Goal: Task Accomplishment & Management: Manage account settings

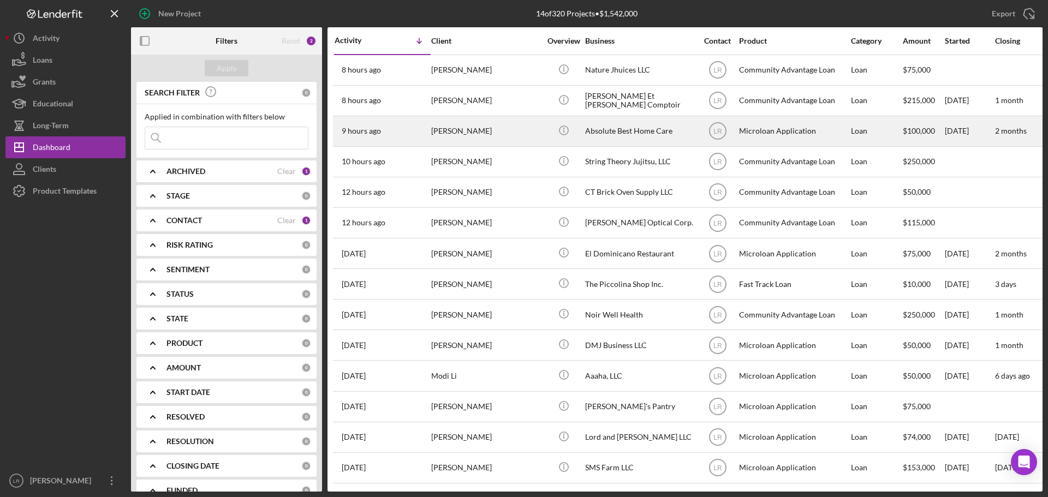
click at [456, 123] on div "[PERSON_NAME]" at bounding box center [485, 131] width 109 height 29
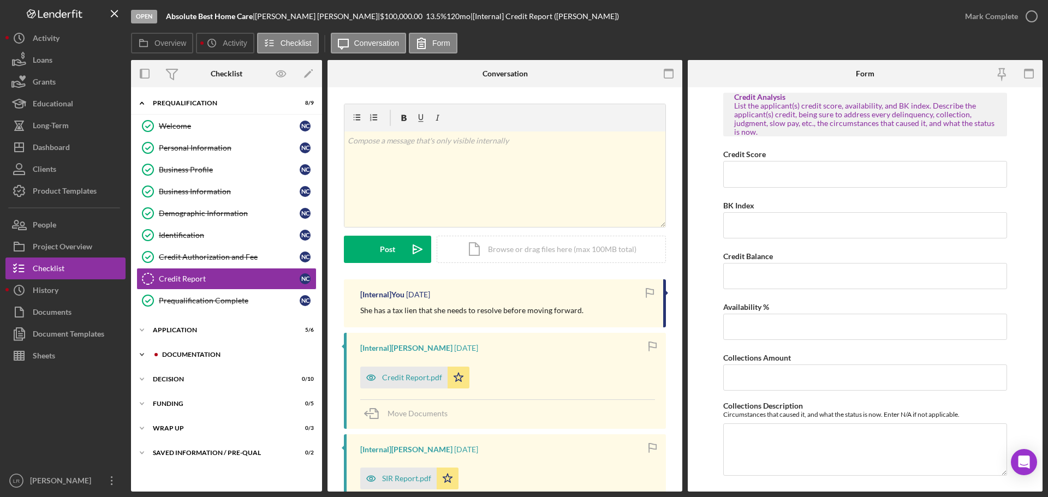
click at [197, 355] on div "Documentation" at bounding box center [235, 355] width 146 height 7
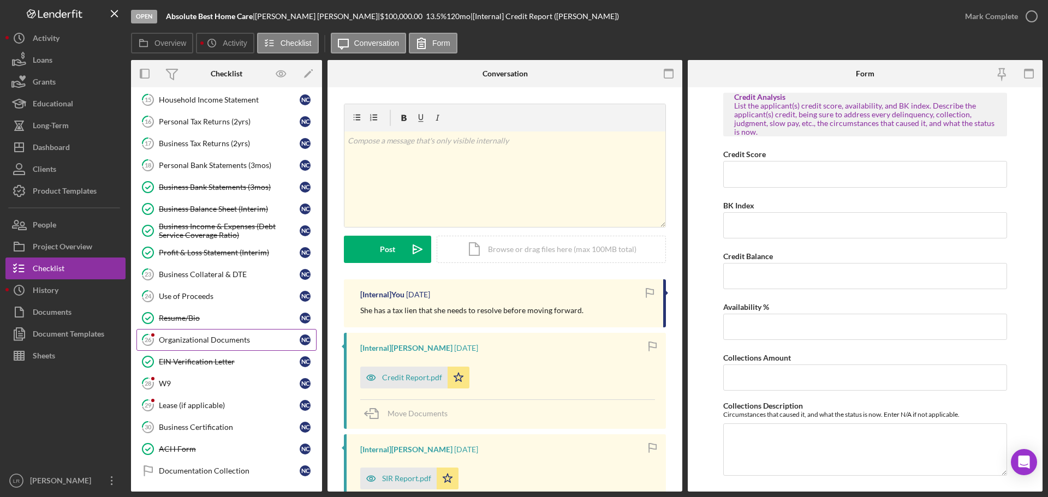
scroll to position [328, 0]
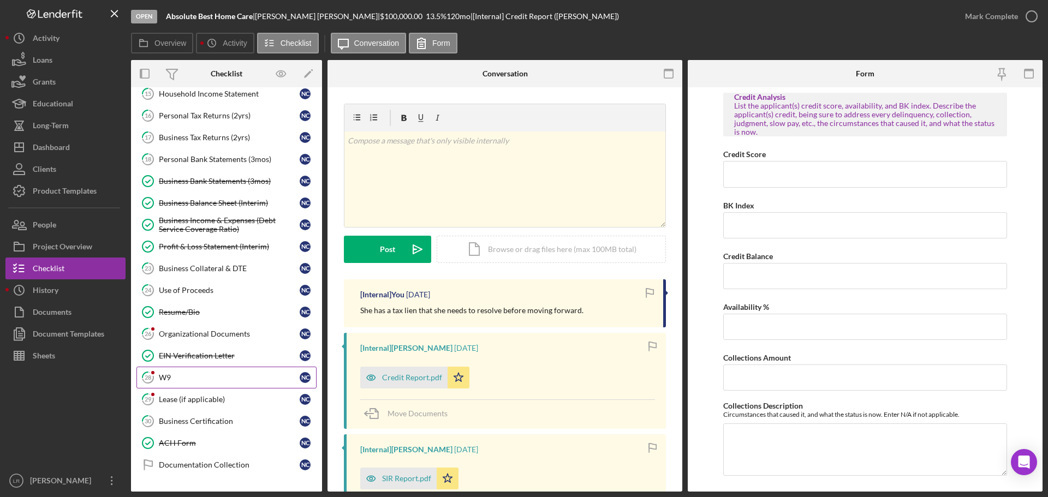
click at [200, 381] on div "W9" at bounding box center [229, 377] width 141 height 9
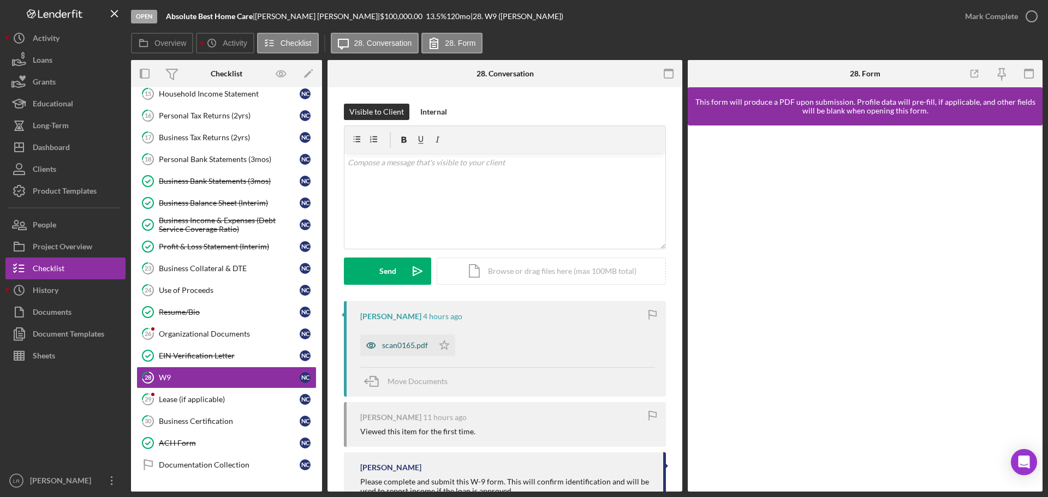
click at [391, 346] on div "scan0165.pdf" at bounding box center [405, 345] width 46 height 9
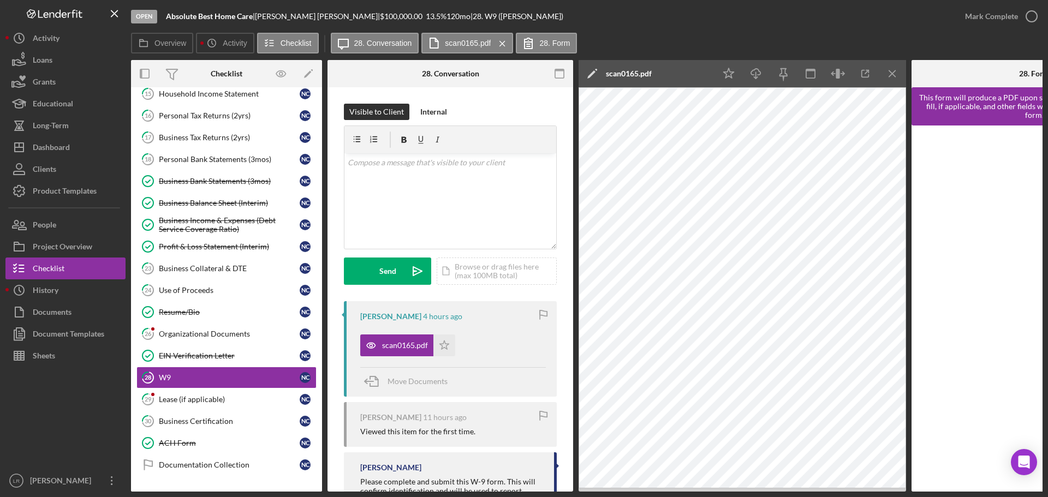
click at [592, 75] on icon "Icon/Edit" at bounding box center [592, 73] width 27 height 27
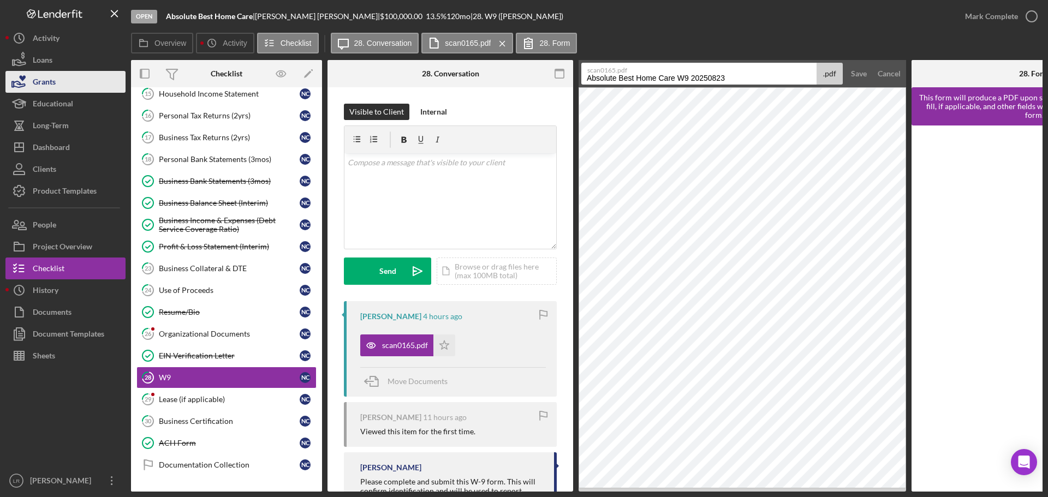
drag, startPoint x: 678, startPoint y: 76, endPoint x: 120, endPoint y: 89, distance: 558.2
click at [120, 89] on div "Open Absolute Best Home Care | [PERSON_NAME] | $100,000.00 13.5 % 120 mo | 28. …" at bounding box center [523, 246] width 1037 height 492
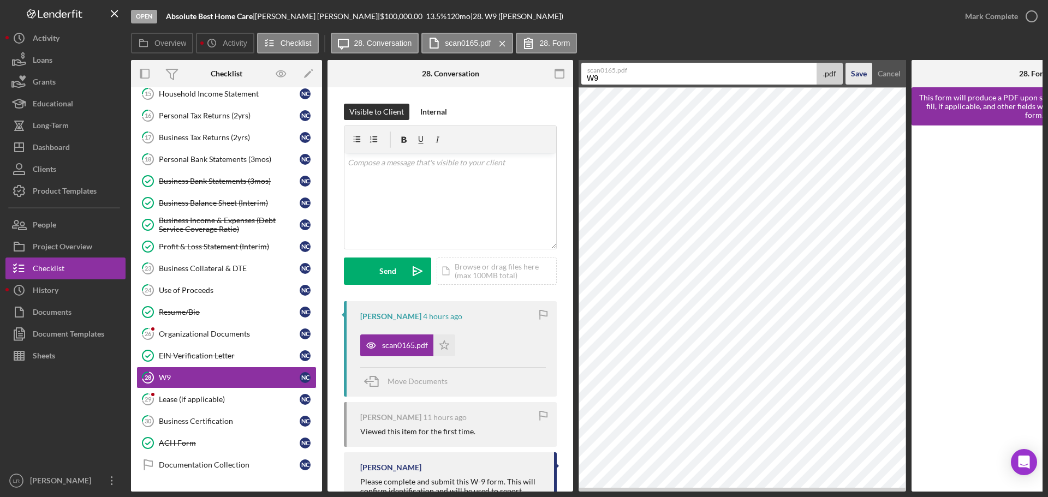
type input "W9"
click at [855, 72] on div "Save" at bounding box center [859, 74] width 16 height 22
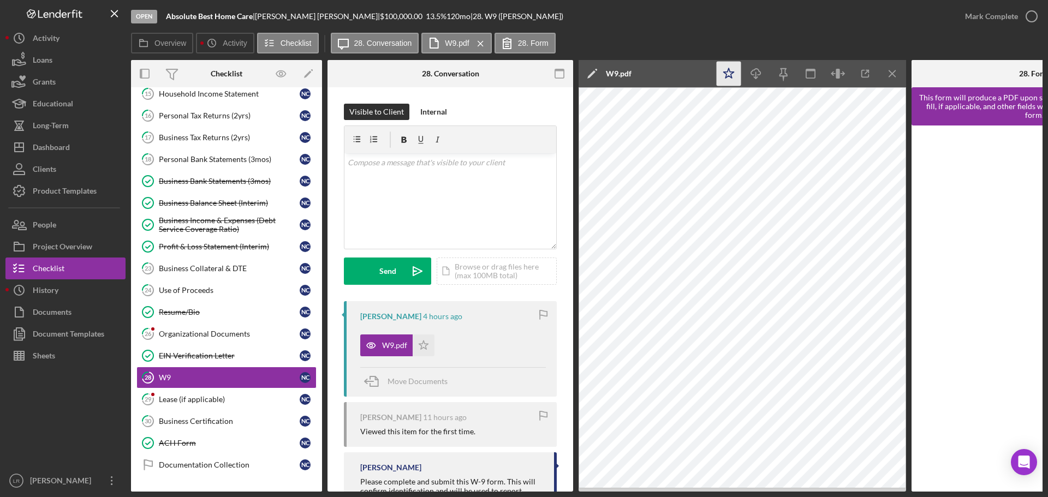
click at [732, 78] on polygon "button" at bounding box center [729, 73] width 10 height 10
click at [759, 75] on icon "button" at bounding box center [755, 72] width 9 height 6
click at [1030, 15] on icon "button" at bounding box center [1031, 16] width 27 height 27
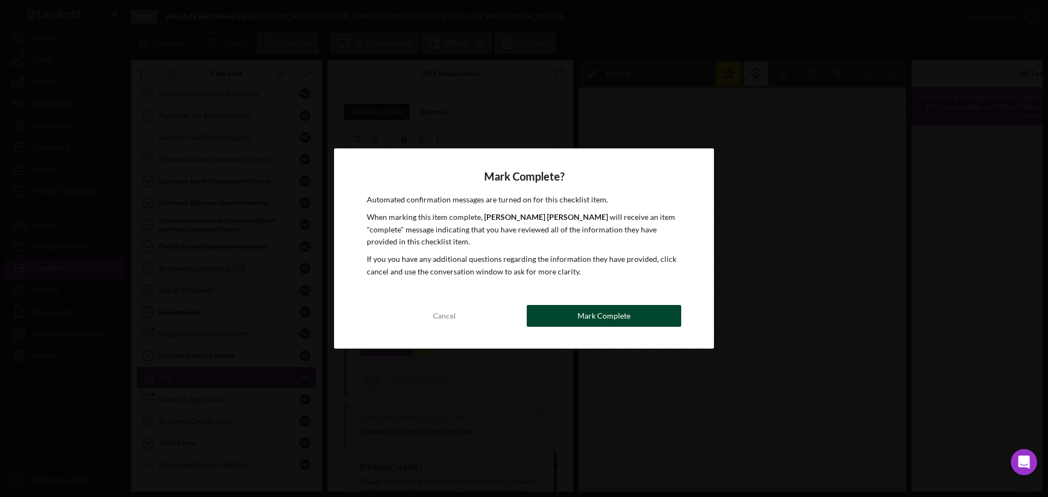
click at [640, 310] on button "Mark Complete" at bounding box center [604, 316] width 155 height 22
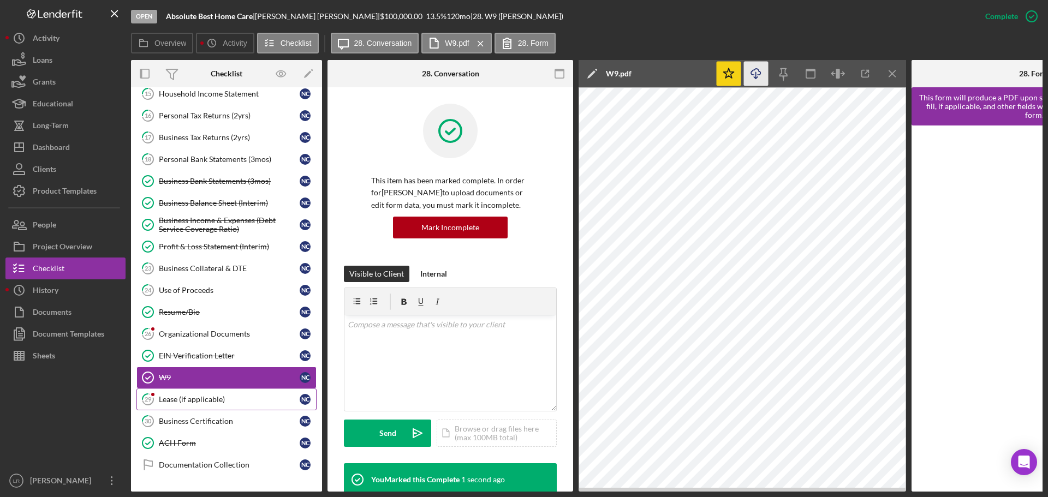
click at [194, 396] on div "Lease (if applicable)" at bounding box center [229, 399] width 141 height 9
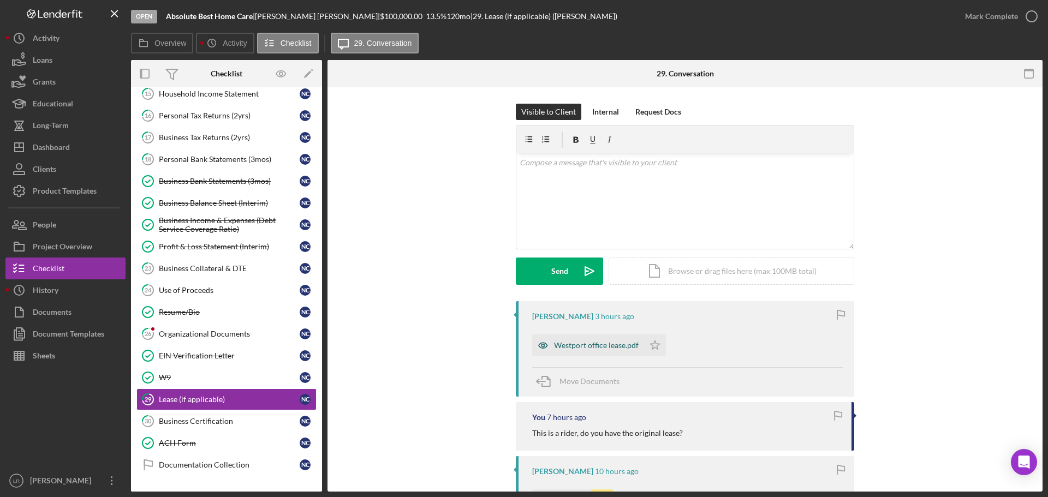
click at [590, 342] on div "Westport office lease.pdf" at bounding box center [596, 345] width 85 height 9
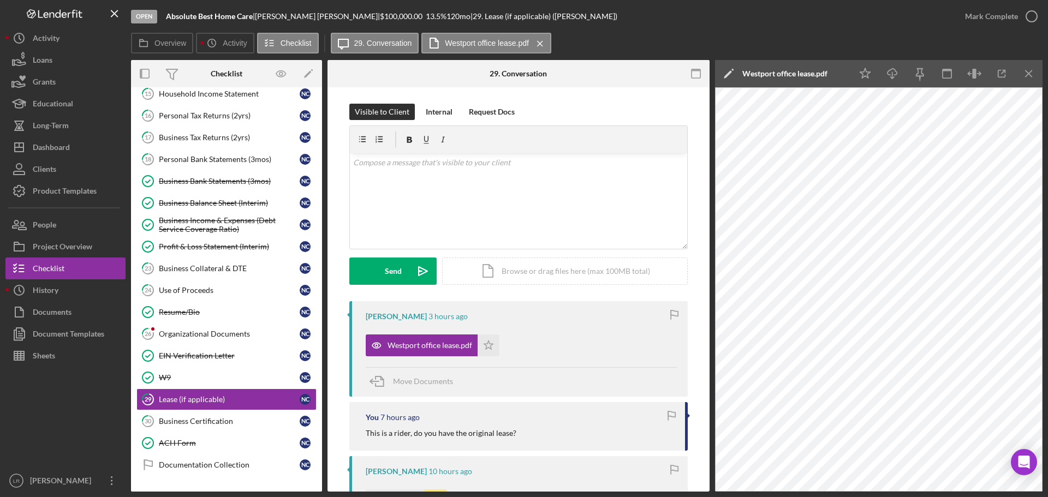
click at [726, 71] on icon "Icon/Edit" at bounding box center [728, 73] width 27 height 27
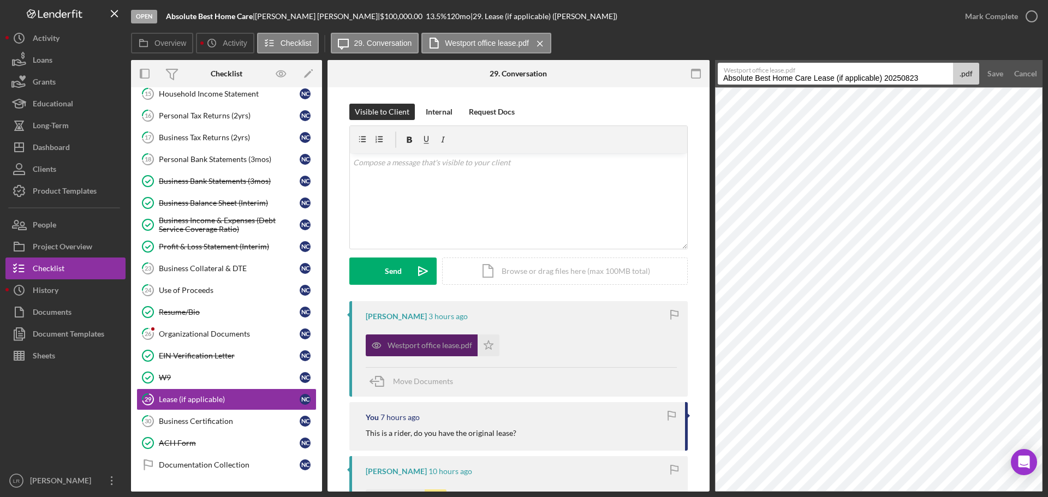
click at [424, 346] on div "Westport office lease.pdf" at bounding box center [430, 345] width 85 height 9
drag, startPoint x: 815, startPoint y: 78, endPoint x: 362, endPoint y: 78, distance: 452.6
click at [362, 78] on div "Overview Internal Workflow Stage Open Icon/Dropdown Arrow Archive (can unarchiv…" at bounding box center [587, 276] width 912 height 432
drag, startPoint x: 744, startPoint y: 79, endPoint x: 1048, endPoint y: 92, distance: 304.4
click at [1048, 92] on div "Open Absolute Best Home Care | [PERSON_NAME] | $100,000.00 13.5 % 120 mo | 29. …" at bounding box center [524, 248] width 1048 height 497
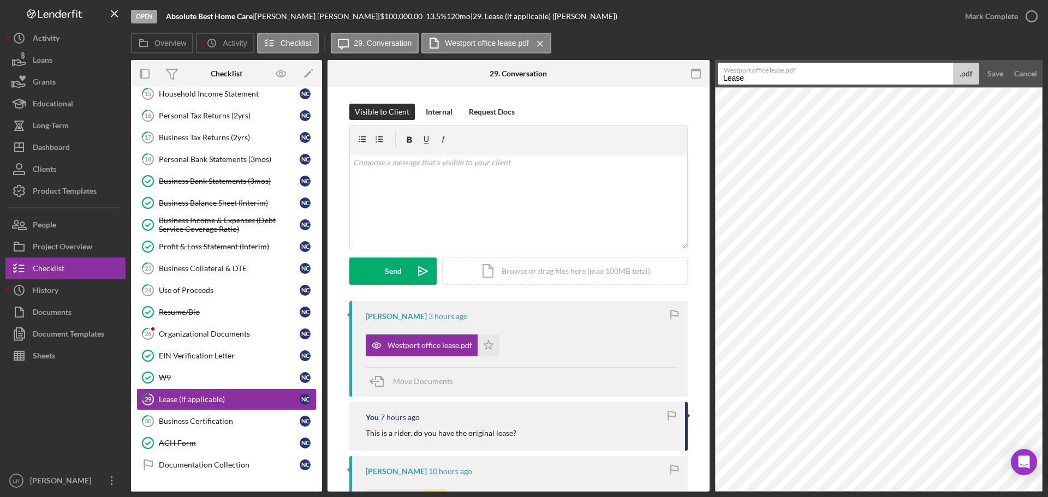
type input "Lease"
click at [978, 76] on div ".pdf" at bounding box center [966, 74] width 26 height 22
click at [984, 75] on button "Save" at bounding box center [995, 74] width 27 height 22
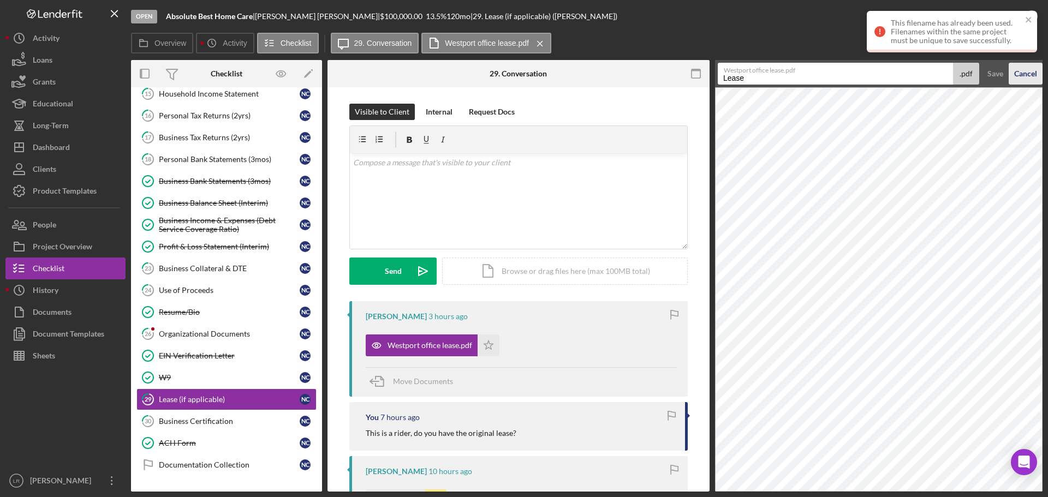
click at [1037, 74] on button "Cancel" at bounding box center [1026, 74] width 34 height 22
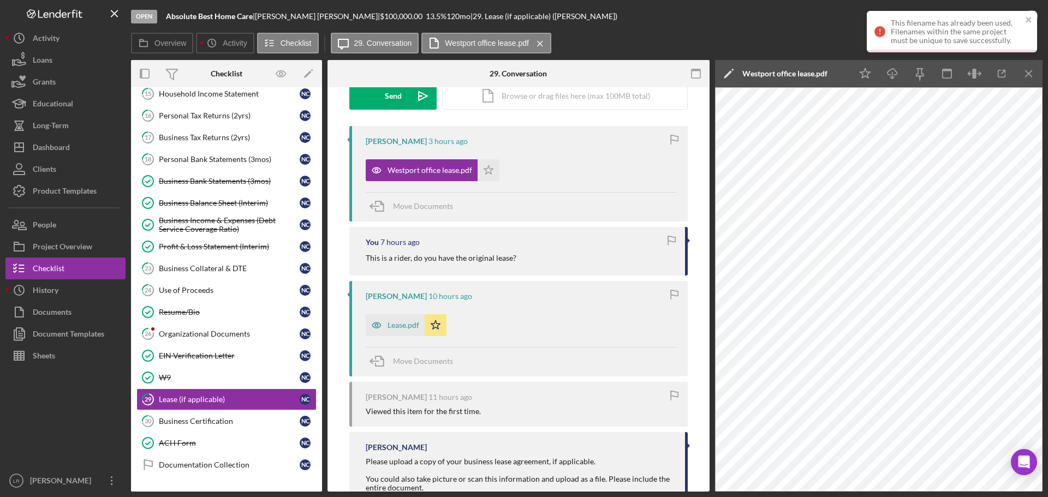
scroll to position [212, 0]
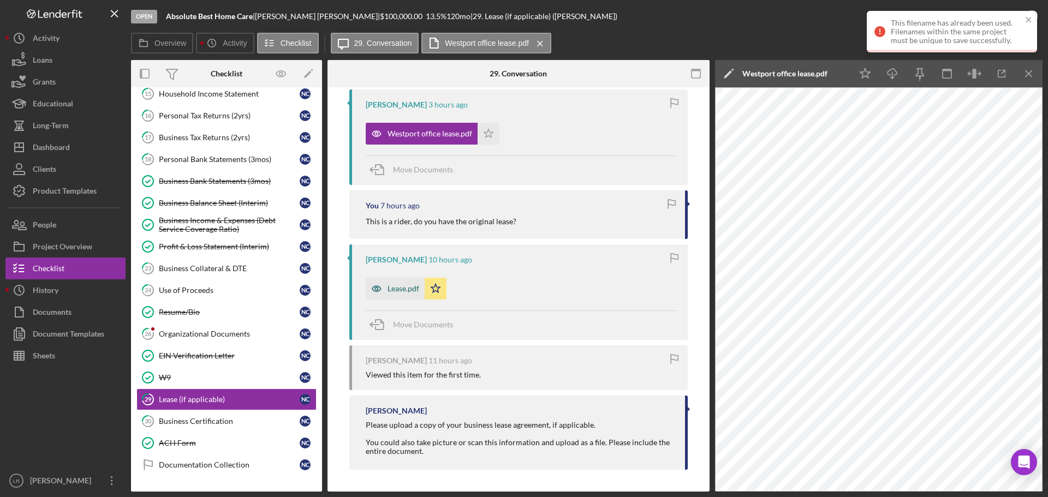
click at [398, 285] on div "Lease.pdf" at bounding box center [404, 288] width 32 height 9
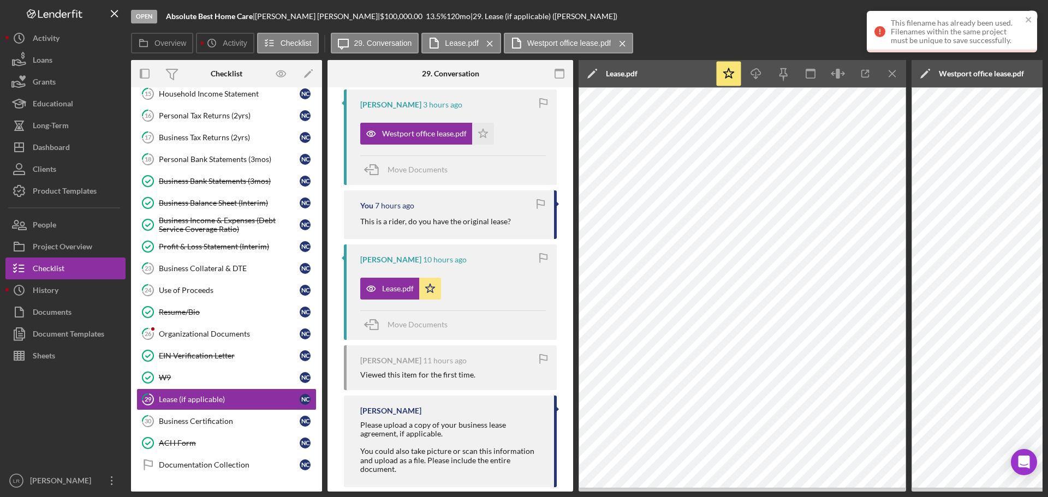
drag, startPoint x: 596, startPoint y: 68, endPoint x: 591, endPoint y: 80, distance: 13.3
click at [591, 80] on icon "Icon/Edit" at bounding box center [592, 73] width 27 height 27
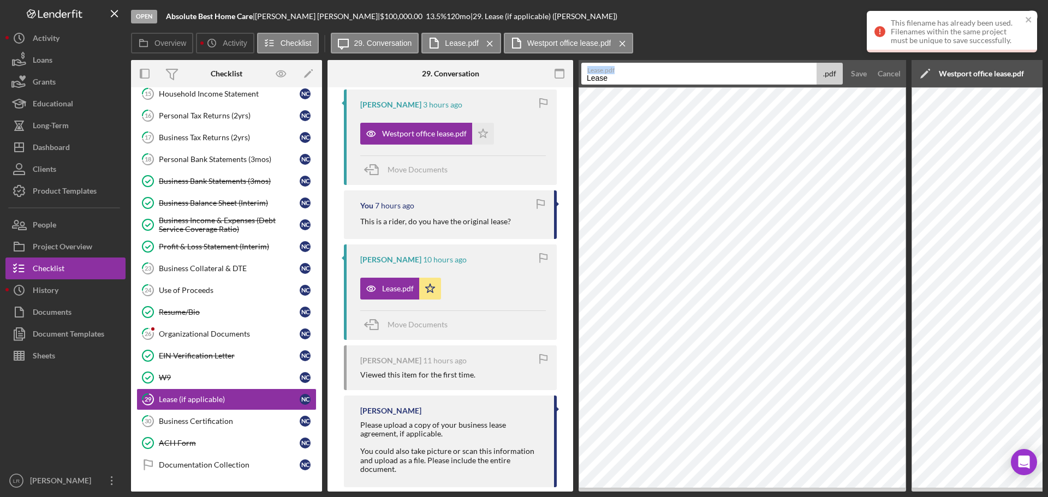
click at [615, 76] on div "Lease.pdf Lease .pdf" at bounding box center [713, 74] width 262 height 22
click at [617, 79] on input "Lease" at bounding box center [699, 74] width 235 height 22
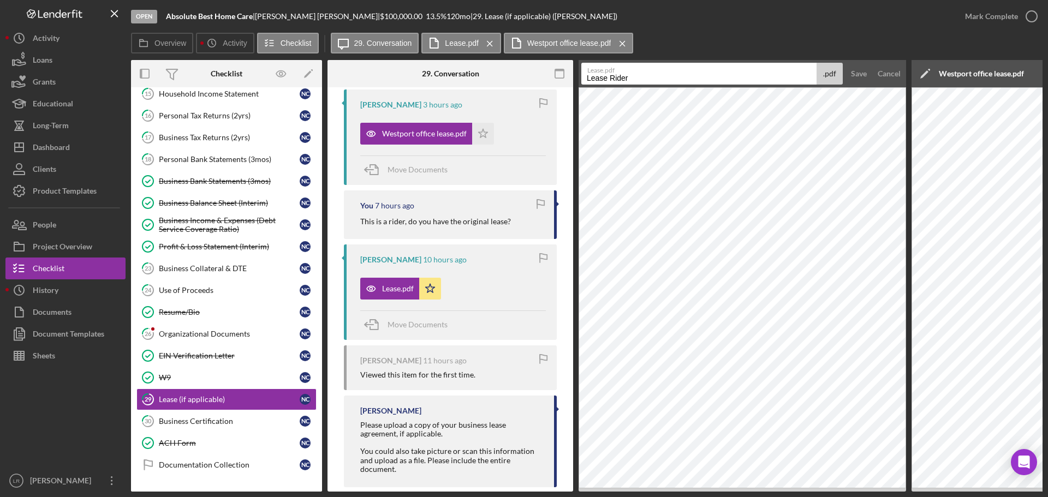
type input "Lease Rider"
click at [846, 63] on button "Save" at bounding box center [859, 74] width 27 height 22
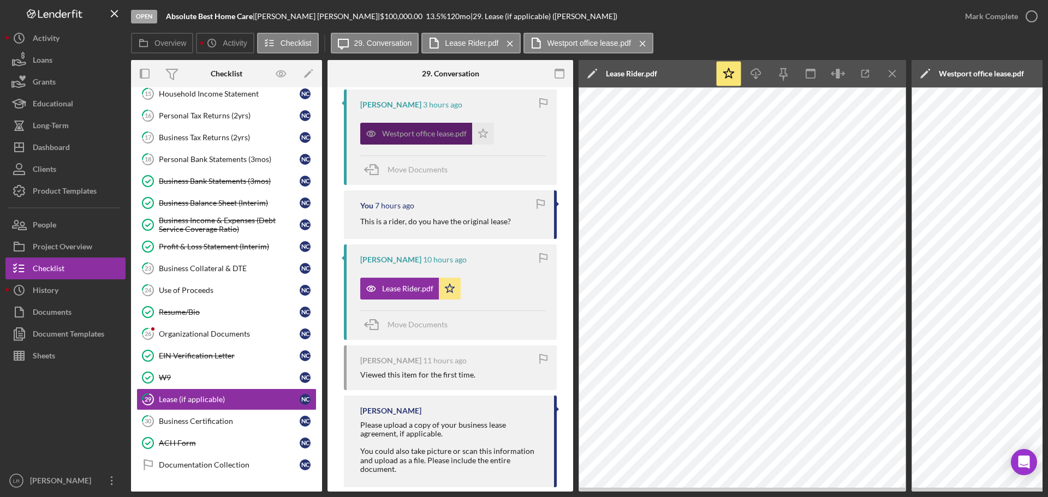
click at [402, 129] on div "Westport office lease.pdf" at bounding box center [416, 134] width 112 height 22
click at [896, 72] on icon "Icon/Menu Close" at bounding box center [893, 74] width 25 height 25
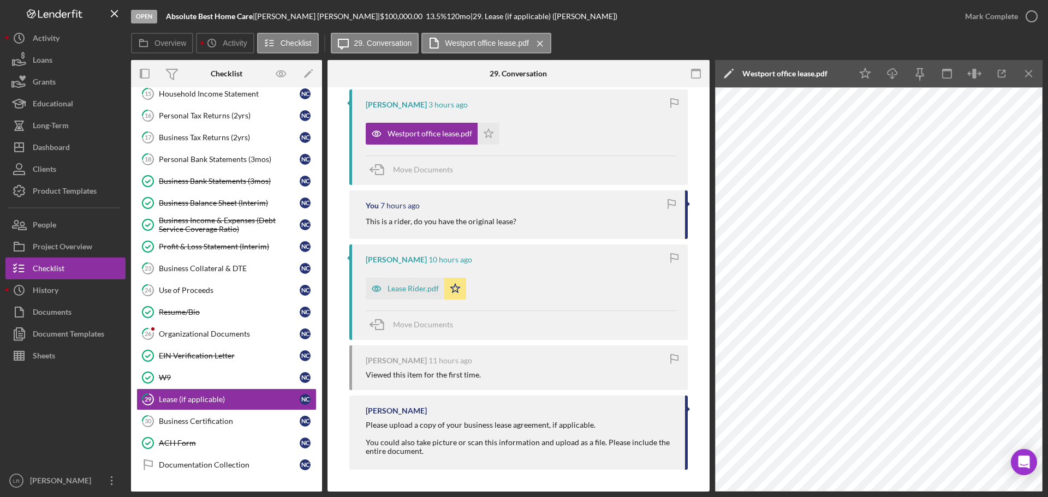
click at [726, 72] on icon "Icon/Edit" at bounding box center [728, 73] width 27 height 27
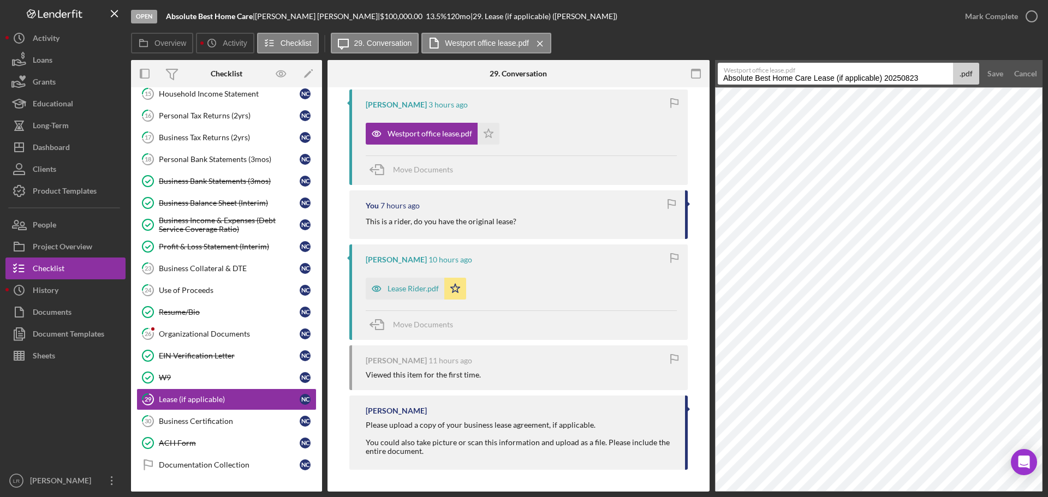
drag, startPoint x: 815, startPoint y: 78, endPoint x: 284, endPoint y: 60, distance: 531.6
click at [284, 60] on div "Overview Icon/History Activity Checklist Icon/Message 29. Conversation Westport…" at bounding box center [587, 262] width 912 height 459
drag, startPoint x: 745, startPoint y: 78, endPoint x: 971, endPoint y: 76, distance: 226.6
click at [971, 76] on div "Westport office lease.pdf Lease (if applicable) 20250823 .pdf" at bounding box center [849, 74] width 262 height 22
type input "Lease"
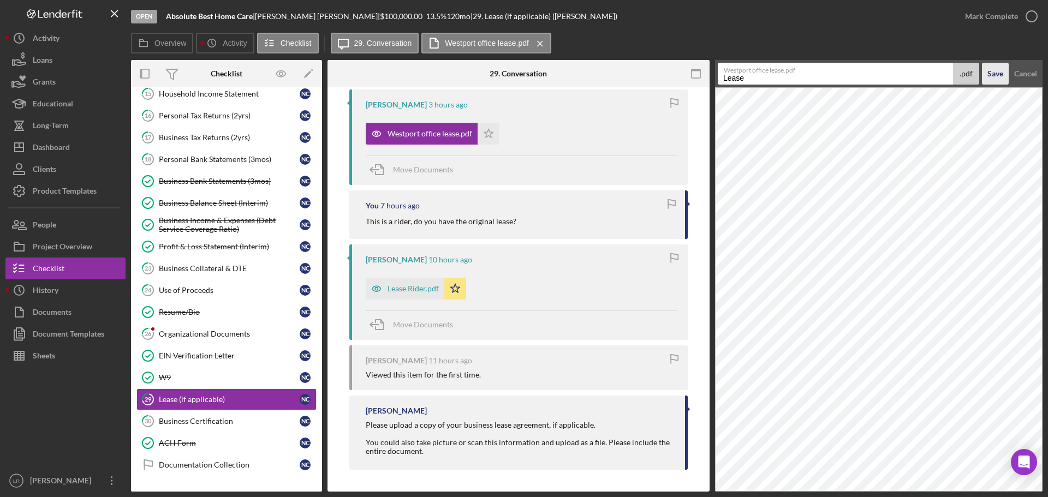
click at [998, 70] on div "Save" at bounding box center [996, 74] width 16 height 22
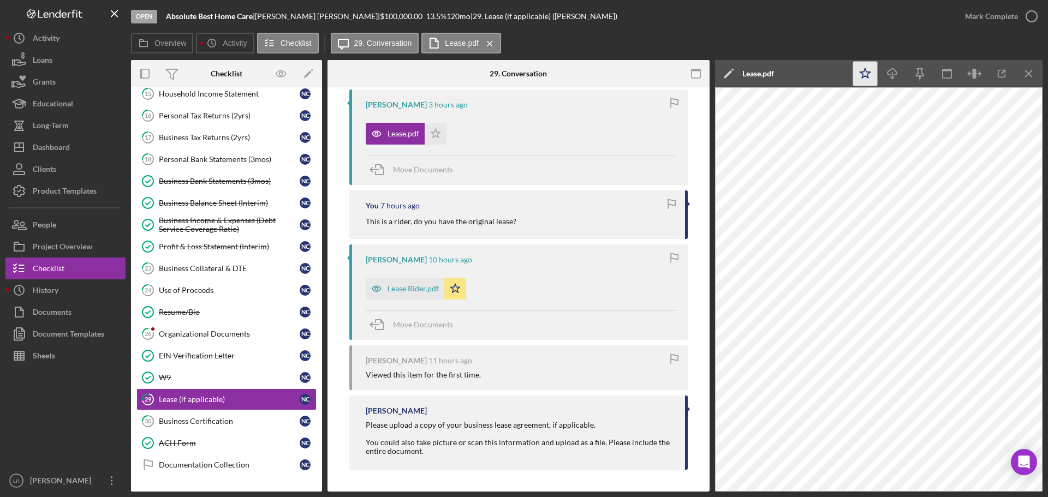
click at [868, 68] on icon "Icon/Star" at bounding box center [865, 74] width 25 height 25
click at [894, 69] on icon "button" at bounding box center [892, 72] width 9 height 6
click at [1019, 16] on icon "button" at bounding box center [1031, 16] width 27 height 27
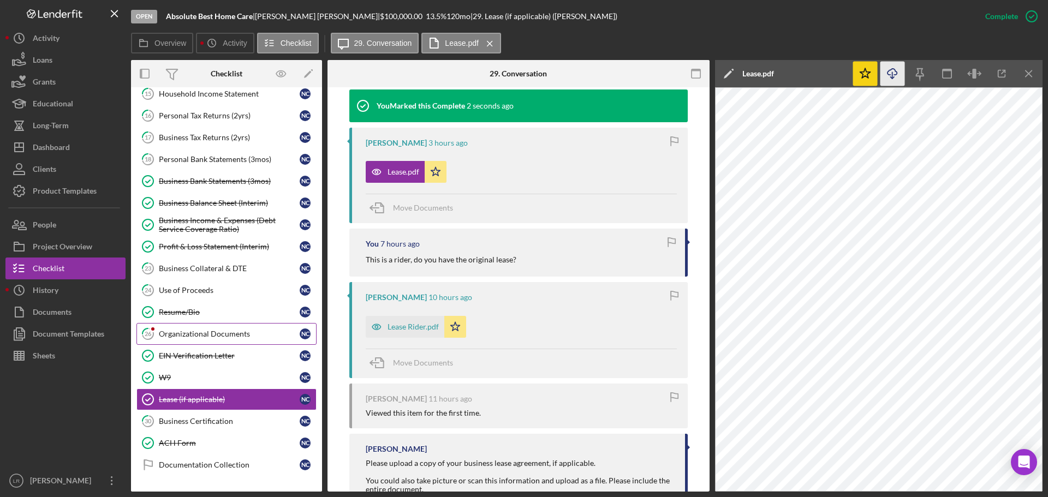
click at [195, 327] on link "26 Organizational Documents N C" at bounding box center [227, 334] width 180 height 22
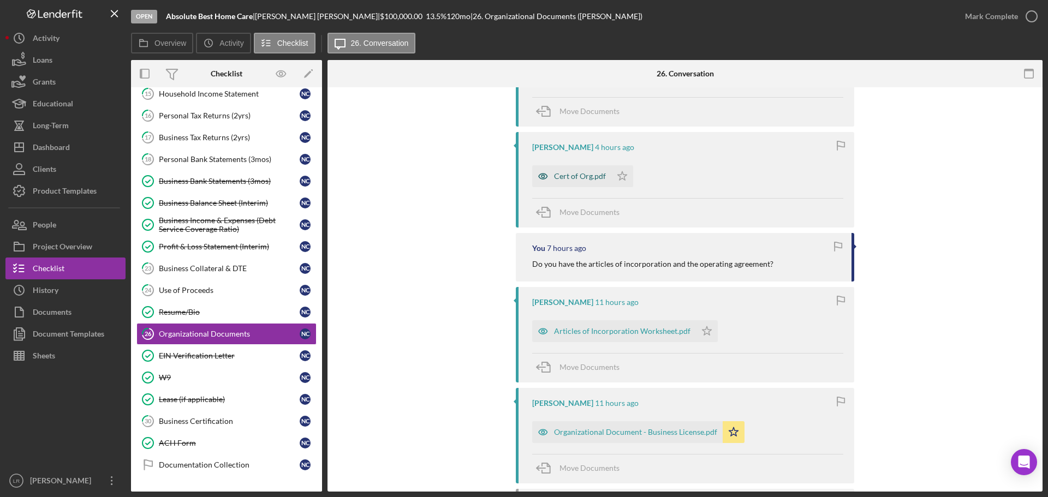
scroll to position [218, 0]
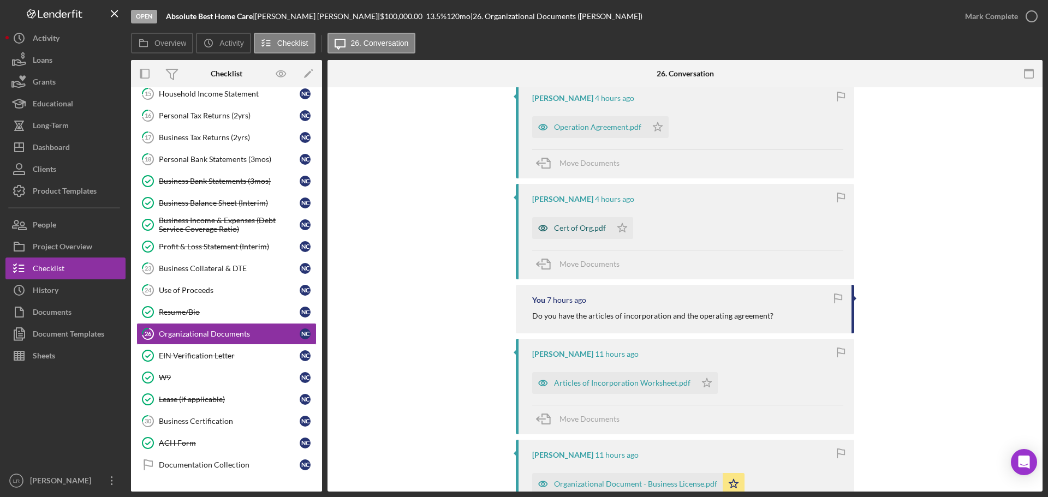
click at [560, 230] on div "Cert of Org.pdf" at bounding box center [580, 228] width 52 height 9
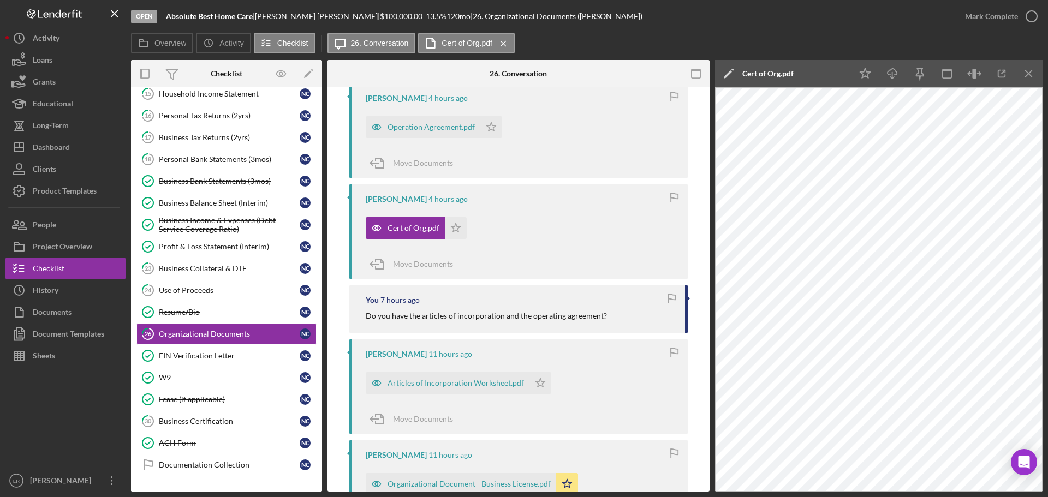
click at [724, 68] on icon "Icon/Edit" at bounding box center [728, 73] width 27 height 27
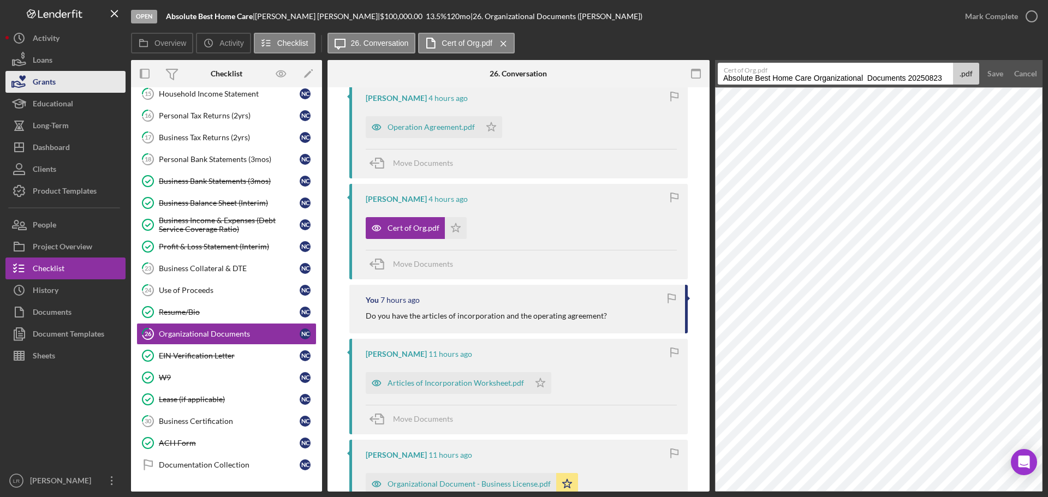
drag, startPoint x: 815, startPoint y: 75, endPoint x: 73, endPoint y: 87, distance: 742.1
click at [73, 87] on div "Open Absolute Best Home Care | [PERSON_NAME] | $100,000.00 13.5 % 120 mo | 26. …" at bounding box center [523, 246] width 1037 height 492
click at [773, 80] on input "Organizational Documents 20250823" at bounding box center [835, 74] width 235 height 22
drag, startPoint x: 814, startPoint y: 75, endPoint x: 994, endPoint y: 75, distance: 179.6
click at [994, 75] on form "Cert of Org.pdf Organizational Documents 20250823 .pdf Save Cancel" at bounding box center [879, 73] width 328 height 27
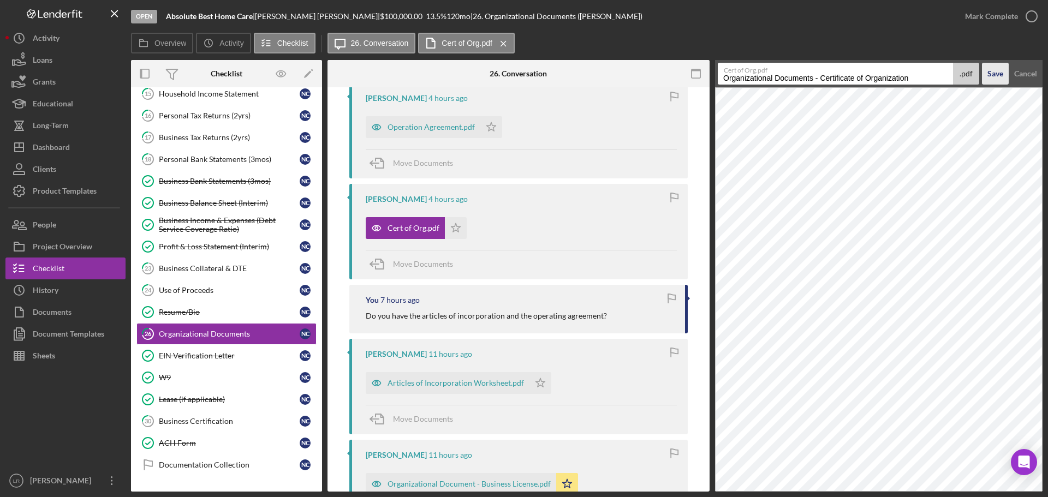
type input "Organizational Documents - Certificate of Organization"
click at [982, 63] on button "Save" at bounding box center [995, 74] width 27 height 22
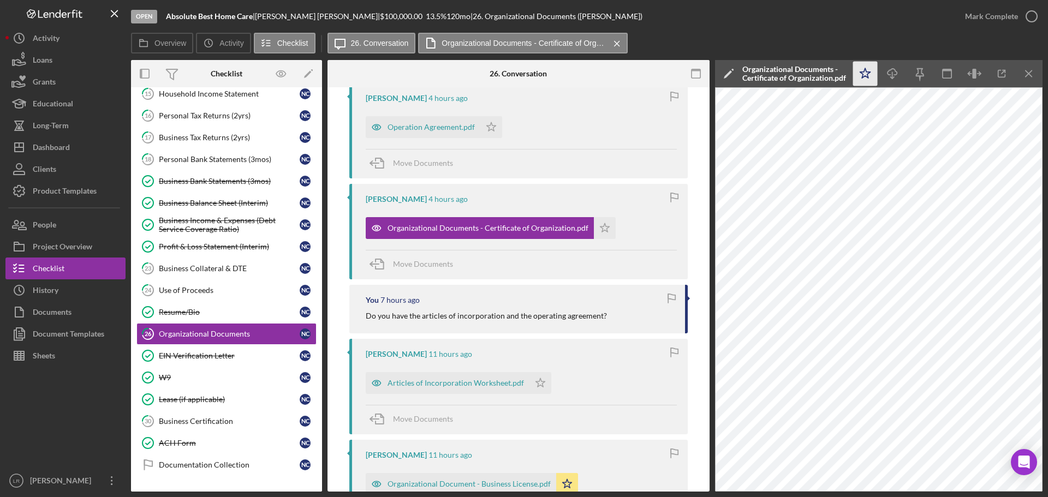
click at [864, 75] on icon "Icon/Star" at bounding box center [865, 74] width 25 height 25
click at [894, 71] on icon "Icon/Download" at bounding box center [893, 74] width 25 height 25
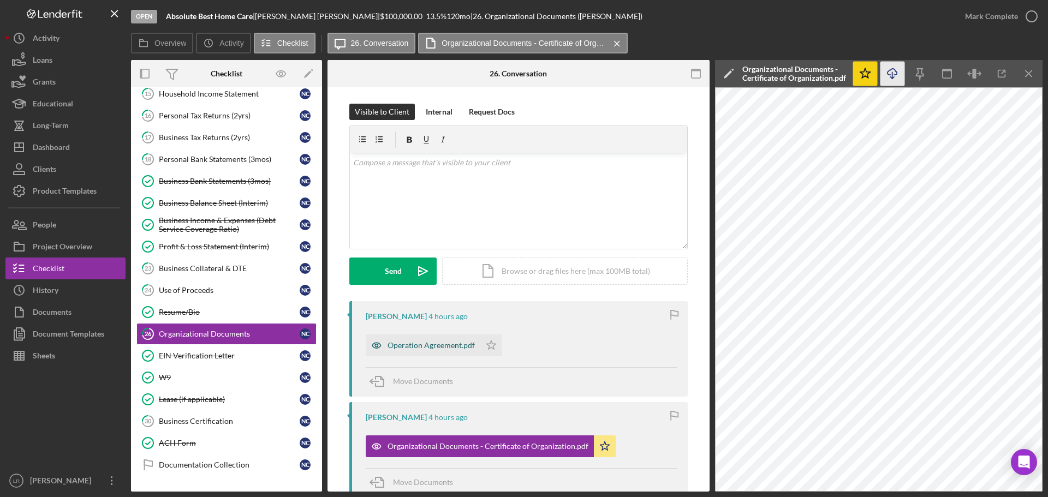
click at [421, 345] on div "Operation Agreement.pdf" at bounding box center [431, 345] width 87 height 9
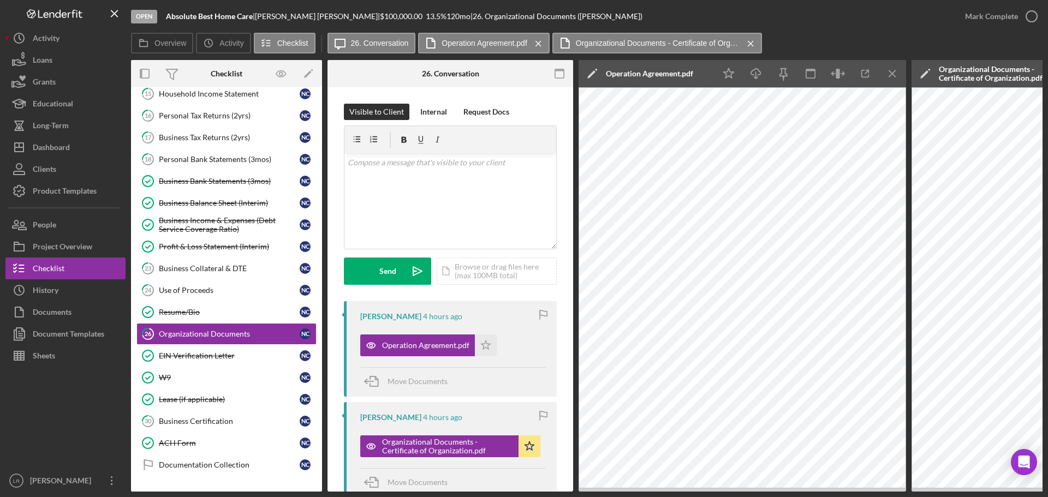
click at [590, 72] on icon "Icon/Edit" at bounding box center [592, 73] width 27 height 27
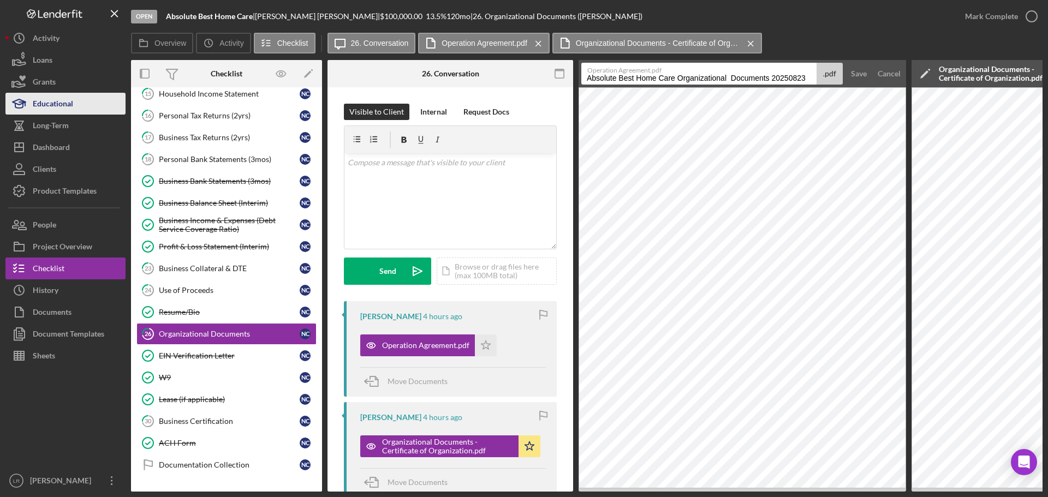
drag, startPoint x: 678, startPoint y: 76, endPoint x: 72, endPoint y: 99, distance: 606.5
click at [72, 99] on div "Open Absolute Best Home Care | [PERSON_NAME] | $100,000.00 13.5 % 120 mo | 26. …" at bounding box center [523, 246] width 1037 height 492
click at [638, 72] on label "Operation Agreement.pdf" at bounding box center [702, 68] width 229 height 11
click at [638, 72] on input "Organizational Documents 20250823" at bounding box center [699, 74] width 235 height 22
click at [642, 81] on input "Organizational Documents 20250823" at bounding box center [699, 74] width 235 height 22
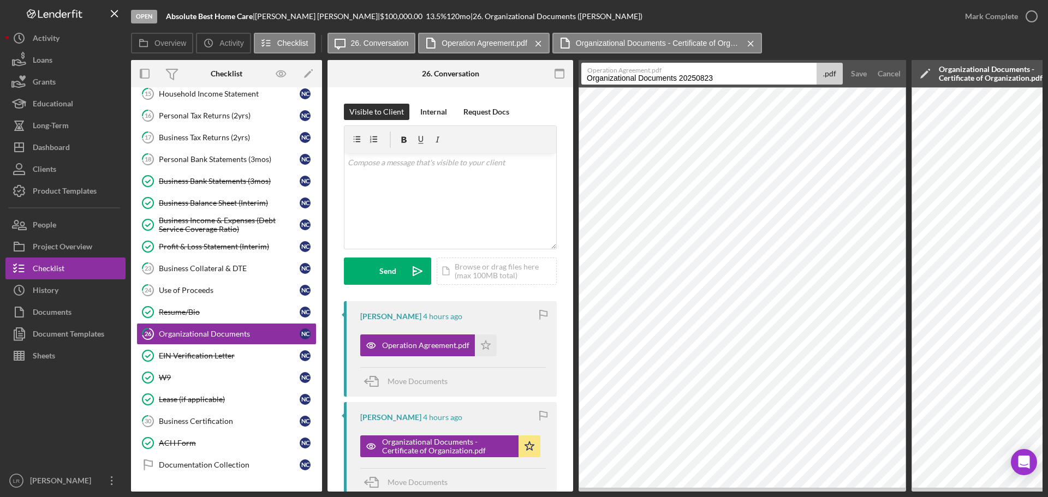
drag, startPoint x: 672, startPoint y: 78, endPoint x: 929, endPoint y: 85, distance: 257.3
click at [929, 85] on div "Overview Internal Workflow Stage Open Icon/Dropdown Arrow Archive (can unarchiv…" at bounding box center [587, 276] width 912 height 432
type input "Organizational Document - Operating Agreement"
click at [855, 67] on div "Save" at bounding box center [859, 74] width 16 height 22
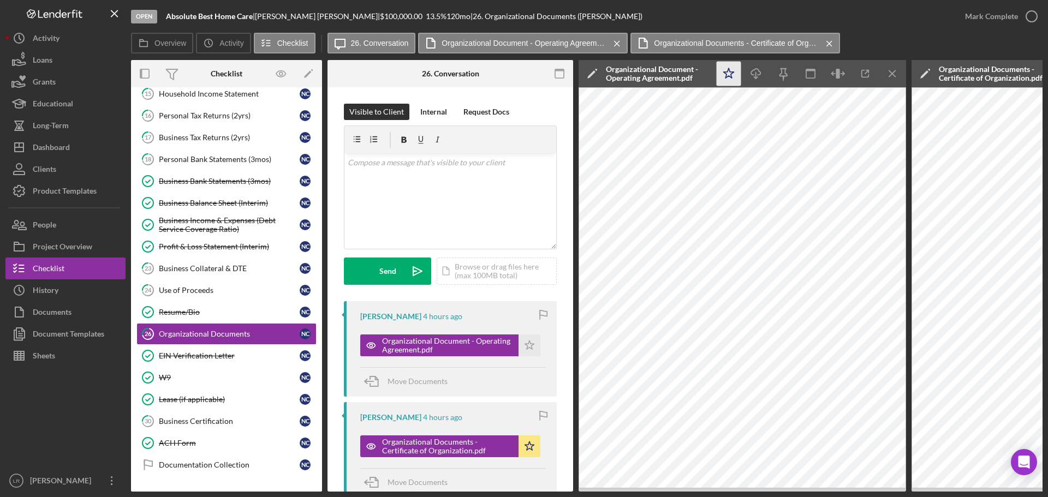
click at [735, 73] on icon "Icon/Star" at bounding box center [729, 74] width 25 height 25
click at [753, 72] on icon "Icon/Download" at bounding box center [756, 74] width 25 height 25
click at [1020, 16] on icon "button" at bounding box center [1031, 16] width 27 height 27
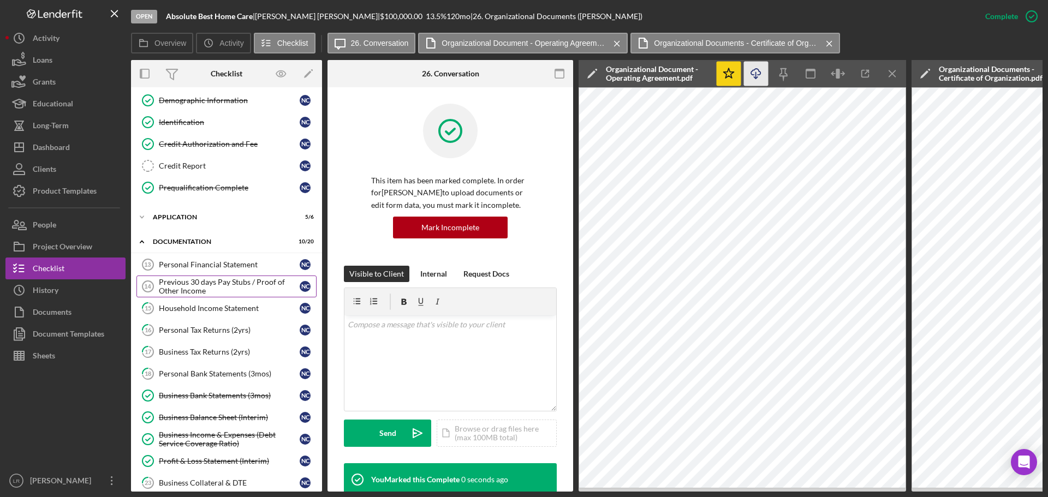
scroll to position [109, 0]
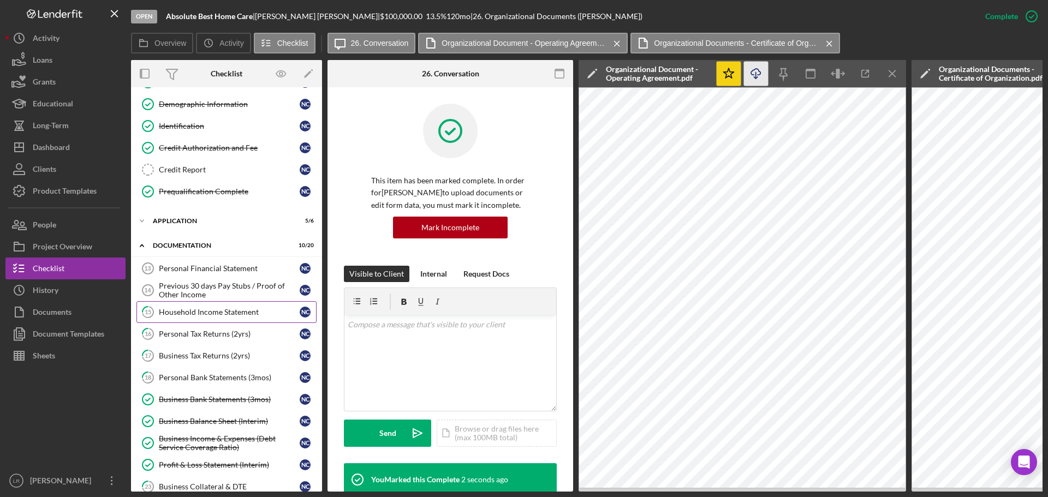
click at [225, 308] on div "Household Income Statement" at bounding box center [229, 312] width 141 height 9
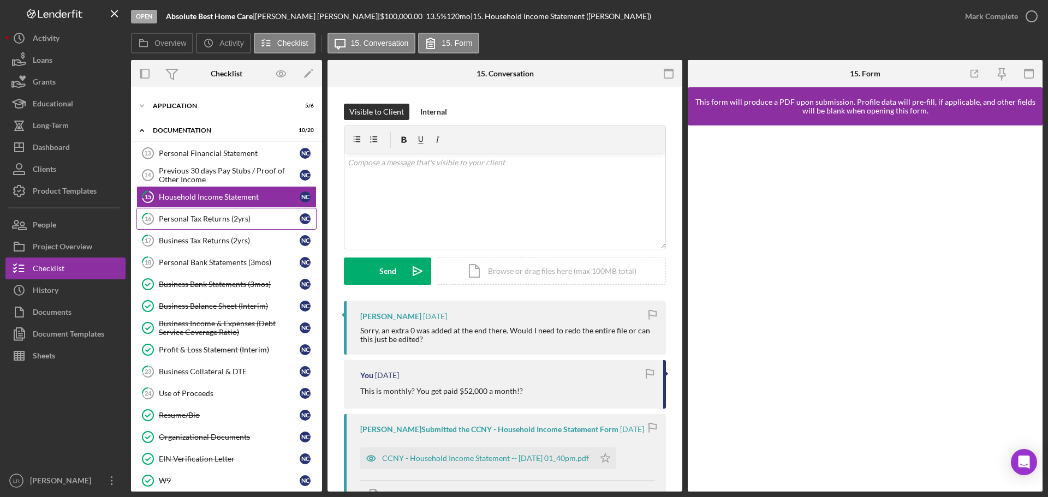
scroll to position [421, 0]
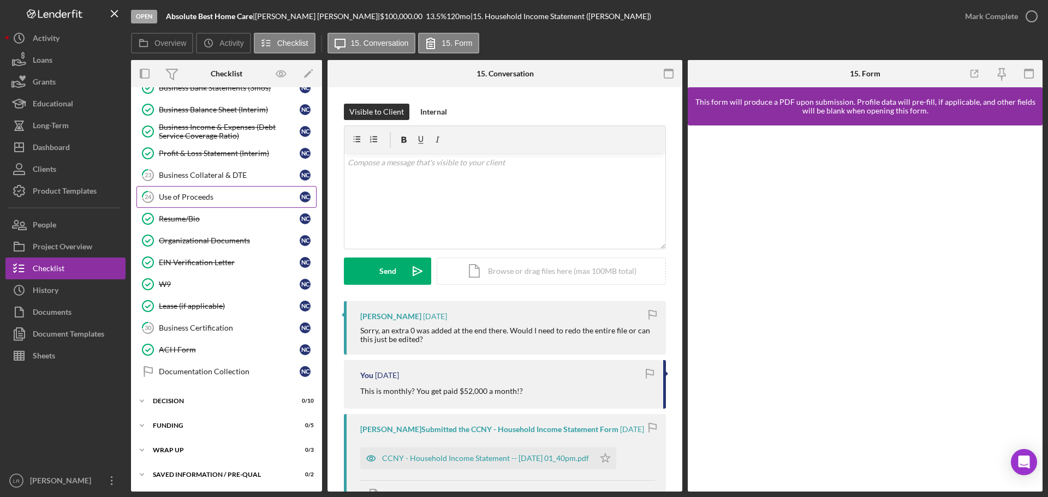
click at [188, 198] on div "Use of Proceeds" at bounding box center [229, 197] width 141 height 9
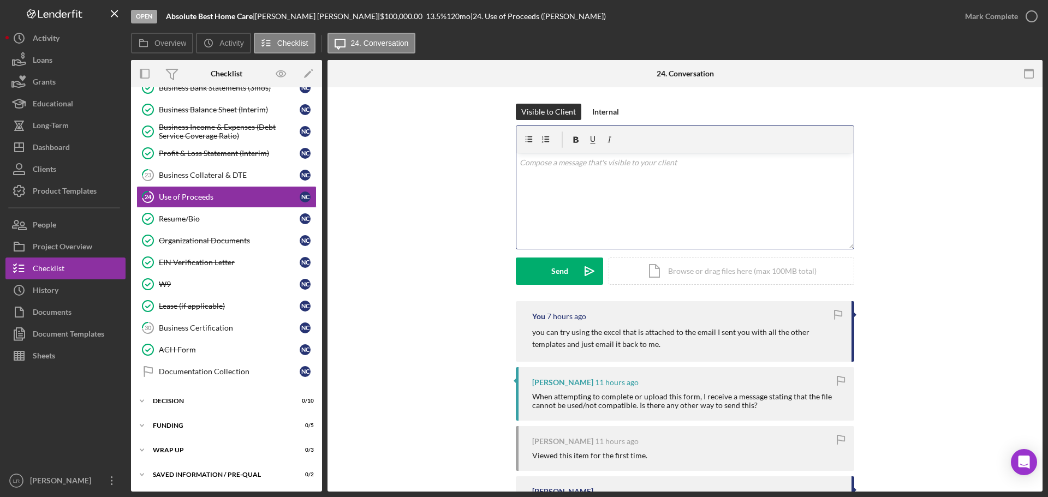
click at [572, 200] on div "v Color teal Color pink Remove color Add row above Add row below Add column bef…" at bounding box center [685, 201] width 337 height 96
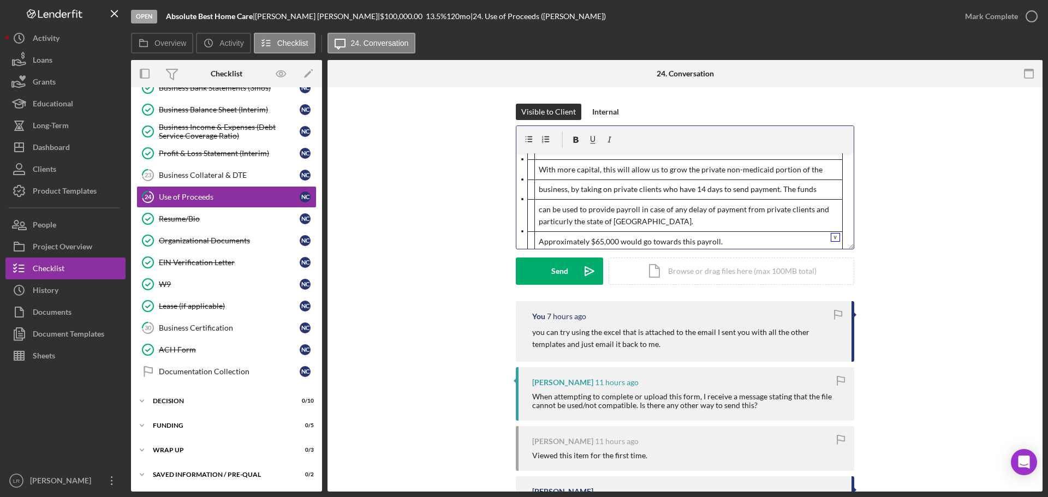
click at [563, 179] on td "With more capital, this will allow us to grow the private non-medicaid portion …" at bounding box center [689, 170] width 308 height 20
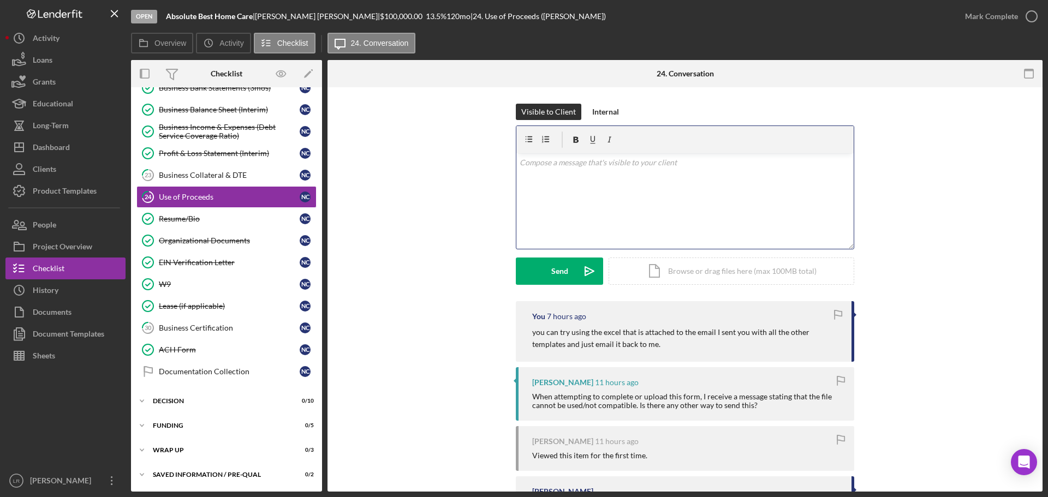
scroll to position [0, 0]
click at [543, 272] on button "Send Icon/icon-invite-send" at bounding box center [559, 271] width 87 height 27
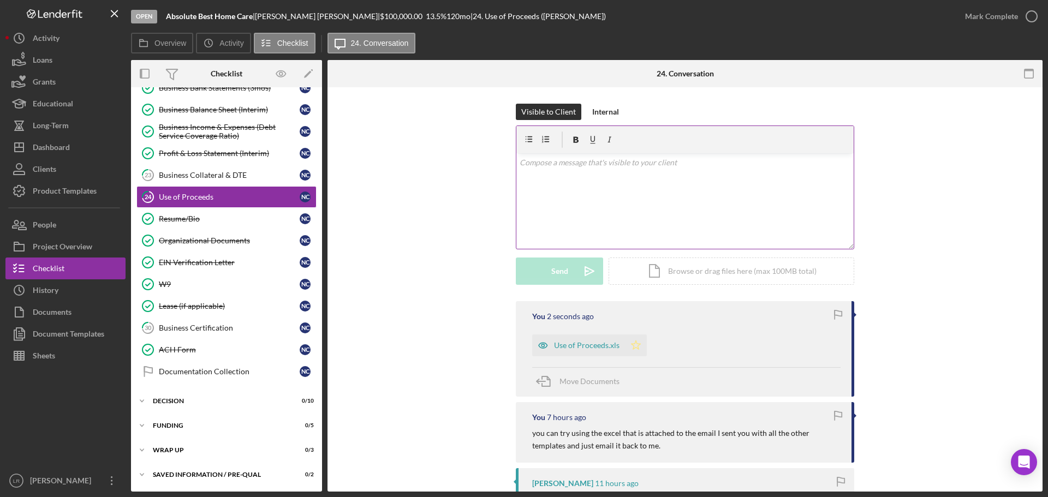
click at [632, 350] on icon "Icon/Star" at bounding box center [636, 346] width 22 height 22
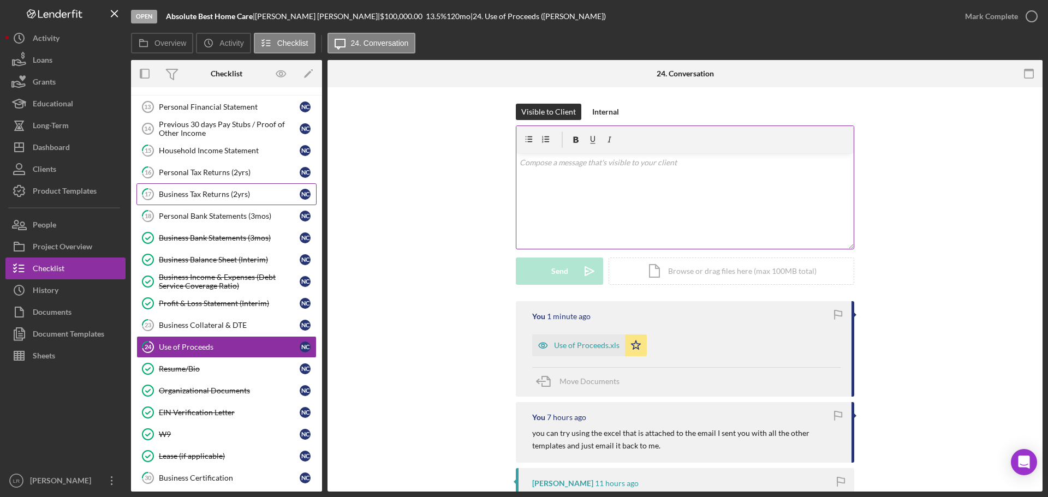
scroll to position [257, 0]
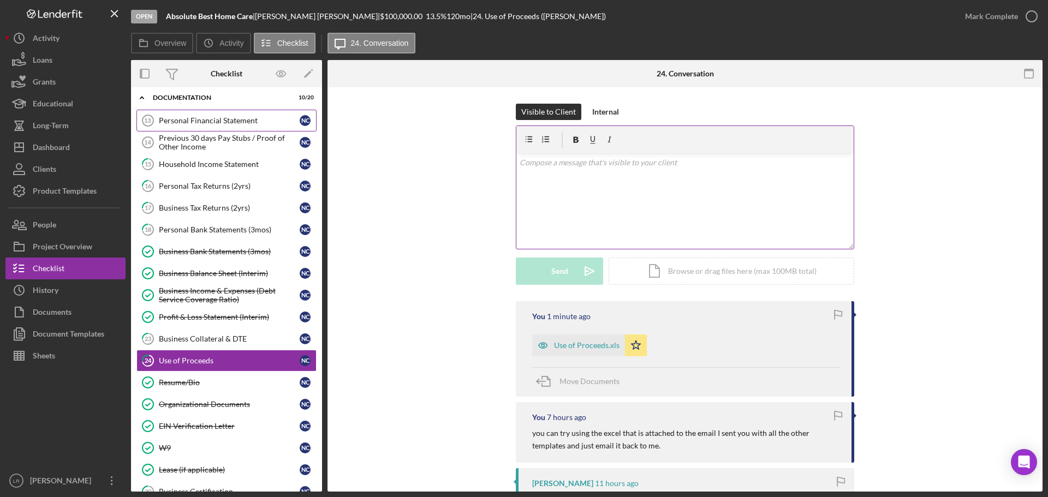
click at [204, 120] on div "Personal Financial Statement" at bounding box center [229, 120] width 141 height 9
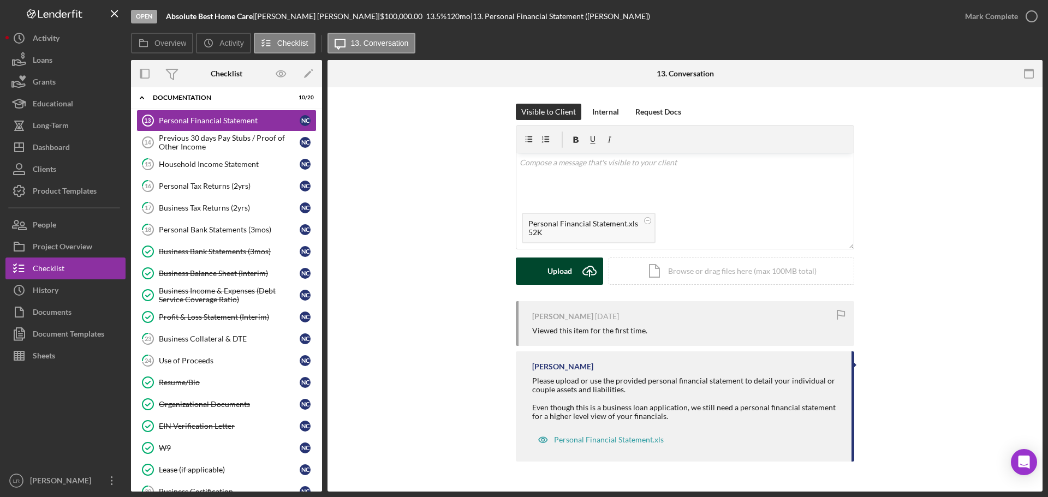
click at [559, 271] on div "Upload" at bounding box center [560, 271] width 25 height 27
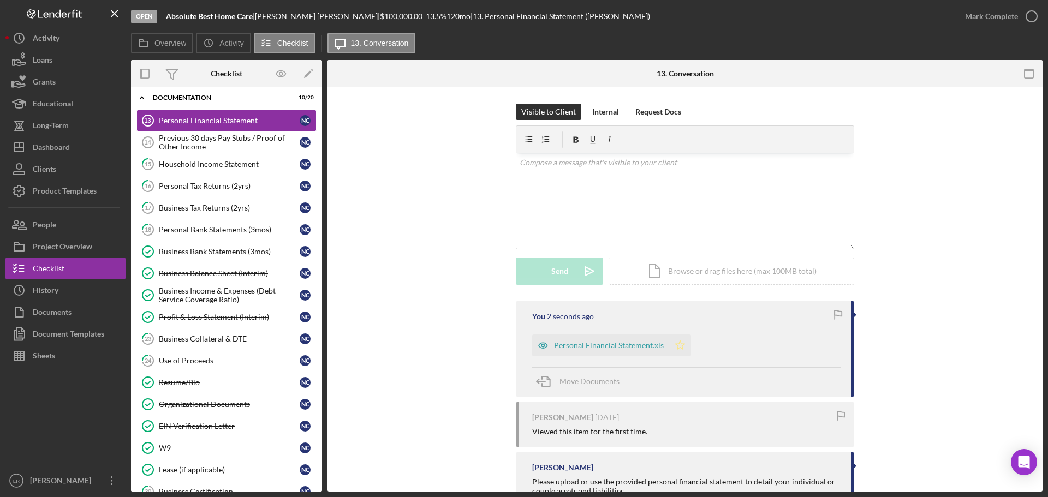
click at [676, 349] on icon "Icon/Star" at bounding box center [680, 346] width 22 height 22
click at [989, 14] on div "Mark Complete" at bounding box center [991, 16] width 53 height 22
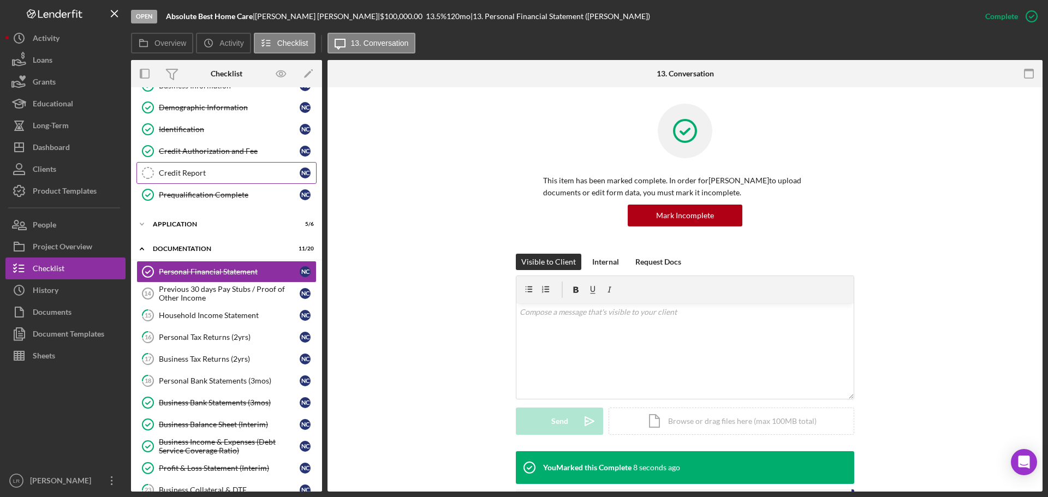
scroll to position [109, 0]
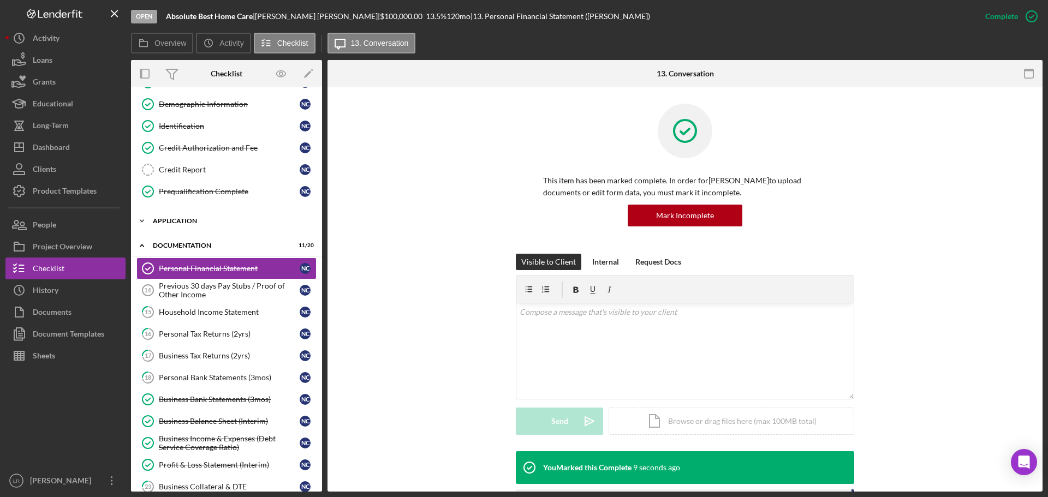
click at [201, 223] on div "Application" at bounding box center [231, 221] width 156 height 7
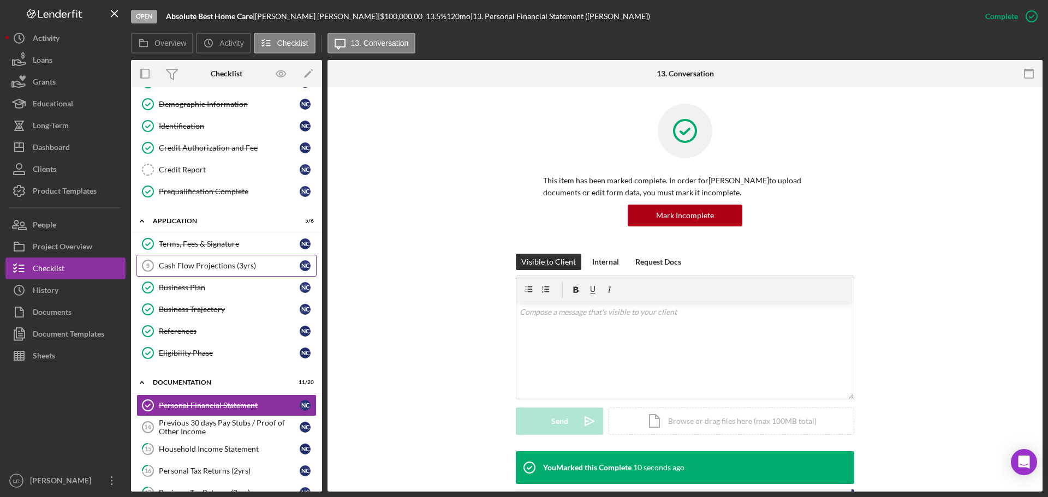
click at [202, 264] on div "Cash Flow Projections (3yrs)" at bounding box center [229, 266] width 141 height 9
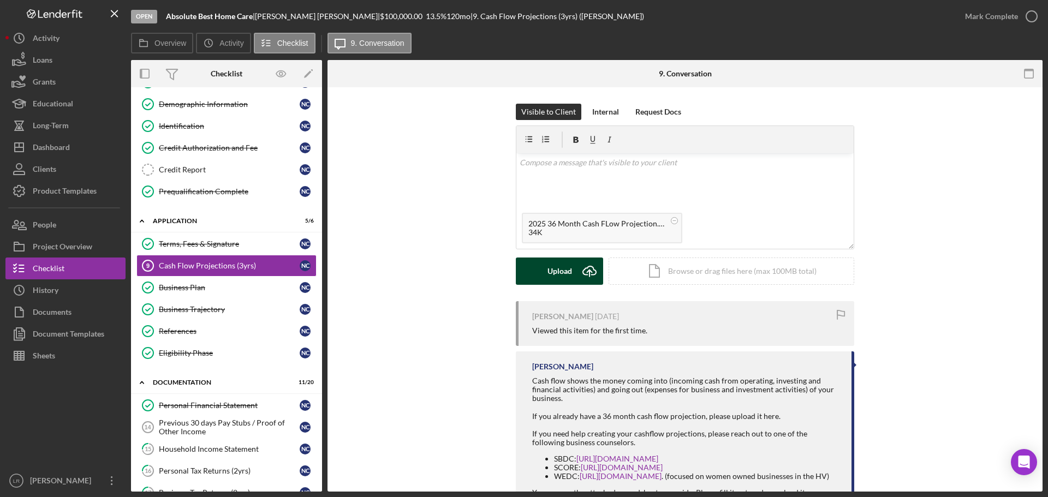
click at [551, 276] on div "Upload" at bounding box center [560, 271] width 25 height 27
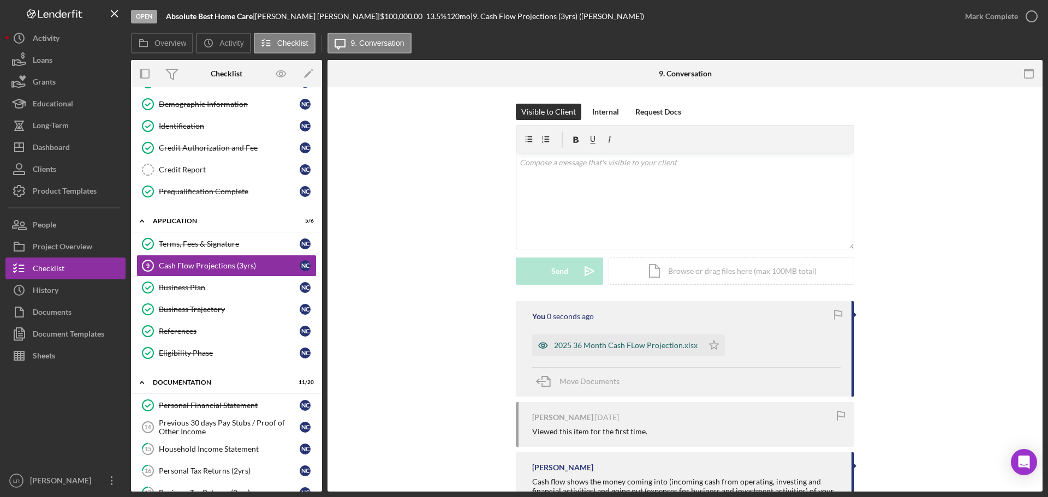
click at [567, 348] on div "2025 36 Month Cash FLow Projection.xlsx" at bounding box center [626, 345] width 144 height 9
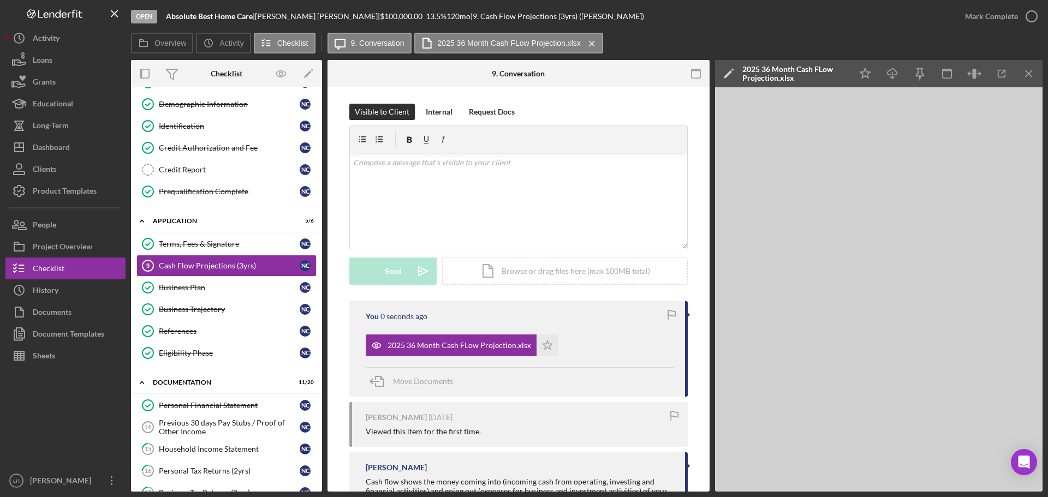
click at [729, 71] on icon "Icon/Edit" at bounding box center [728, 73] width 27 height 27
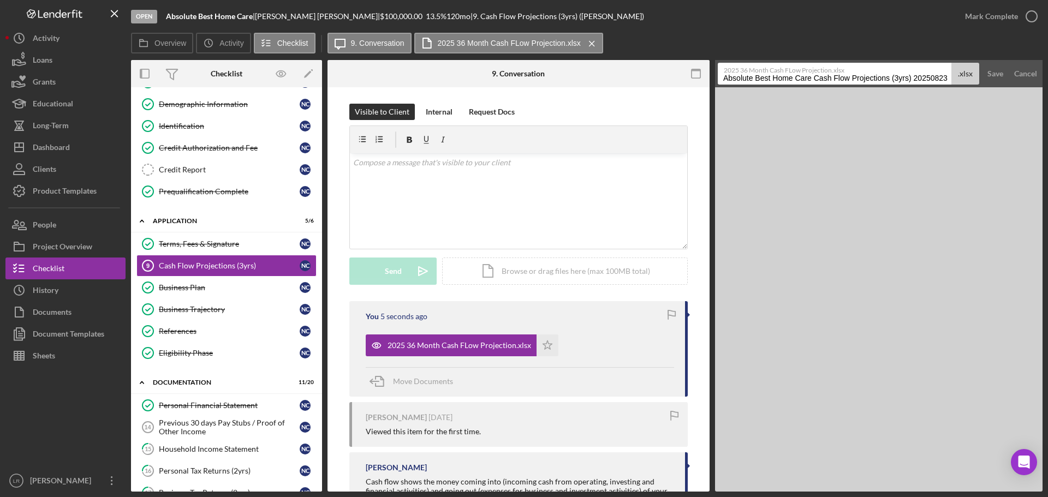
drag, startPoint x: 815, startPoint y: 79, endPoint x: 516, endPoint y: 91, distance: 298.9
click at [515, 90] on div "Overview Internal Workflow Stage Open Icon/Dropdown Arrow Archive (can unarchiv…" at bounding box center [587, 276] width 912 height 432
drag, startPoint x: 798, startPoint y: 80, endPoint x: 903, endPoint y: 79, distance: 105.4
click at [903, 79] on input "Cash Flow Projections (3yrs) 20250823" at bounding box center [835, 74] width 234 height 22
type input "Cash Flow Projections"
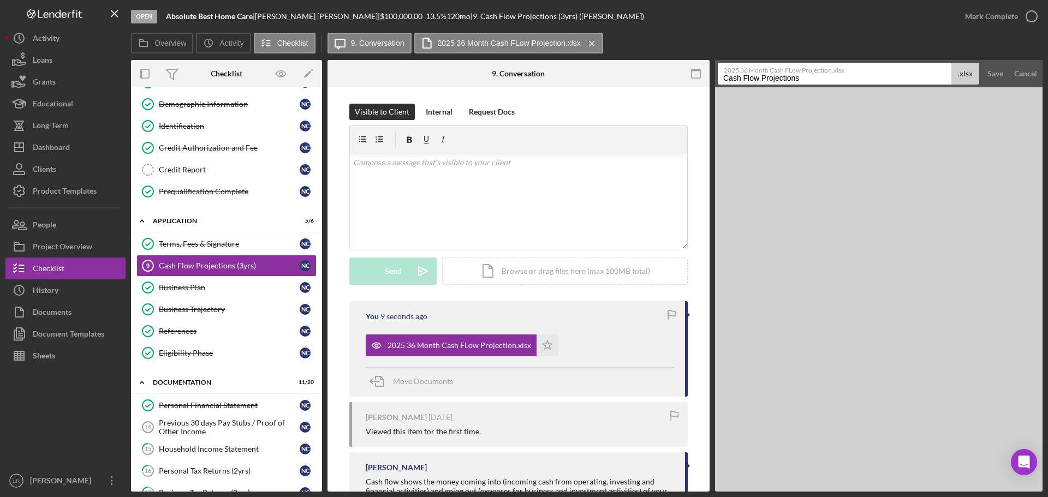
click at [1019, 79] on div "Cancel" at bounding box center [1025, 74] width 23 height 22
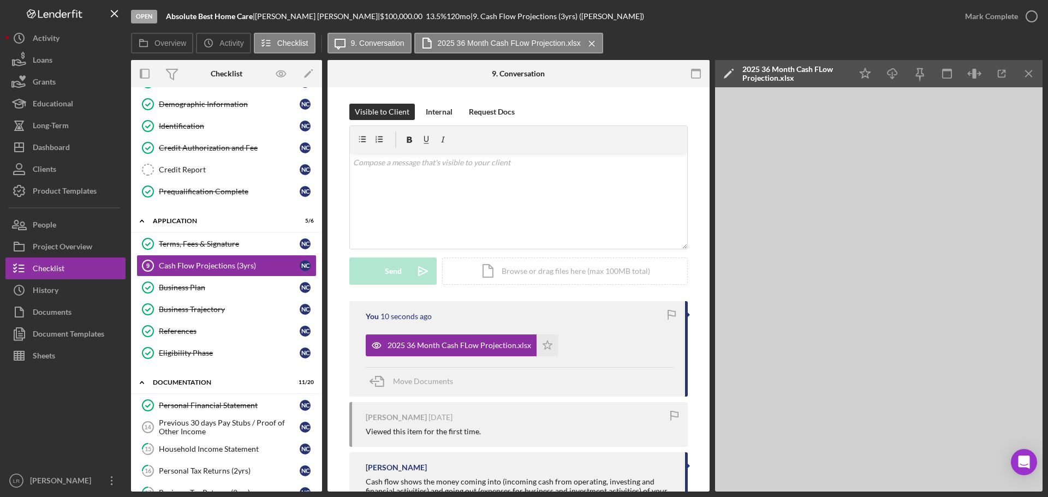
click at [734, 72] on icon "Icon/Edit" at bounding box center [728, 73] width 27 height 27
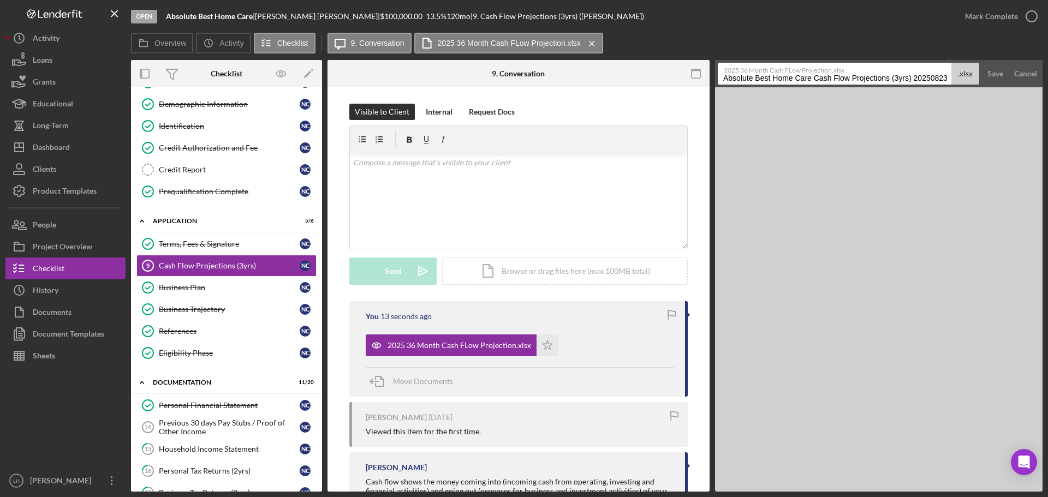
drag, startPoint x: 816, startPoint y: 79, endPoint x: 524, endPoint y: 73, distance: 291.6
click at [524, 73] on div "Overview Internal Workflow Stage Open Icon/Dropdown Arrow Archive (can unarchiv…" at bounding box center [587, 276] width 912 height 432
drag, startPoint x: 800, startPoint y: 79, endPoint x: 977, endPoint y: 78, distance: 176.9
click at [977, 78] on div "2025 36 Month Cash FLow Projection.xlsx Cash Flow Projections (3yrs) 20250823 .…" at bounding box center [849, 74] width 262 height 22
type input "Cash Flow Projections"
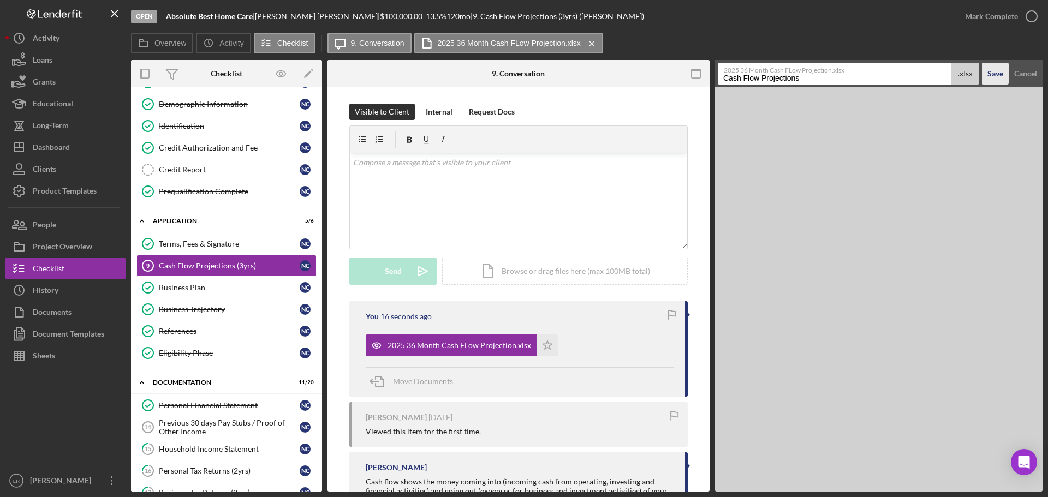
click at [991, 73] on div "Save" at bounding box center [996, 74] width 16 height 22
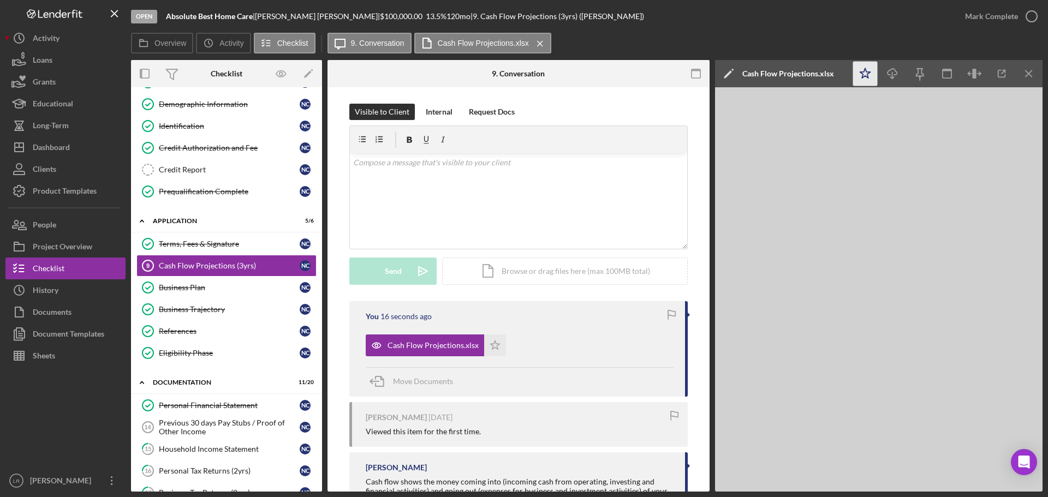
click at [858, 75] on icon "Icon/Star" at bounding box center [865, 74] width 25 height 25
click at [994, 15] on div "Mark Complete" at bounding box center [991, 16] width 53 height 22
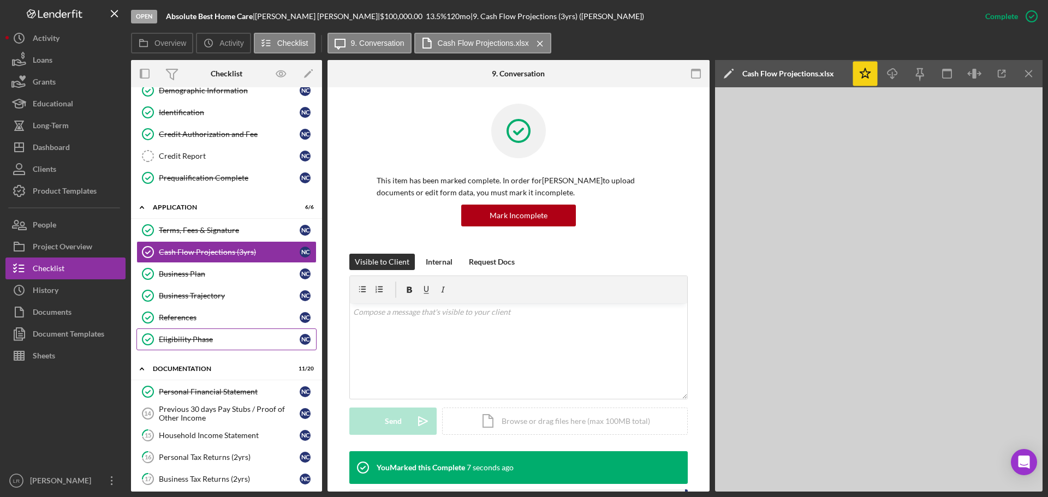
scroll to position [109, 0]
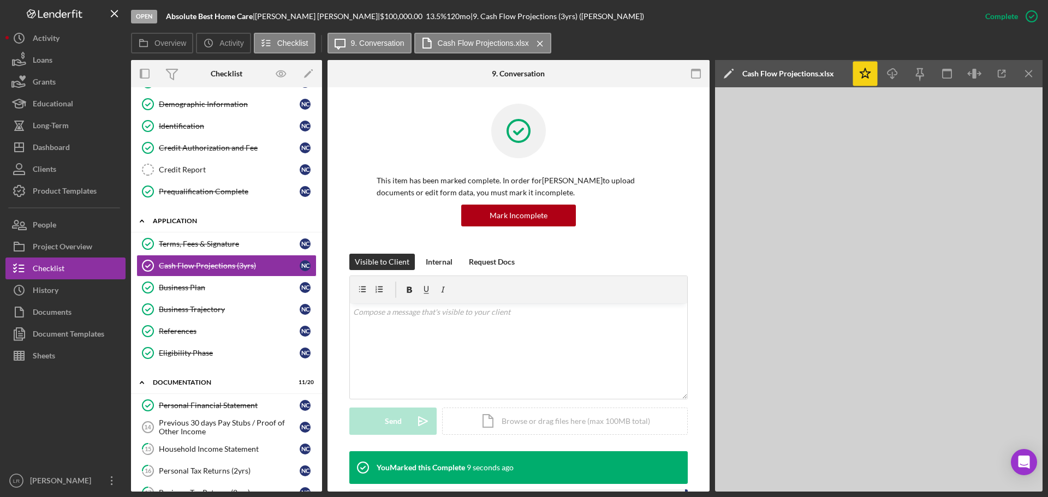
click at [177, 219] on div "Application" at bounding box center [231, 221] width 156 height 7
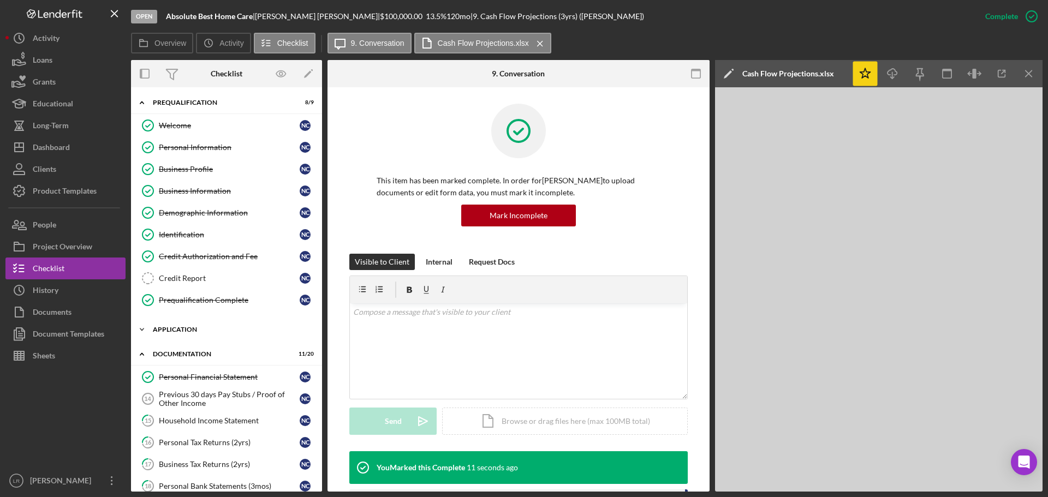
scroll to position [0, 0]
click at [186, 100] on div "Prequalification" at bounding box center [231, 103] width 156 height 7
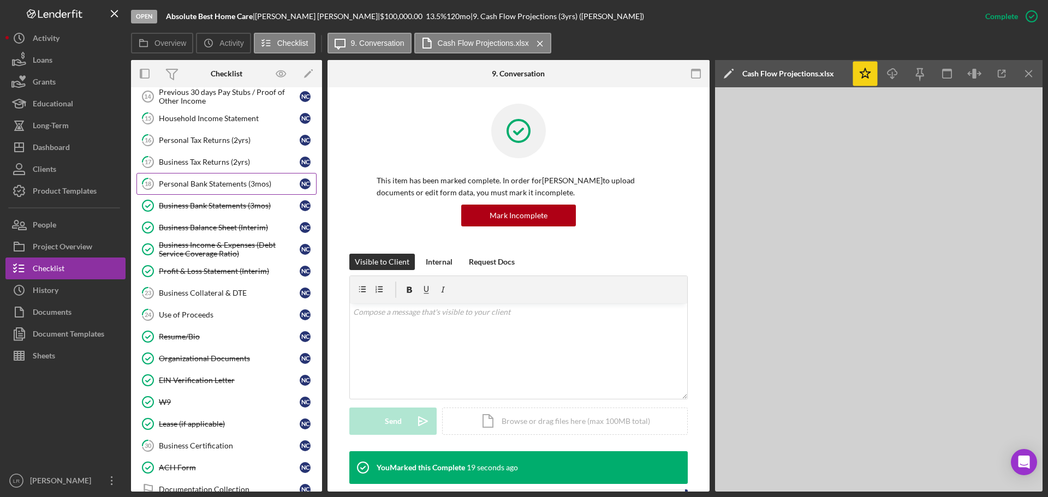
scroll to position [109, 0]
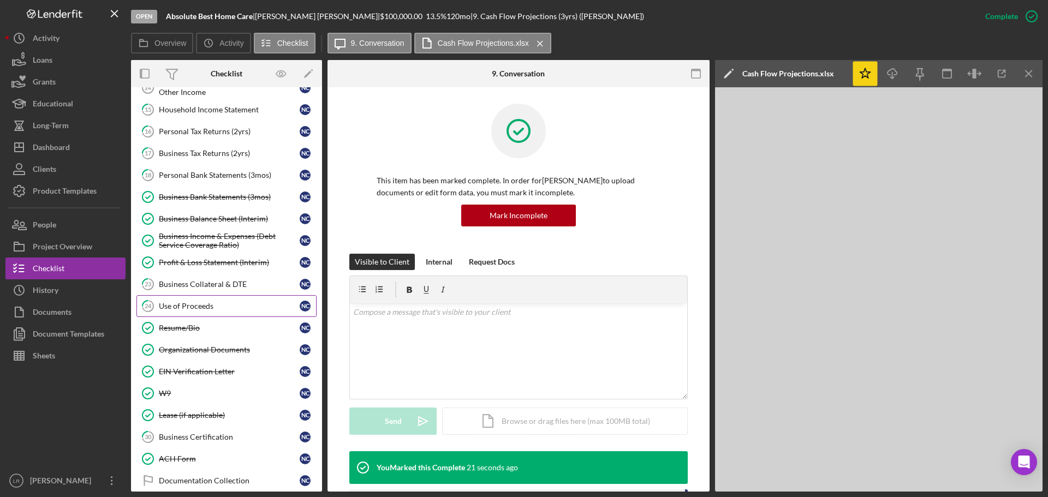
click at [200, 306] on div "Use of Proceeds" at bounding box center [229, 306] width 141 height 9
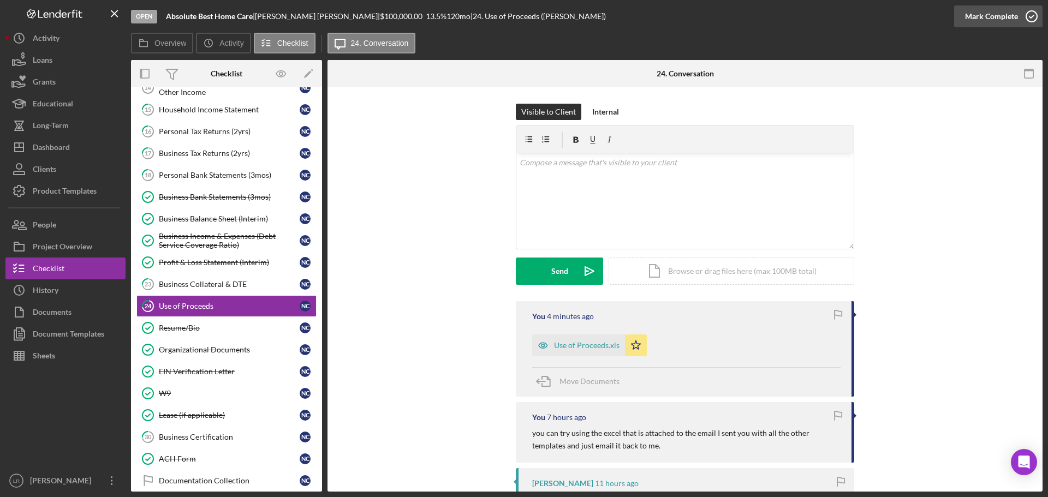
click at [1013, 16] on div "Mark Complete" at bounding box center [991, 16] width 53 height 22
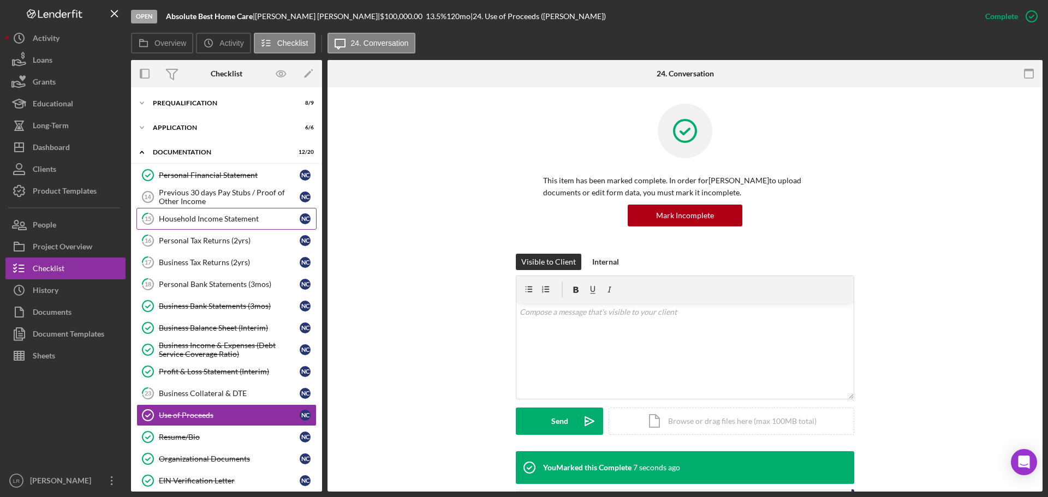
click at [219, 221] on div "Household Income Statement" at bounding box center [229, 219] width 141 height 9
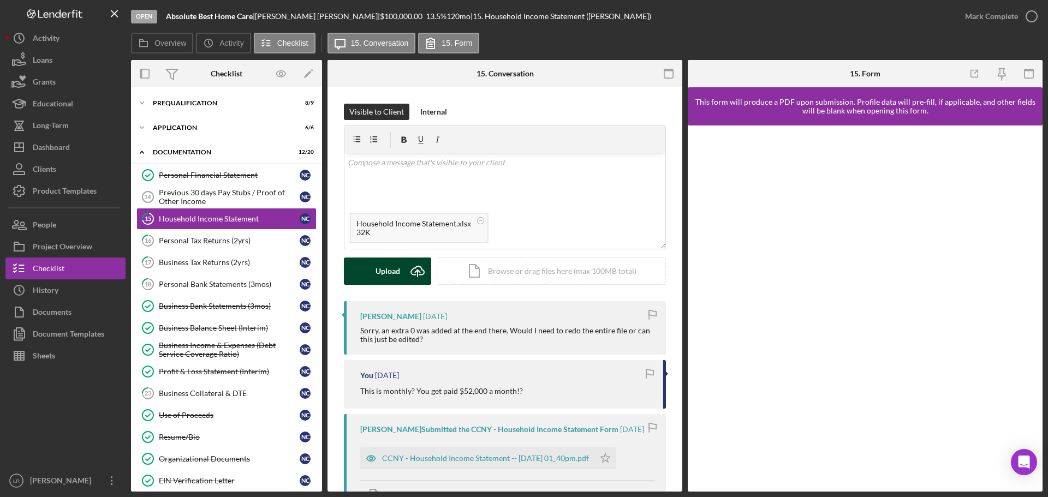
click at [385, 275] on div "Upload" at bounding box center [388, 271] width 25 height 27
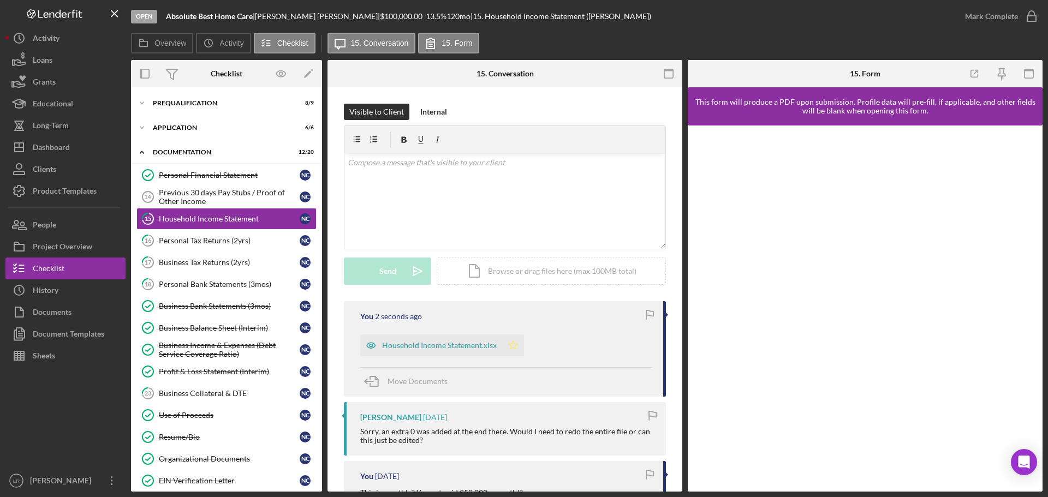
click at [513, 346] on icon "Icon/Star" at bounding box center [513, 346] width 22 height 22
click at [1009, 21] on div "Mark Complete" at bounding box center [991, 16] width 53 height 22
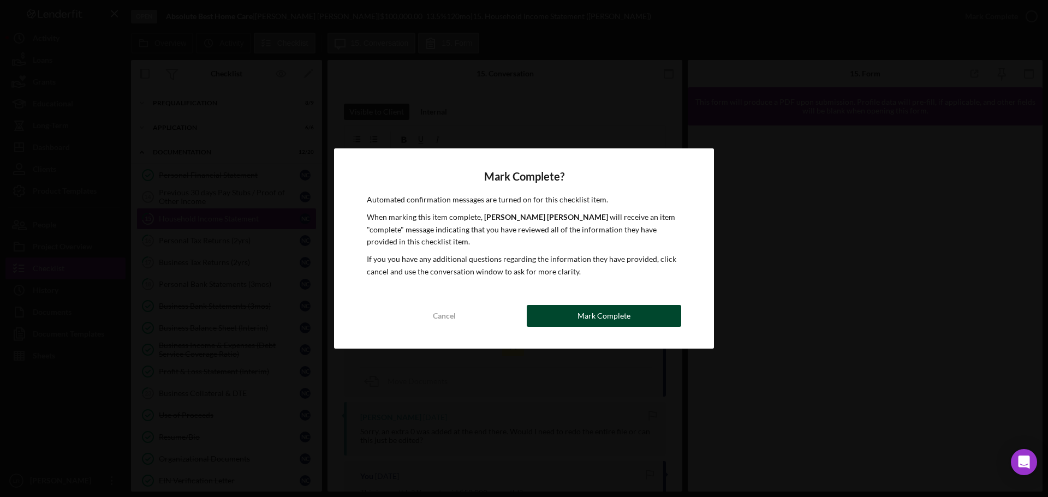
click at [622, 317] on div "Mark Complete" at bounding box center [604, 316] width 53 height 22
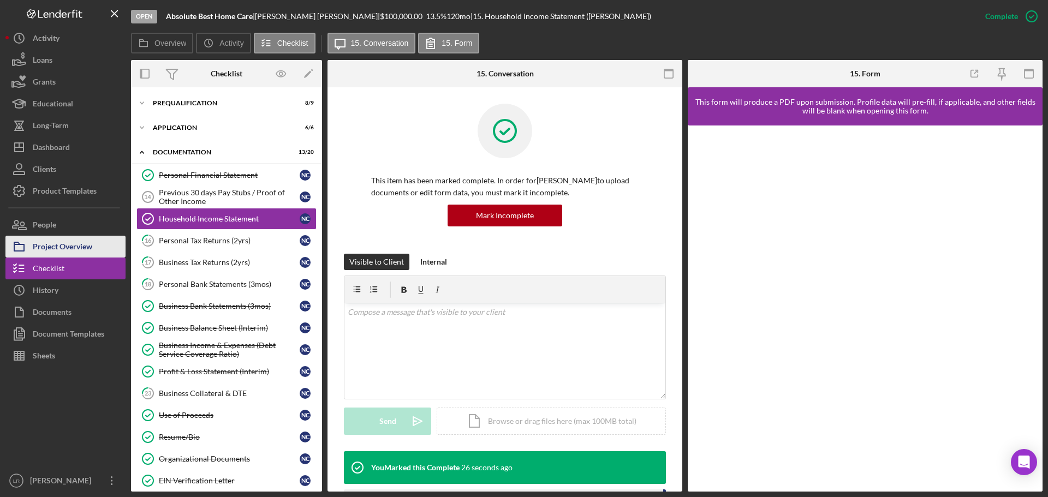
click at [75, 244] on div "Project Overview" at bounding box center [63, 248] width 60 height 25
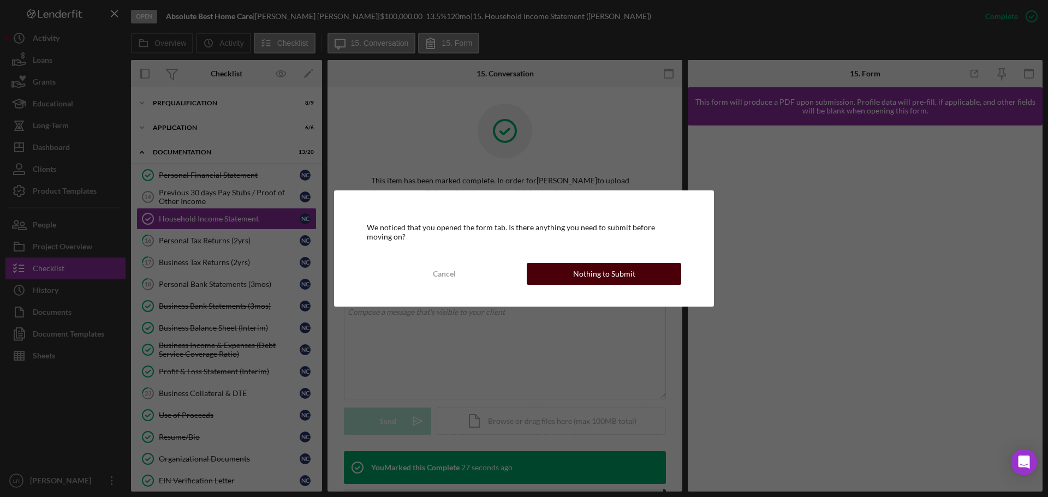
click at [615, 273] on div "Nothing to Submit" at bounding box center [604, 274] width 62 height 22
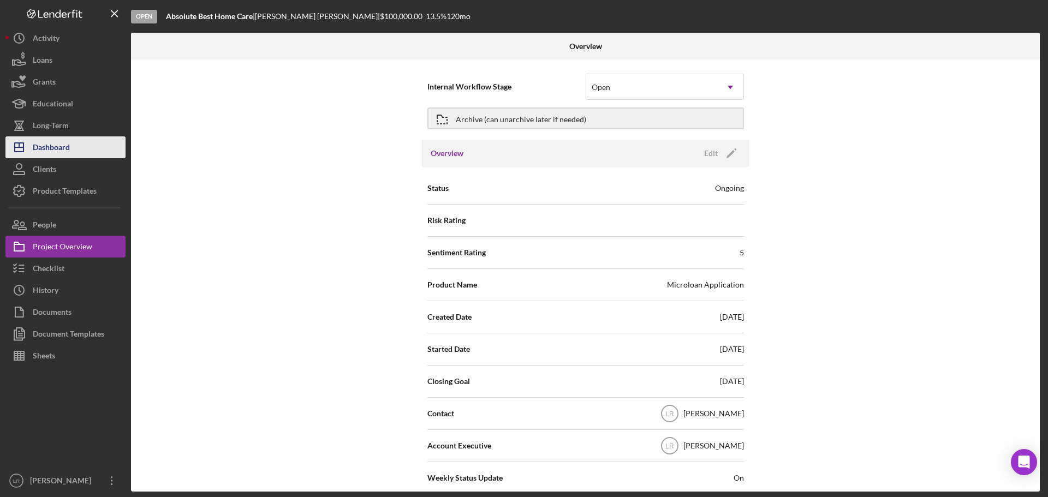
click at [80, 140] on button "Icon/Dashboard Dashboard" at bounding box center [65, 148] width 120 height 22
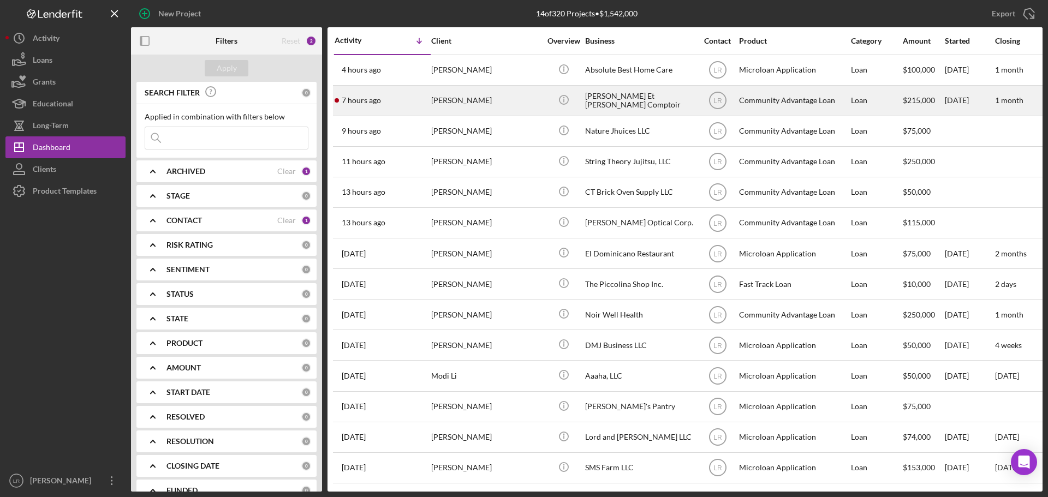
click at [491, 99] on div "[PERSON_NAME]" at bounding box center [485, 100] width 109 height 29
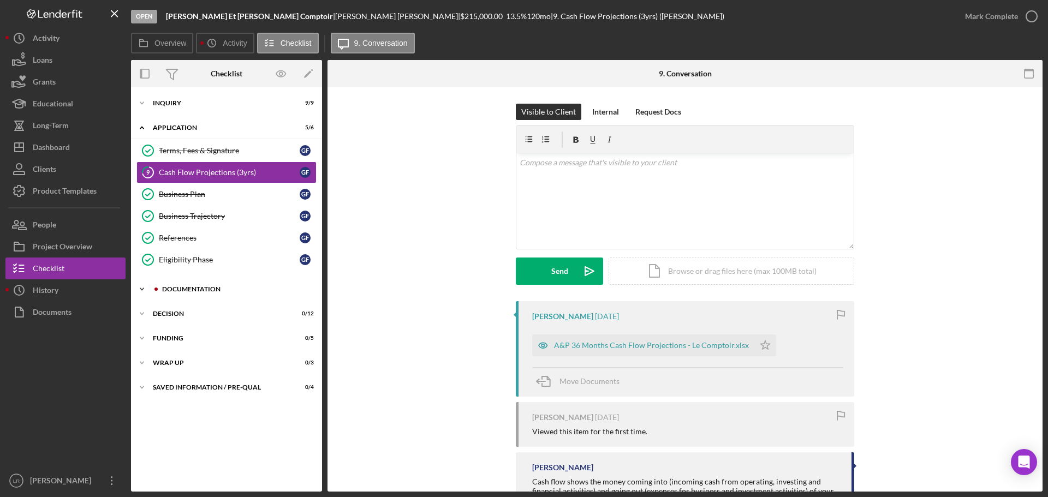
click at [167, 290] on div "Documentation" at bounding box center [235, 289] width 146 height 7
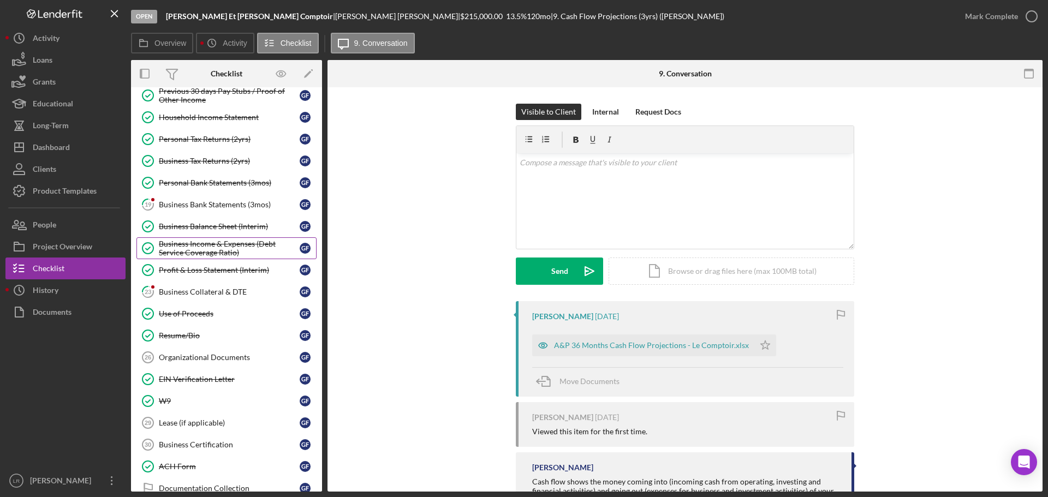
scroll to position [273, 0]
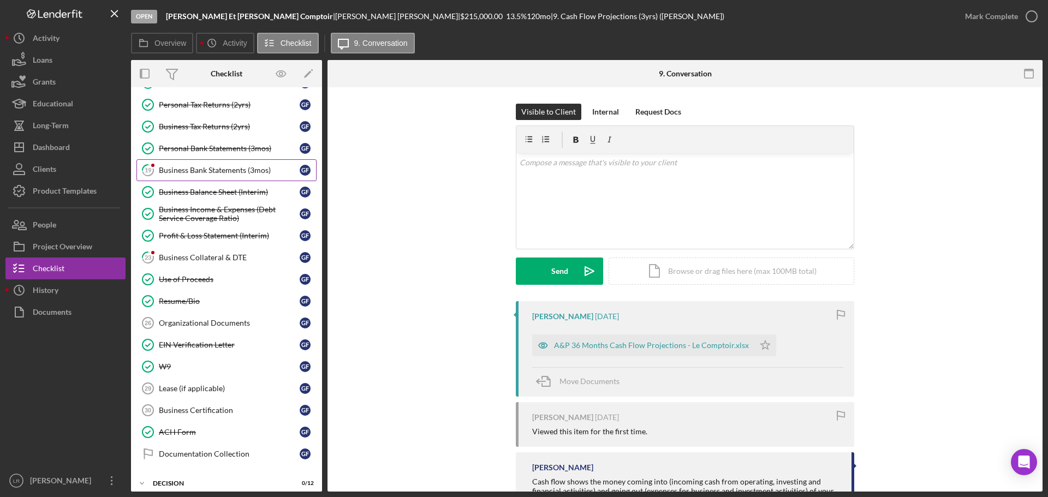
click at [189, 172] on div "Business Bank Statements (3mos)" at bounding box center [229, 170] width 141 height 9
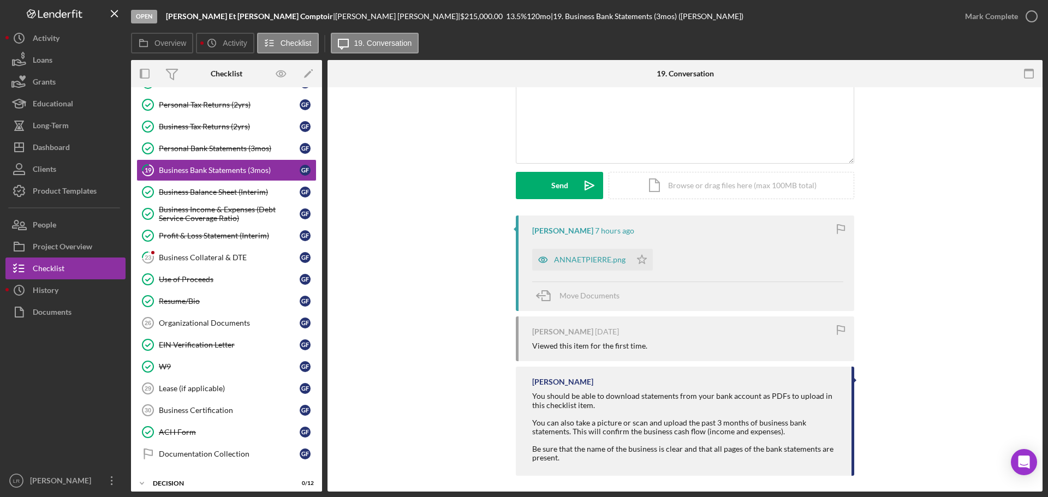
scroll to position [92, 0]
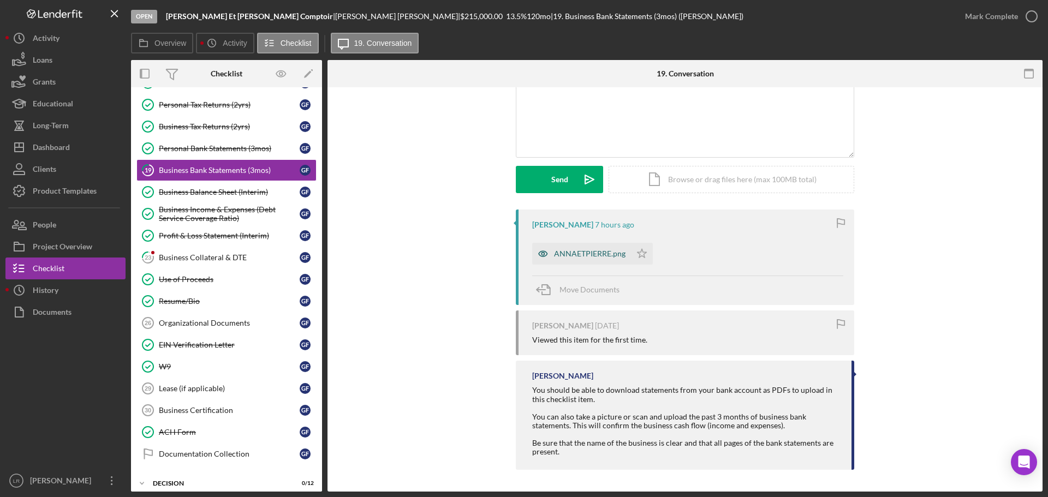
click at [601, 257] on div "ANNAETPIERRE.png" at bounding box center [590, 254] width 72 height 9
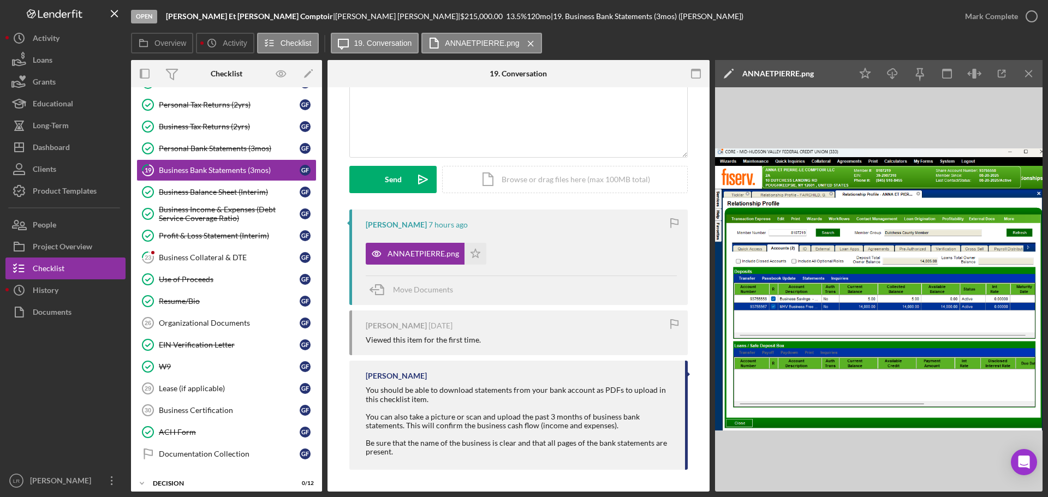
click at [570, 249] on div "ANNAETPIERRE.png Icon/Star" at bounding box center [521, 251] width 311 height 27
click at [406, 250] on div "ANNAETPIERRE.png" at bounding box center [424, 254] width 72 height 9
click at [889, 74] on icon "Icon/Download" at bounding box center [893, 74] width 25 height 25
click at [474, 258] on icon "Icon/Star" at bounding box center [476, 254] width 22 height 22
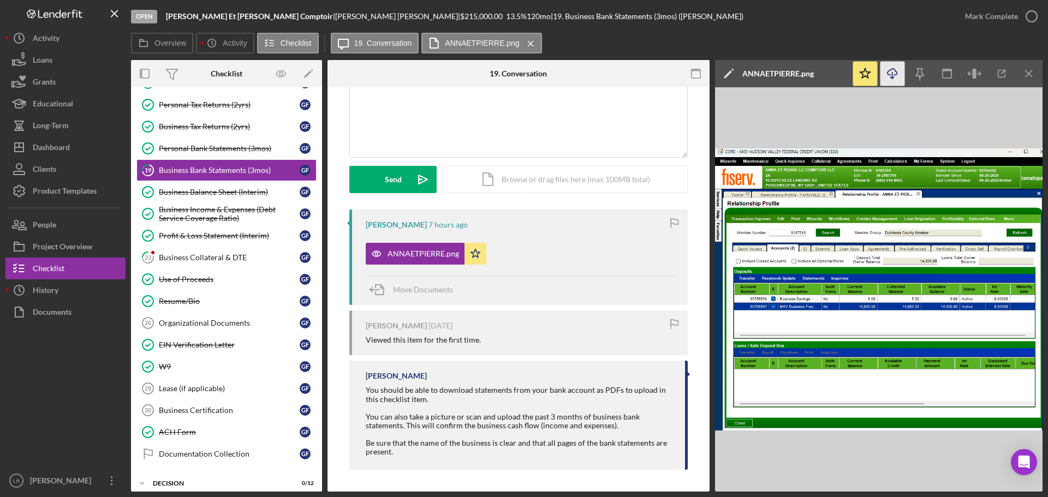
click at [728, 66] on icon "Icon/Edit" at bounding box center [728, 73] width 27 height 27
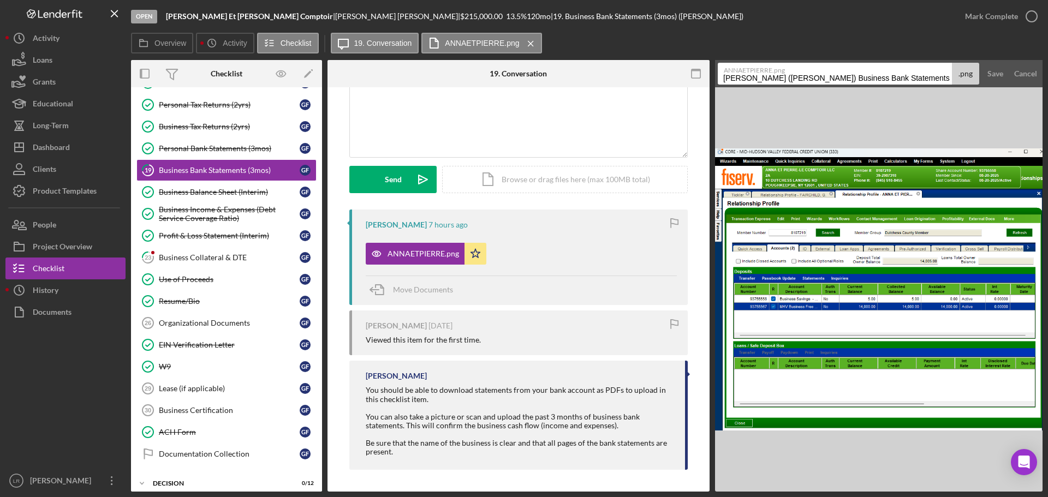
drag, startPoint x: 888, startPoint y: 78, endPoint x: 396, endPoint y: 80, distance: 492.0
click at [396, 80] on div "Overview Internal Workflow Stage Open Icon/Dropdown Arrow Archive (can unarchiv…" at bounding box center [587, 276] width 912 height 432
drag, startPoint x: 813, startPoint y: 79, endPoint x: 966, endPoint y: 67, distance: 153.9
click at [966, 67] on div "ANNAETPIERRE.png Business Bank Statements (3mos) 20250822 .png" at bounding box center [849, 74] width 262 height 22
type input "Business Bank Statement (Screenshot)"
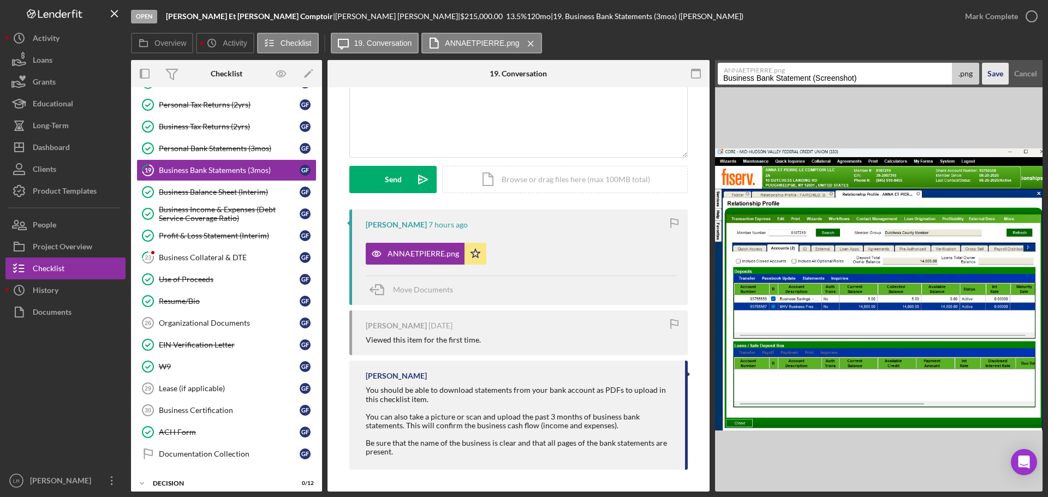
click at [995, 76] on div "Save" at bounding box center [996, 74] width 16 height 22
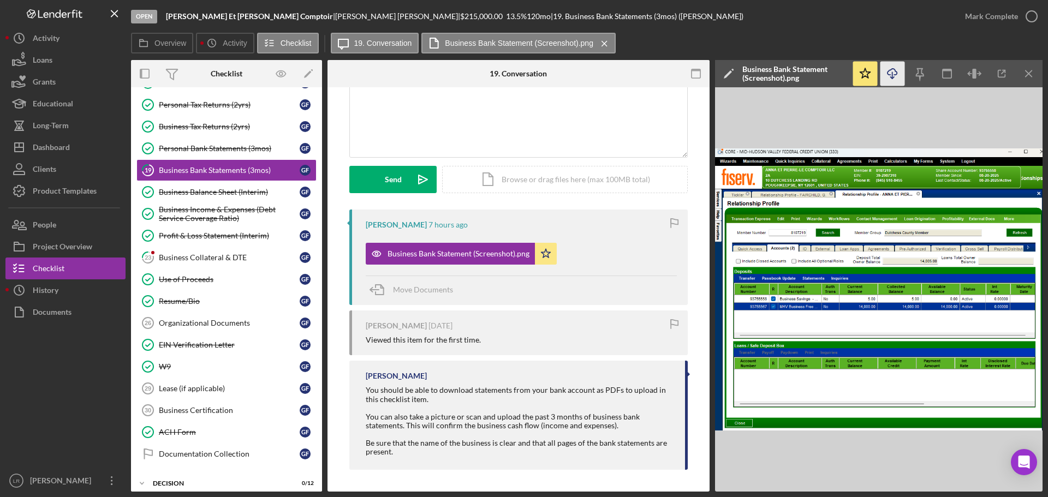
click at [889, 76] on icon "Icon/Download" at bounding box center [893, 74] width 25 height 25
click at [1004, 19] on div "Mark Complete" at bounding box center [991, 16] width 53 height 22
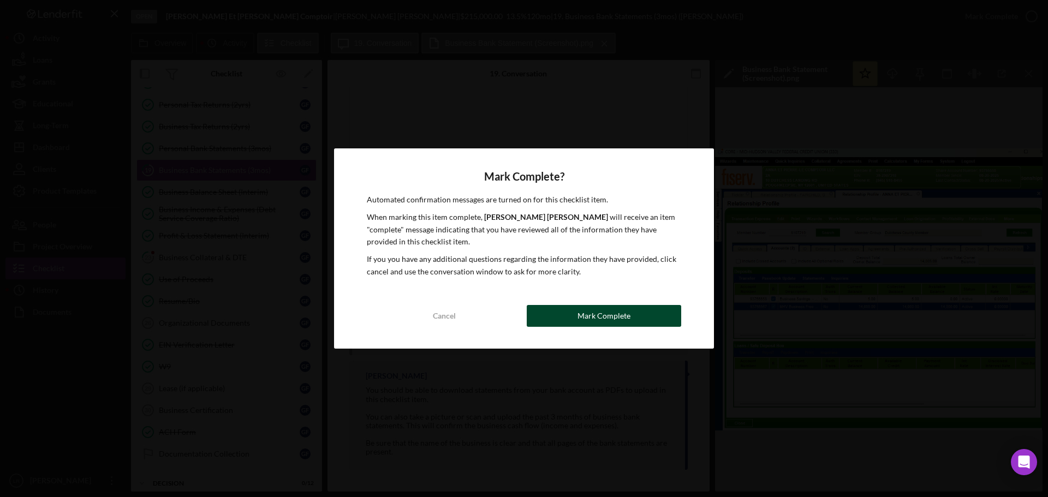
click at [595, 320] on div "Mark Complete" at bounding box center [604, 316] width 53 height 22
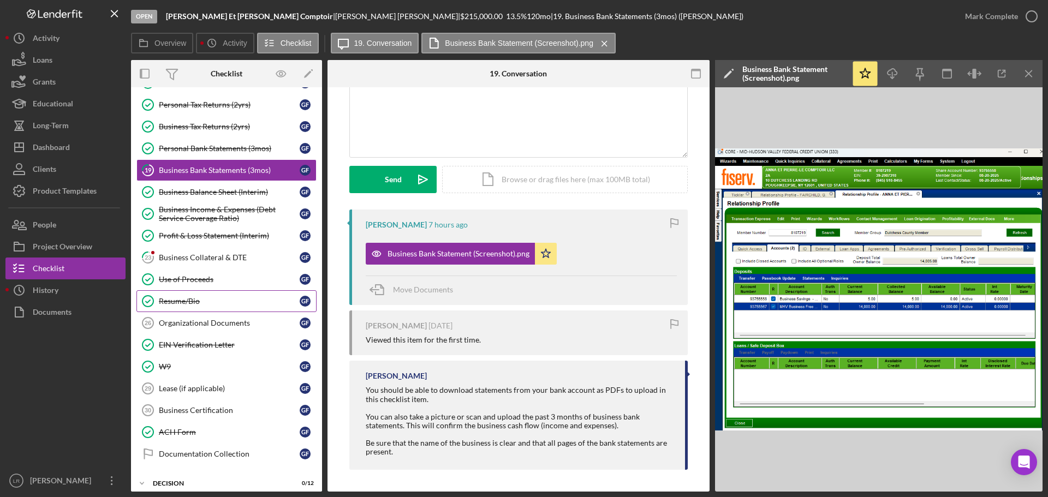
scroll to position [242, 0]
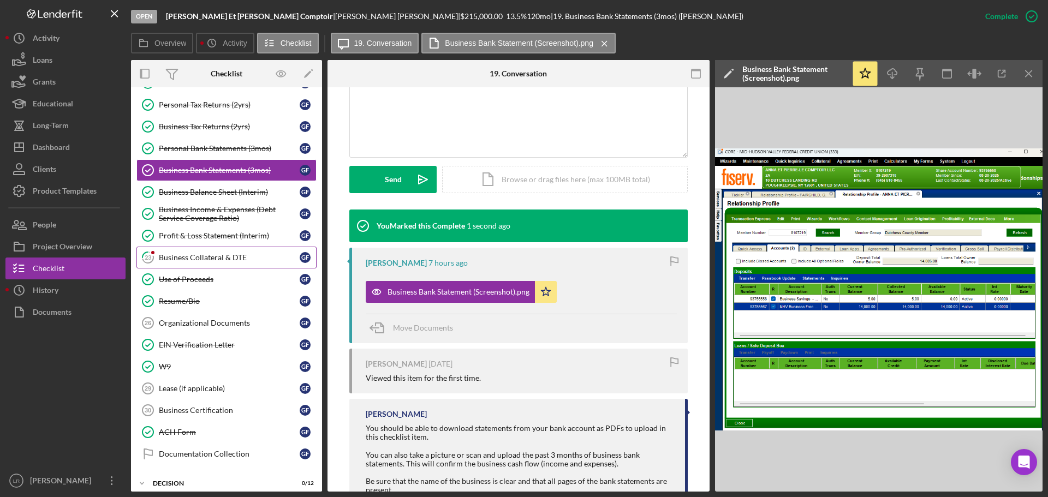
click at [244, 259] on div "Business Collateral & DTE" at bounding box center [229, 257] width 141 height 9
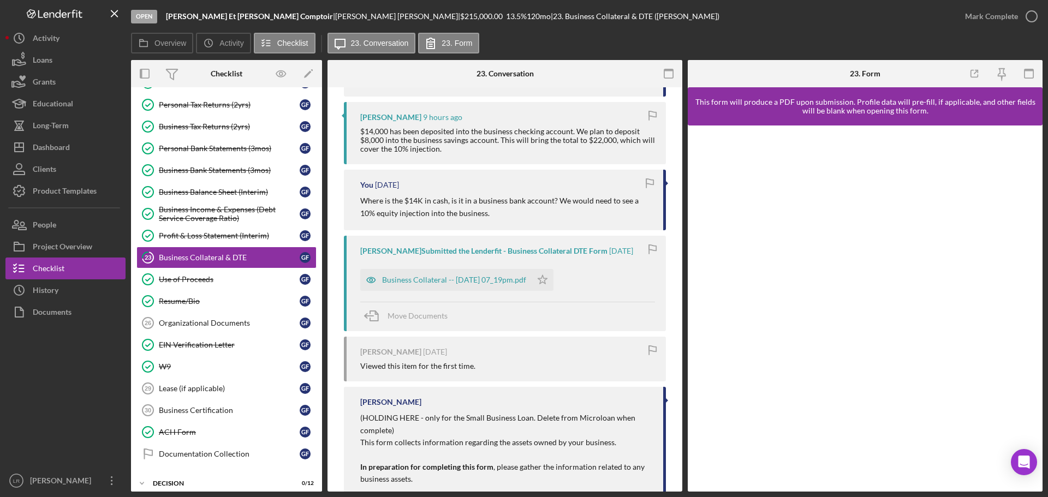
scroll to position [272, 0]
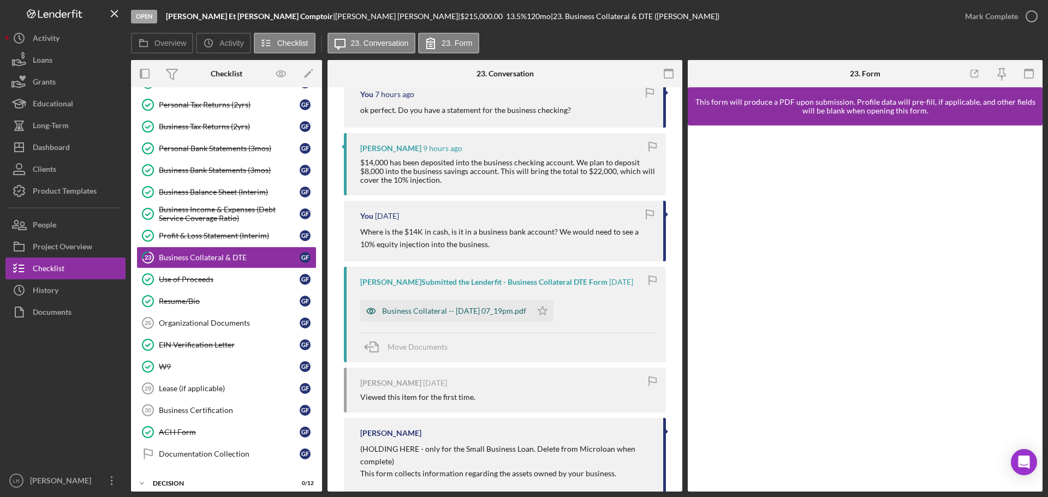
click at [525, 318] on div "Business Collateral -- [DATE] 07_19pm.pdf" at bounding box center [445, 311] width 171 height 22
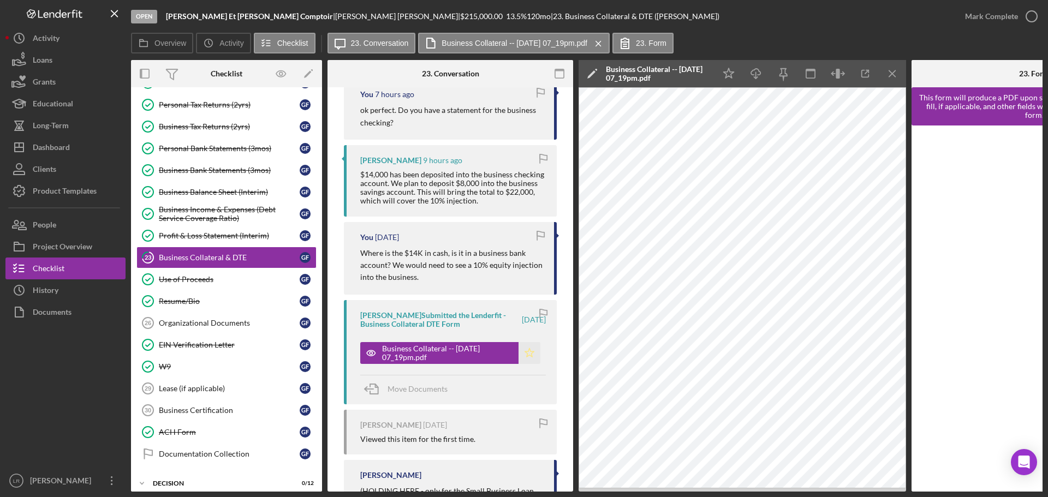
click at [522, 354] on icon "Icon/Star" at bounding box center [530, 353] width 22 height 22
click at [591, 69] on icon "Icon/Edit" at bounding box center [592, 73] width 27 height 27
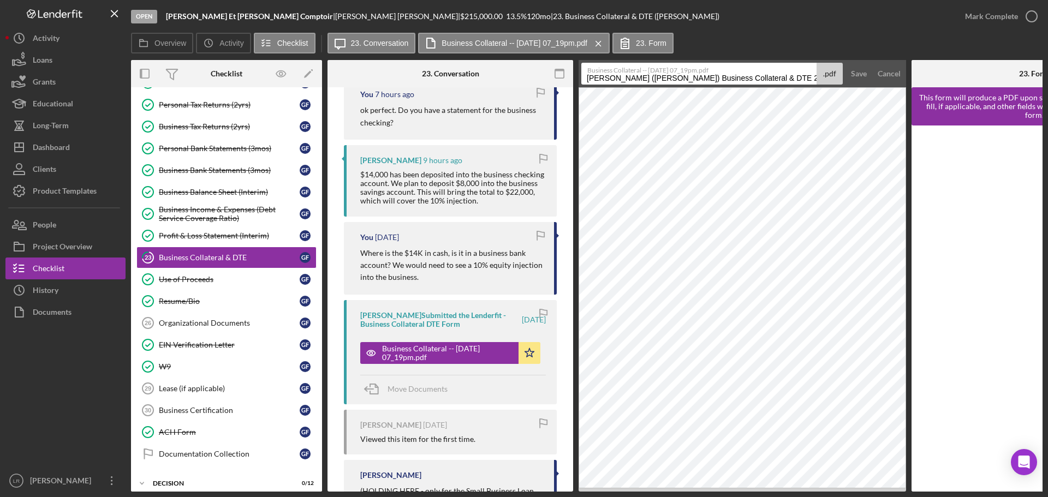
drag, startPoint x: 751, startPoint y: 79, endPoint x: 129, endPoint y: 109, distance: 622.1
click at [129, 109] on div "Open [PERSON_NAME] | [PERSON_NAME] | $215,000.00 13.5 % 120 mo | 23. Business C…" at bounding box center [523, 246] width 1037 height 492
drag, startPoint x: 680, startPoint y: 75, endPoint x: 786, endPoint y: 81, distance: 106.1
click at [786, 81] on input "Business Collateral & DTE 20250821" at bounding box center [699, 74] width 235 height 22
type input "Business Collateral & DTE"
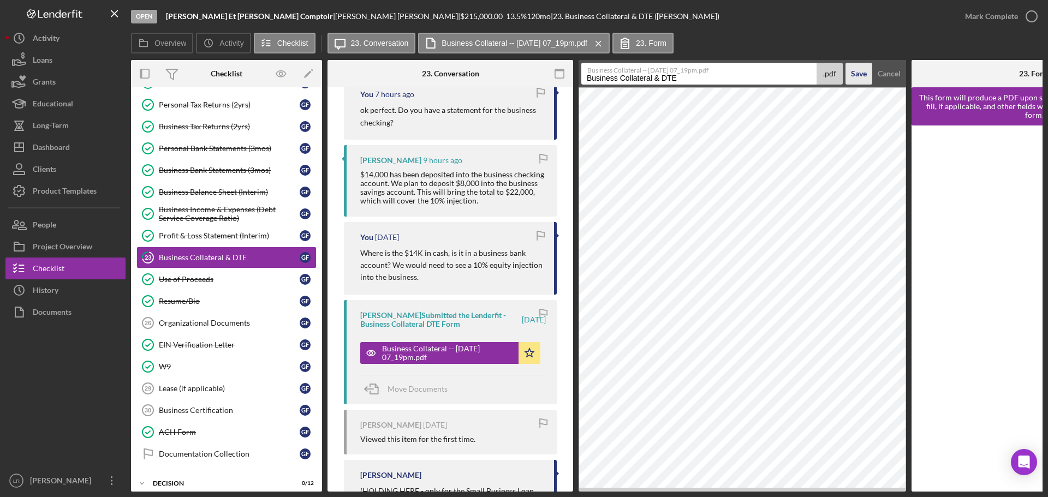
click at [853, 77] on div "Save" at bounding box center [859, 74] width 16 height 22
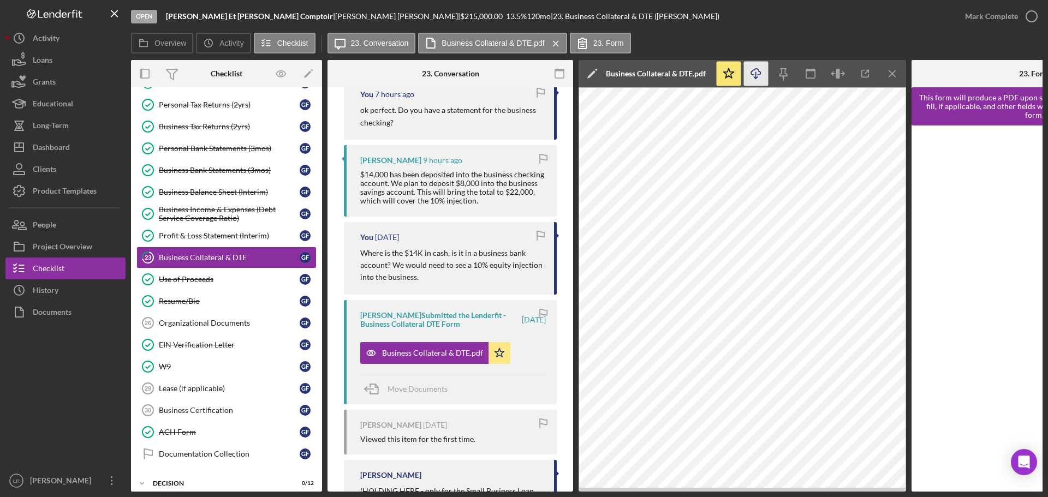
click at [761, 73] on icon "button" at bounding box center [755, 72] width 9 height 6
click at [1000, 16] on div "Mark Complete" at bounding box center [991, 16] width 53 height 22
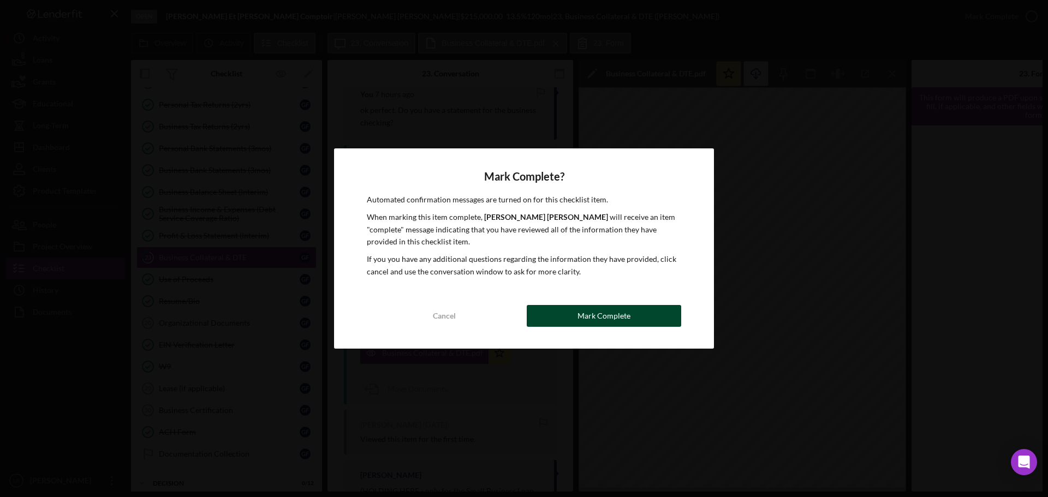
click at [638, 321] on button "Mark Complete" at bounding box center [604, 316] width 155 height 22
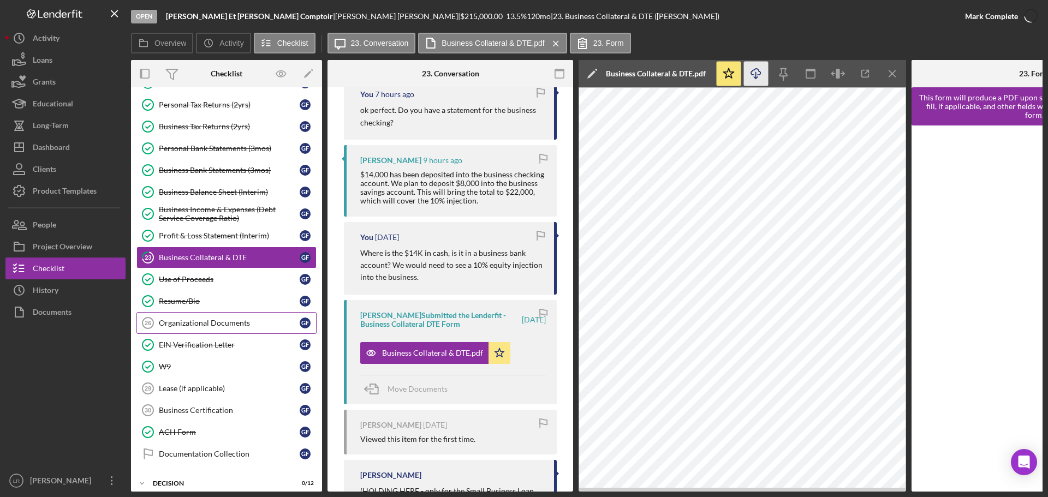
scroll to position [473, 0]
click at [222, 328] on div "Organizational Documents" at bounding box center [229, 323] width 141 height 9
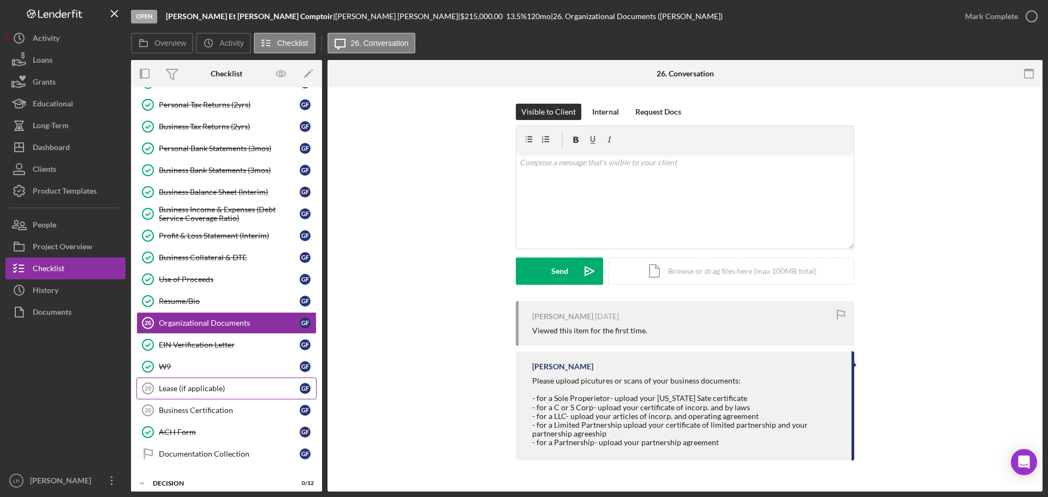
click at [175, 393] on div "Lease (if applicable)" at bounding box center [229, 388] width 141 height 9
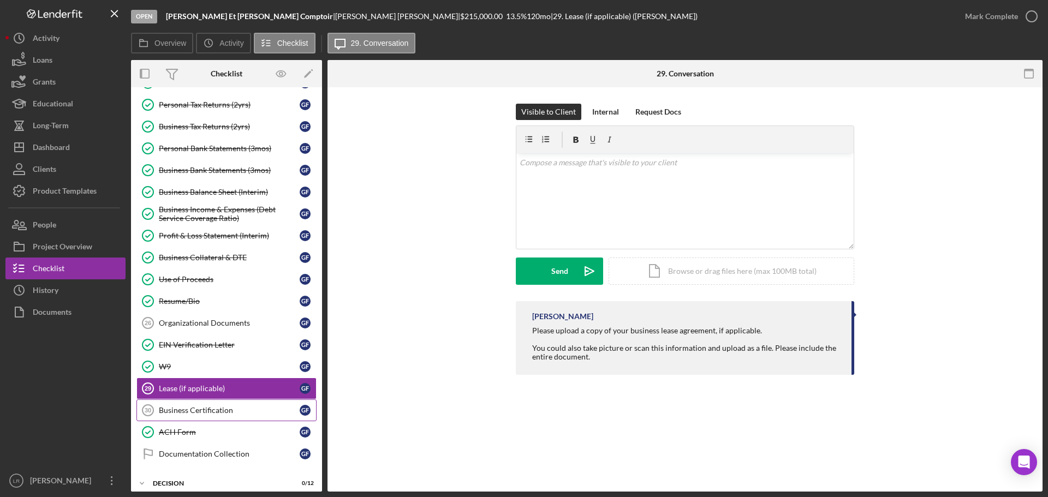
click at [180, 410] on div "Business Certification" at bounding box center [229, 410] width 141 height 9
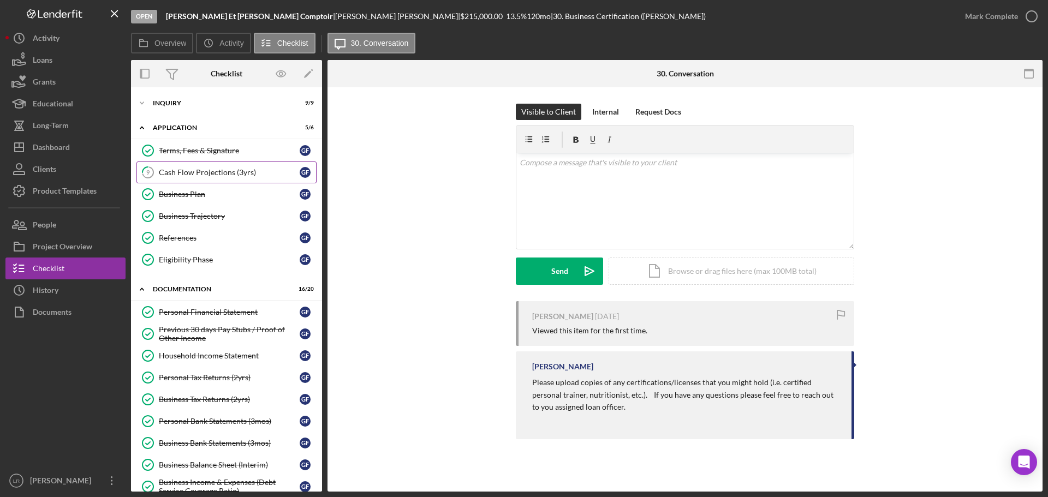
click at [235, 169] on div "Cash Flow Projections (3yrs)" at bounding box center [229, 172] width 141 height 9
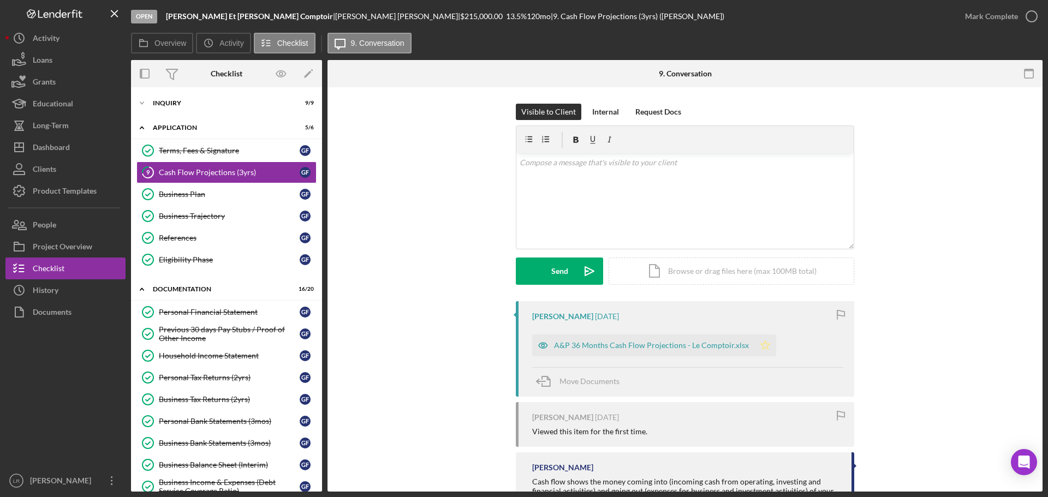
click at [761, 342] on polygon "button" at bounding box center [765, 345] width 9 height 9
click at [692, 345] on div "A&P 36 Months Cash Flow Projections - Le Comptoir.xlsx" at bounding box center [651, 345] width 195 height 9
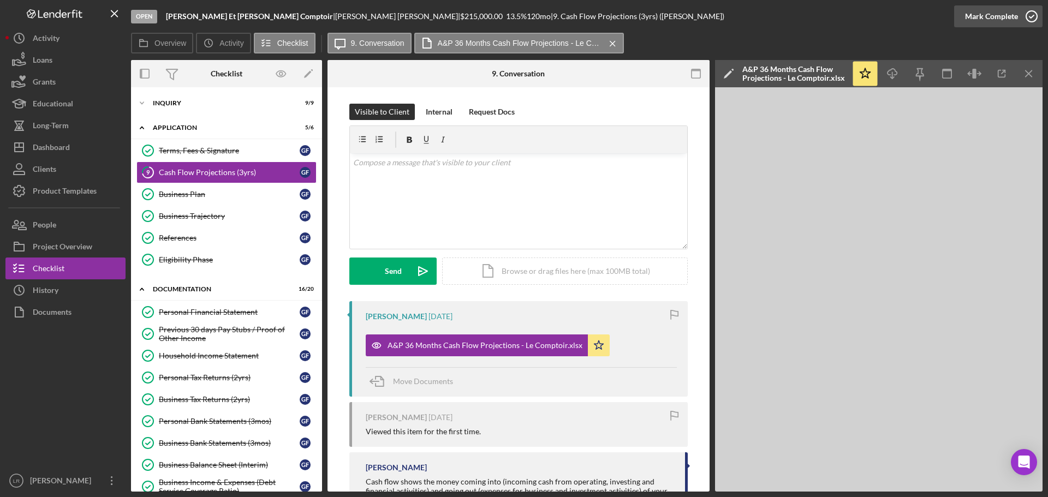
click at [993, 16] on div "Mark Complete" at bounding box center [991, 16] width 53 height 22
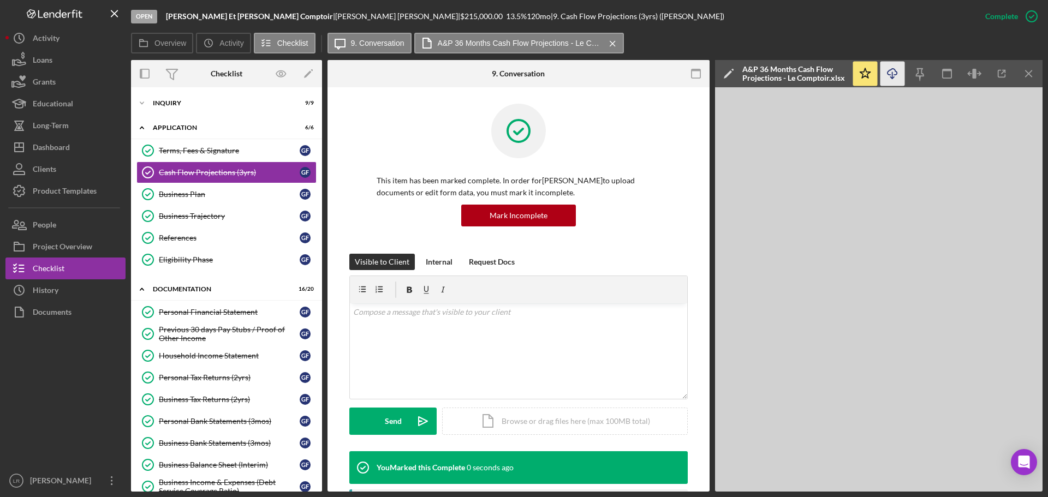
click at [894, 76] on icon "Icon/Download" at bounding box center [893, 74] width 25 height 25
click at [1007, 36] on div "Overview Icon/History Activity Checklist Icon/Message 9. Conversation A&P 36 Mo…" at bounding box center [587, 44] width 912 height 22
click at [187, 102] on div "Icon/Expander Inquiry 9 / 9" at bounding box center [226, 103] width 191 height 22
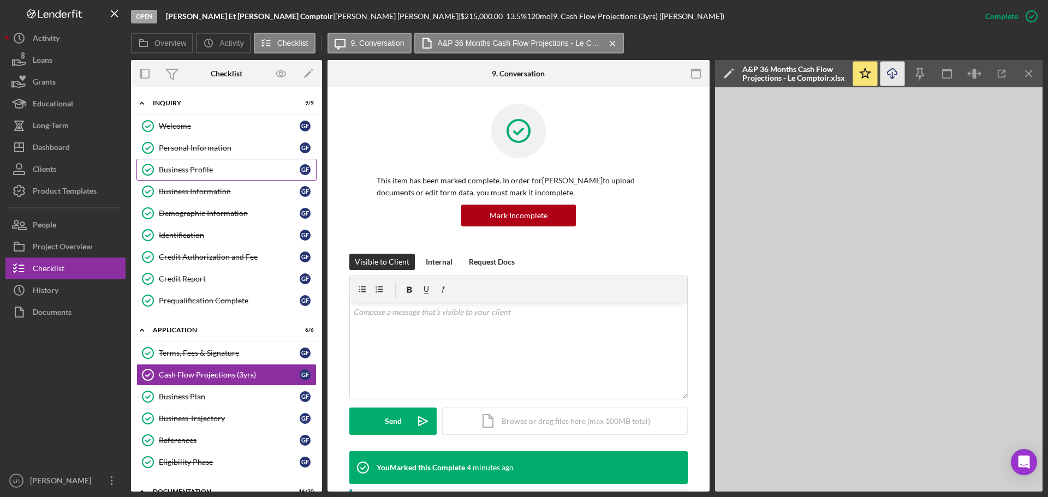
click at [204, 173] on div "Business Profile" at bounding box center [229, 169] width 141 height 9
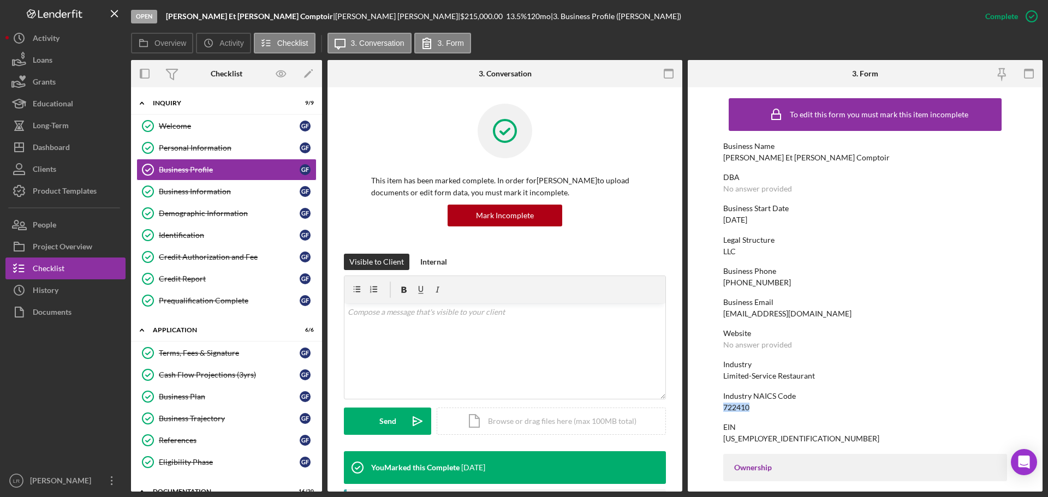
drag, startPoint x: 754, startPoint y: 409, endPoint x: 700, endPoint y: 408, distance: 54.1
click at [700, 408] on form "To edit this form you must mark this item incomplete Business Name [PERSON_NAME…" at bounding box center [865, 289] width 355 height 405
copy div "722410"
click at [78, 245] on div "Project Overview" at bounding box center [63, 248] width 60 height 25
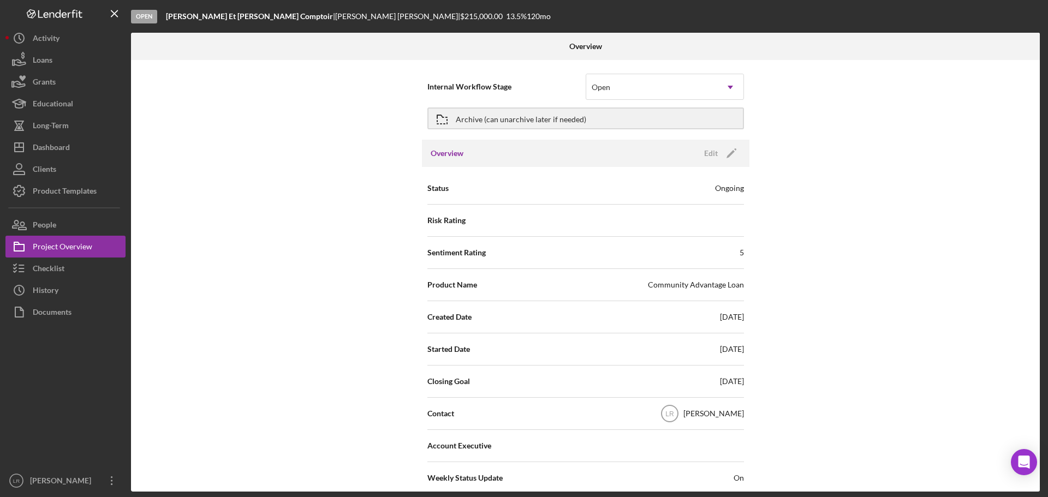
click at [709, 437] on div "Account Executive" at bounding box center [586, 445] width 317 height 27
click at [674, 414] on text "LR" at bounding box center [670, 415] width 9 height 8
click at [674, 411] on text "LR" at bounding box center [670, 415] width 9 height 8
click at [727, 159] on icon "Icon/Edit" at bounding box center [731, 153] width 27 height 27
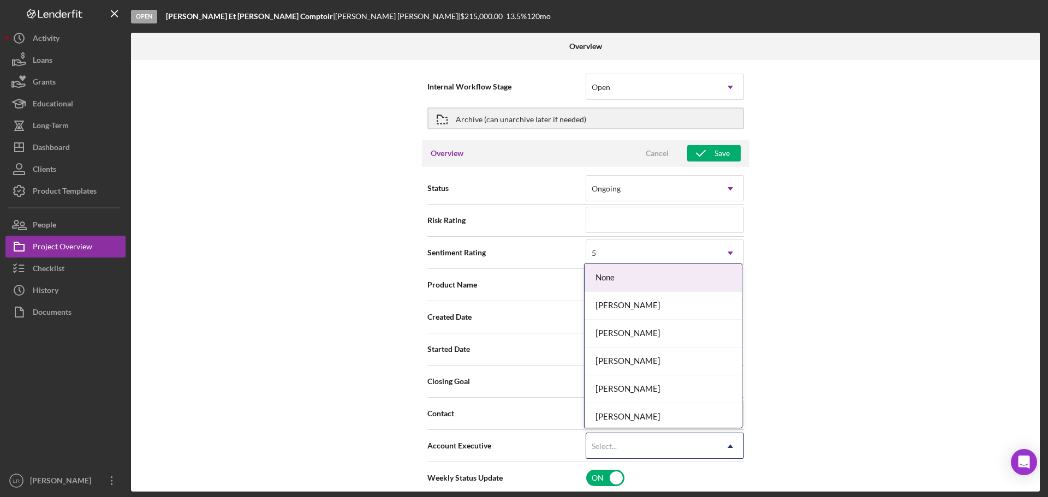
click at [626, 449] on div "Select..." at bounding box center [651, 446] width 131 height 25
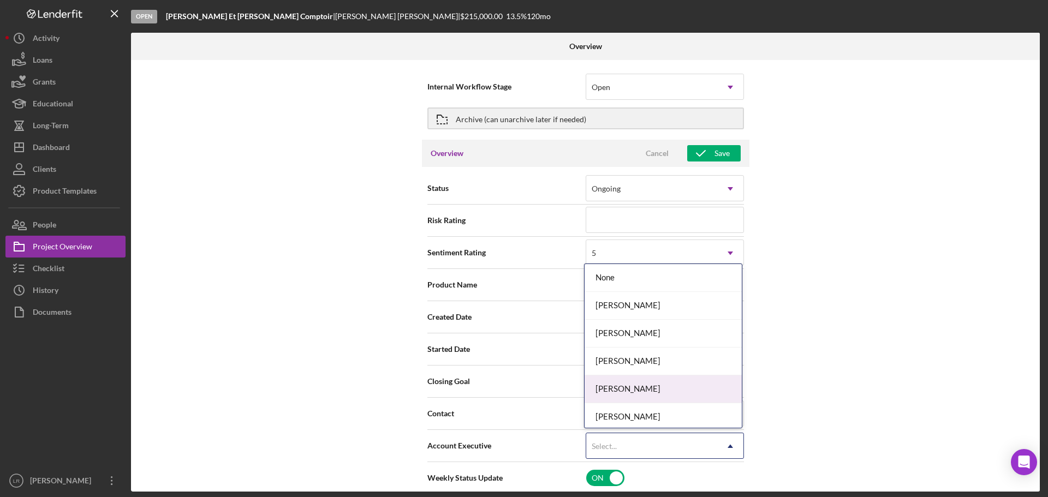
click at [627, 379] on div "[PERSON_NAME]" at bounding box center [663, 390] width 157 height 28
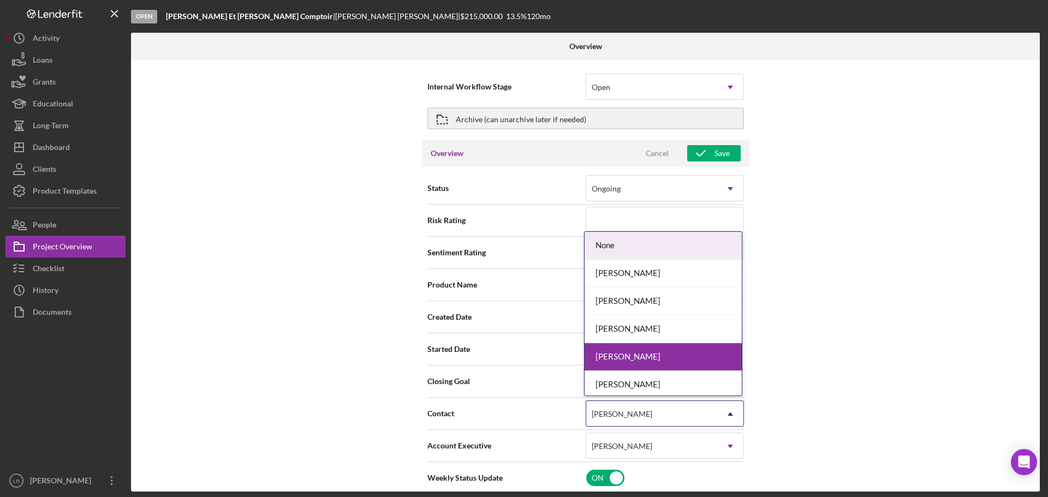
click at [618, 413] on div "[PERSON_NAME]" at bounding box center [622, 414] width 61 height 9
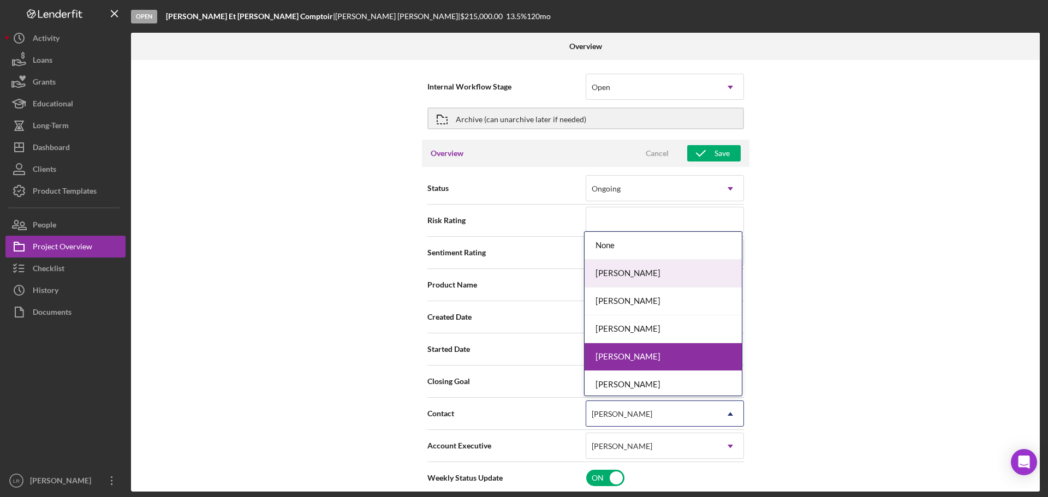
click at [625, 269] on div "[PERSON_NAME]" at bounding box center [663, 274] width 157 height 28
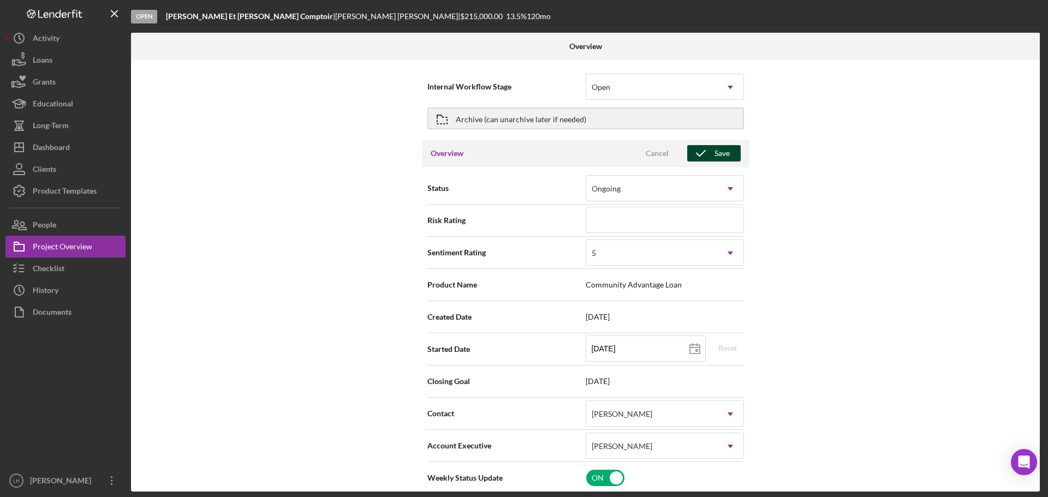
click at [716, 152] on div "Save" at bounding box center [722, 153] width 15 height 16
type textarea "Here's a snapshot of information that has been fully approved, as well as the i…"
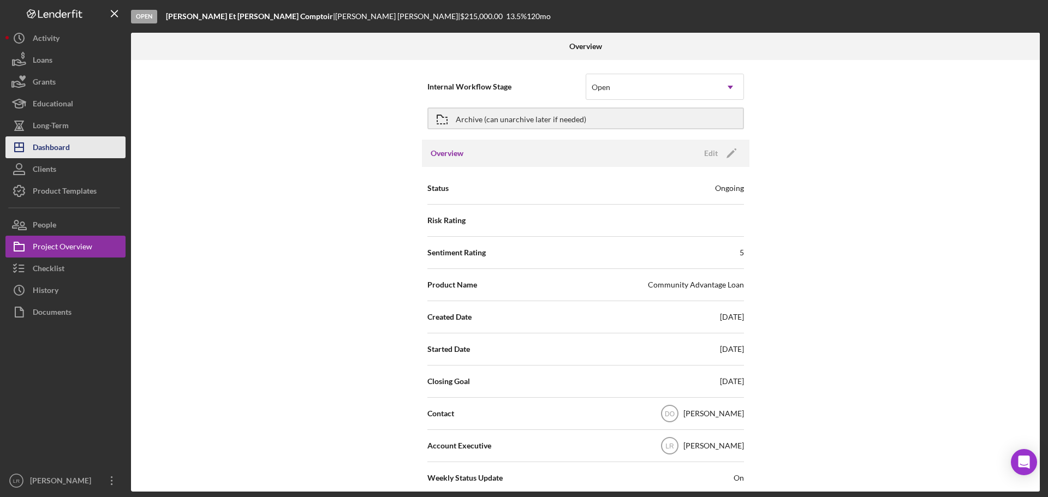
click at [69, 150] on div "Dashboard" at bounding box center [51, 149] width 37 height 25
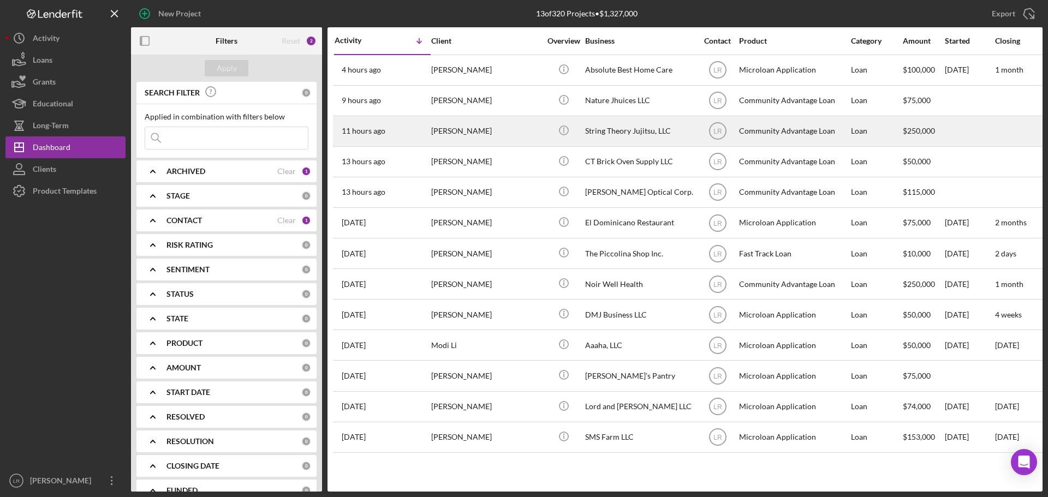
click at [513, 134] on div "[PERSON_NAME]" at bounding box center [485, 131] width 109 height 29
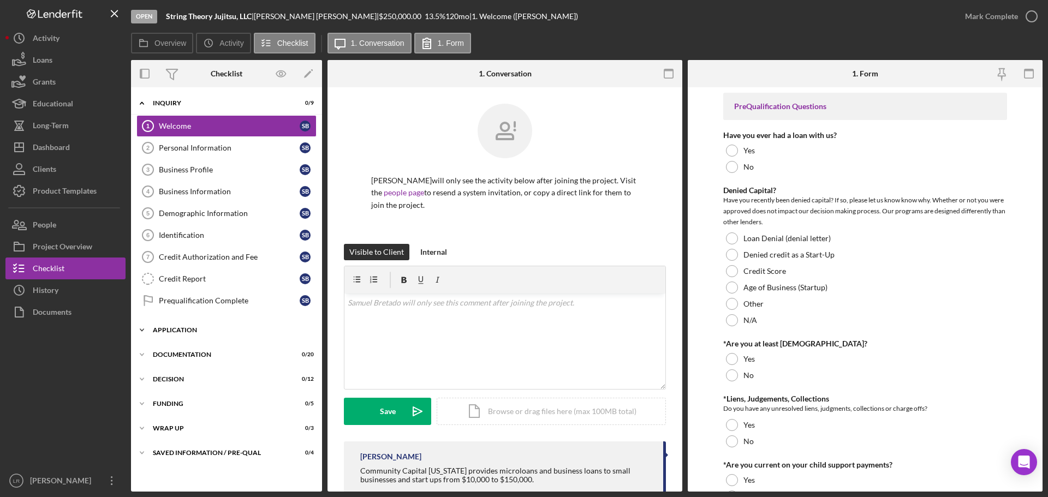
click at [158, 336] on div "Icon/Expander Application 0 / 6" at bounding box center [226, 330] width 191 height 22
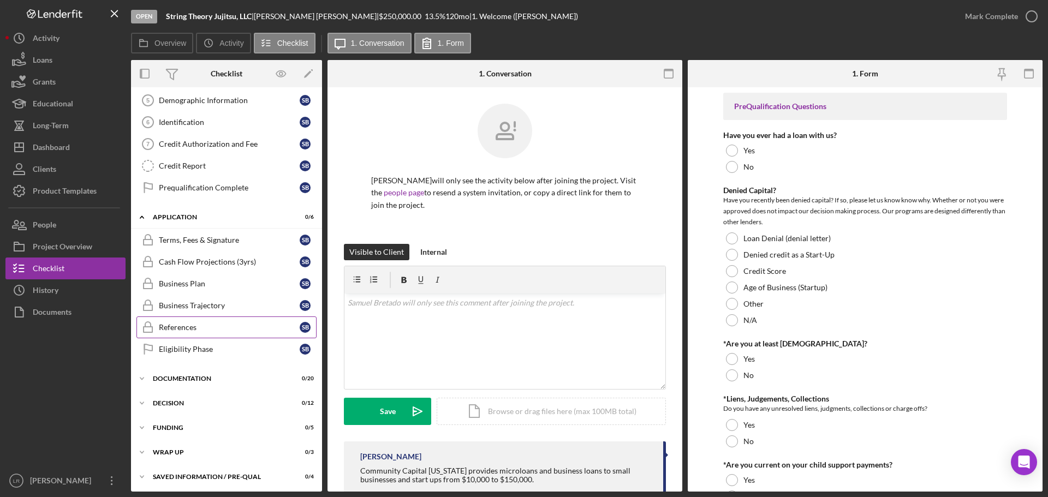
scroll to position [115, 0]
click at [183, 373] on div "Icon/Expander Documentation 0 / 20" at bounding box center [226, 377] width 191 height 22
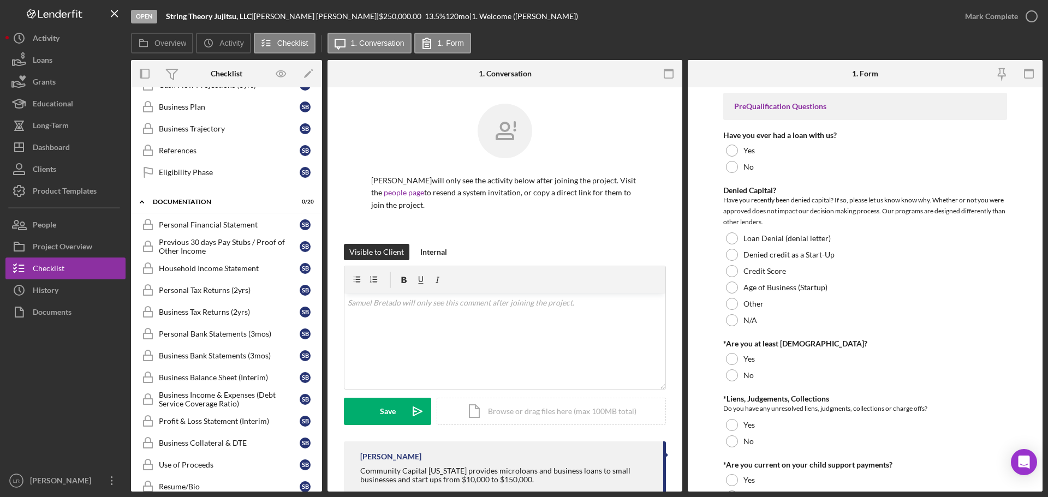
scroll to position [279, 0]
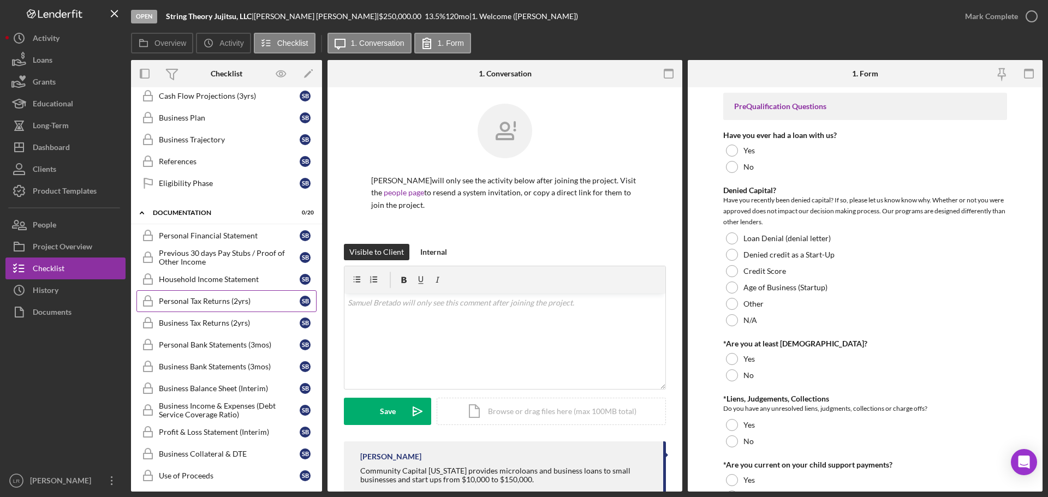
click at [216, 301] on div "Personal Tax Returns (2yrs)" at bounding box center [229, 301] width 141 height 9
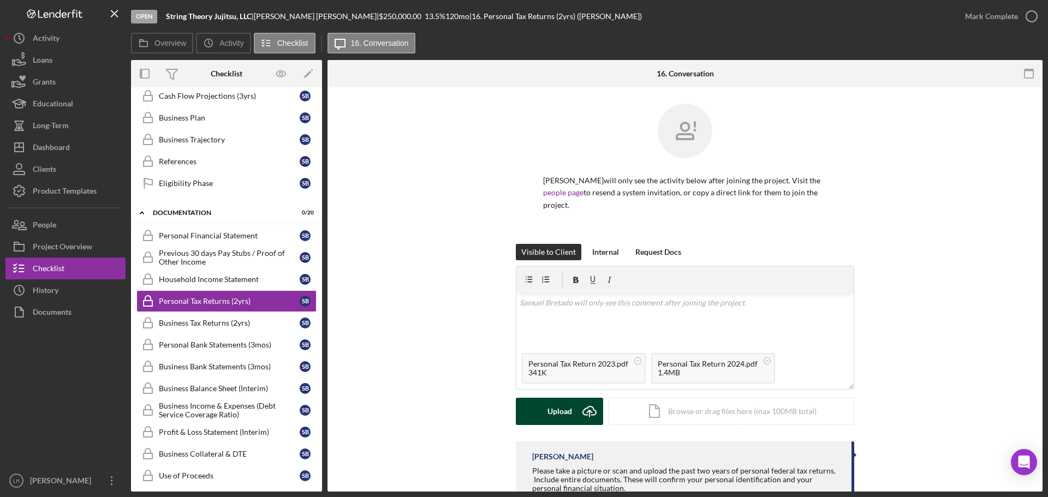
click at [563, 408] on div "Upload" at bounding box center [560, 411] width 25 height 27
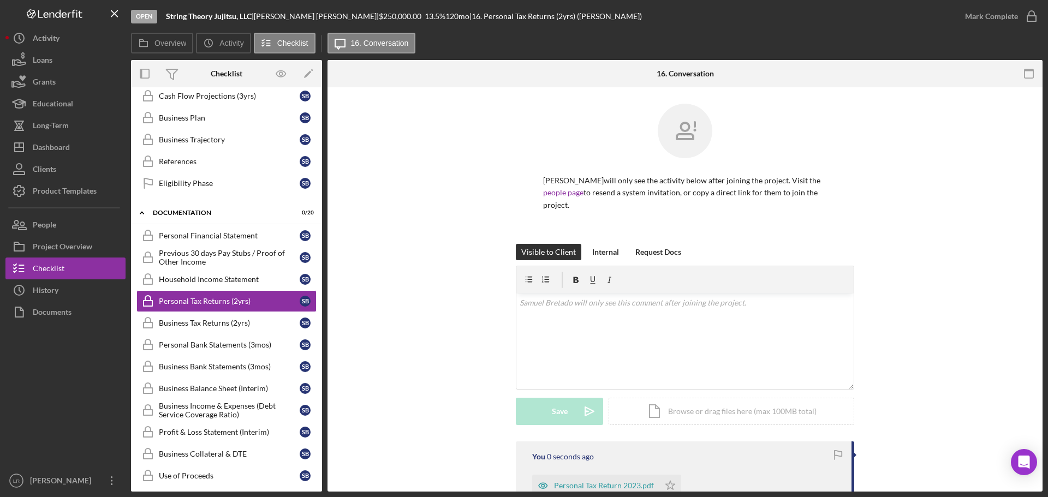
scroll to position [138, 0]
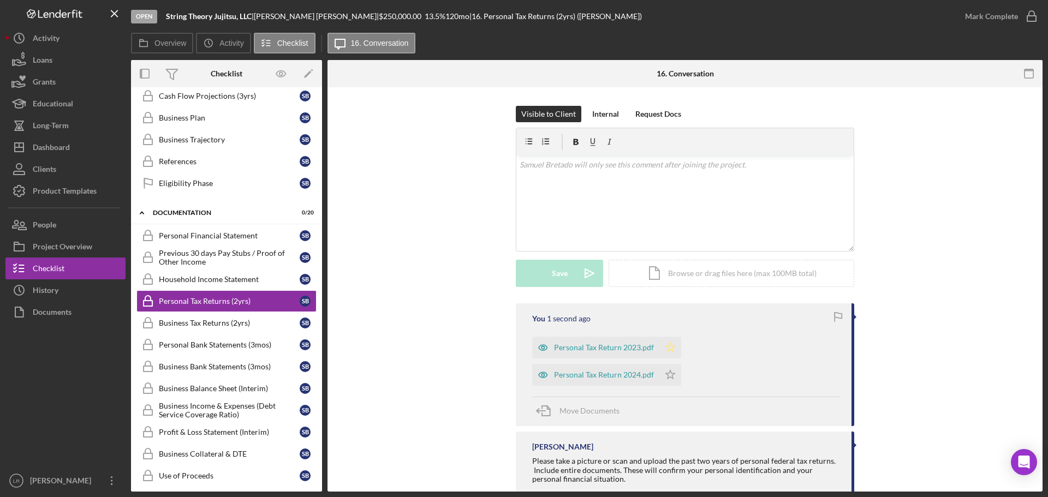
click at [671, 350] on icon "Icon/Star" at bounding box center [671, 348] width 22 height 22
click at [675, 370] on polygon "button" at bounding box center [670, 374] width 9 height 9
click at [988, 7] on div "Mark Complete" at bounding box center [991, 16] width 53 height 22
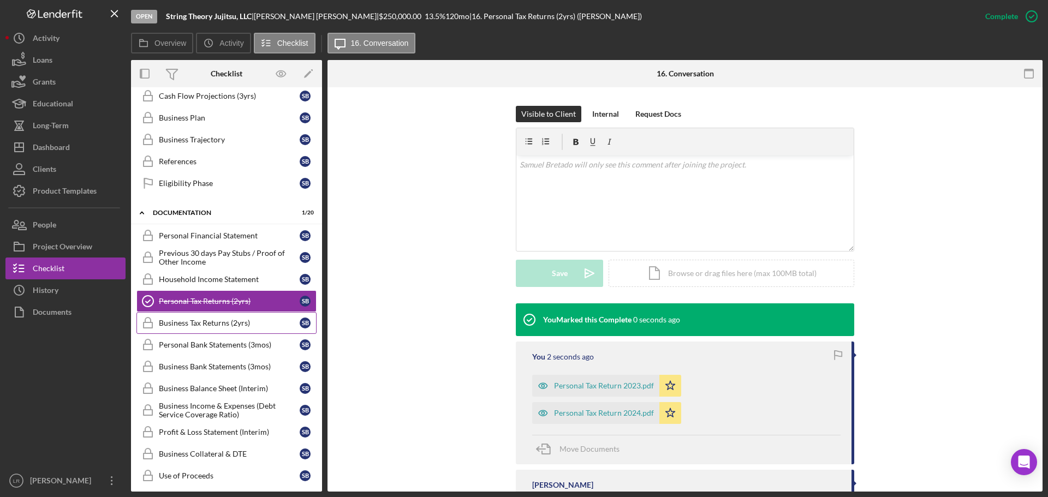
click at [205, 322] on div "Business Tax Returns (2yrs)" at bounding box center [229, 323] width 141 height 9
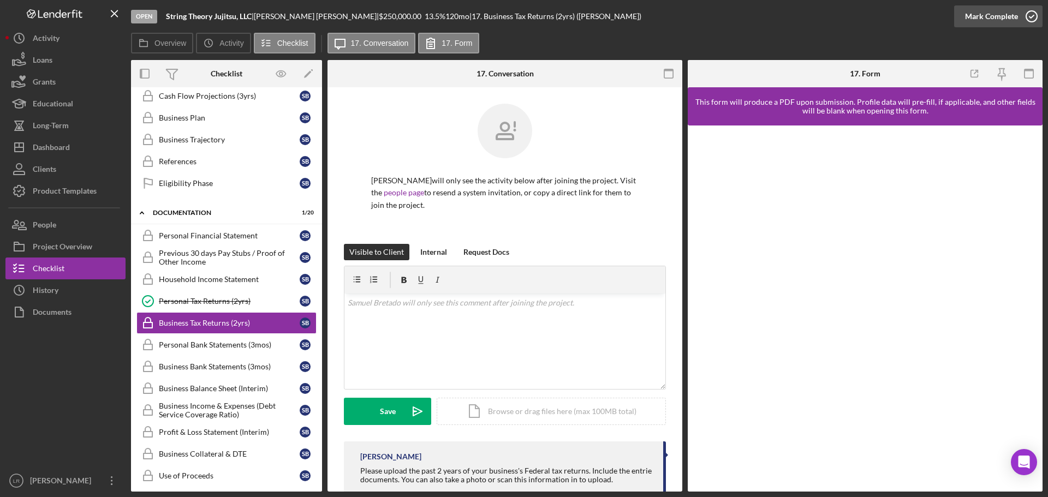
click at [965, 15] on button "Mark Complete" at bounding box center [998, 16] width 88 height 22
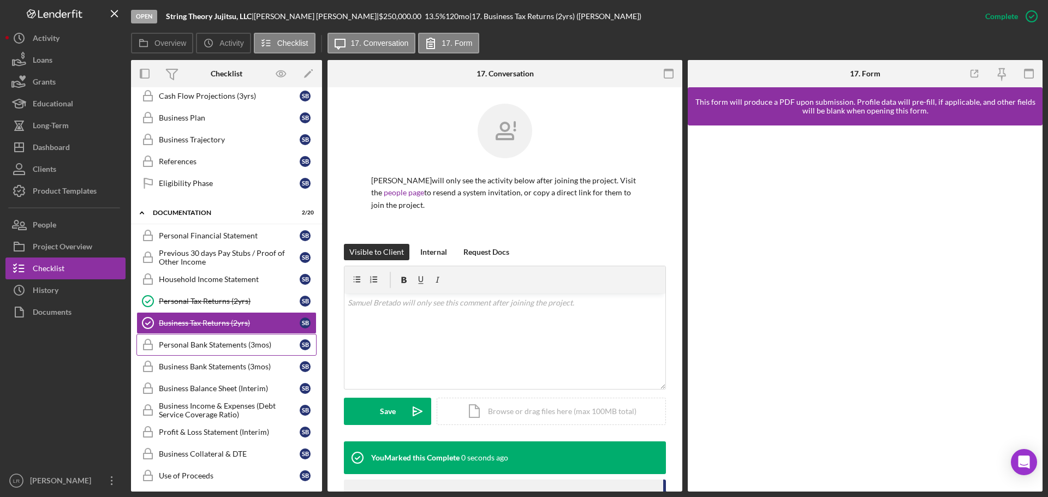
click at [182, 346] on div "Personal Bank Statements (3mos)" at bounding box center [229, 345] width 141 height 9
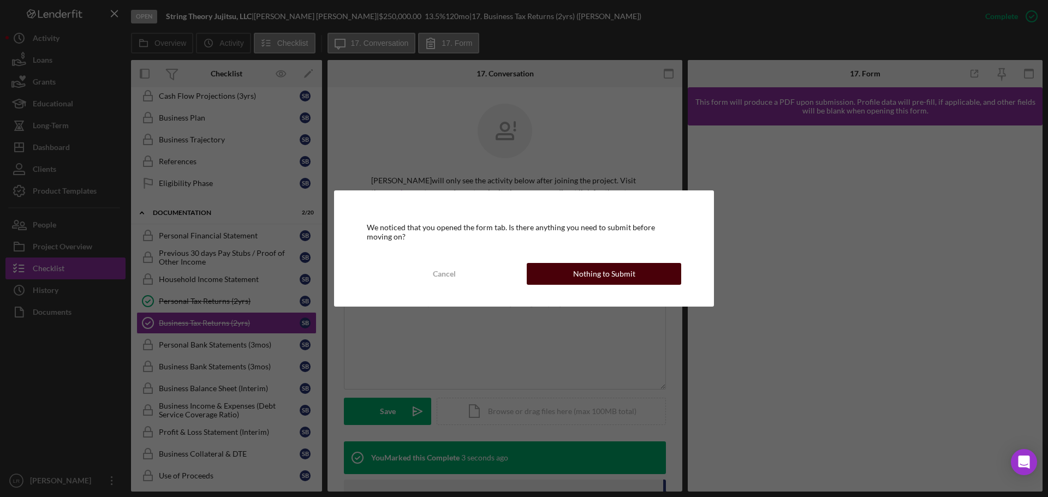
click at [609, 278] on div "Nothing to Submit" at bounding box center [604, 274] width 62 height 22
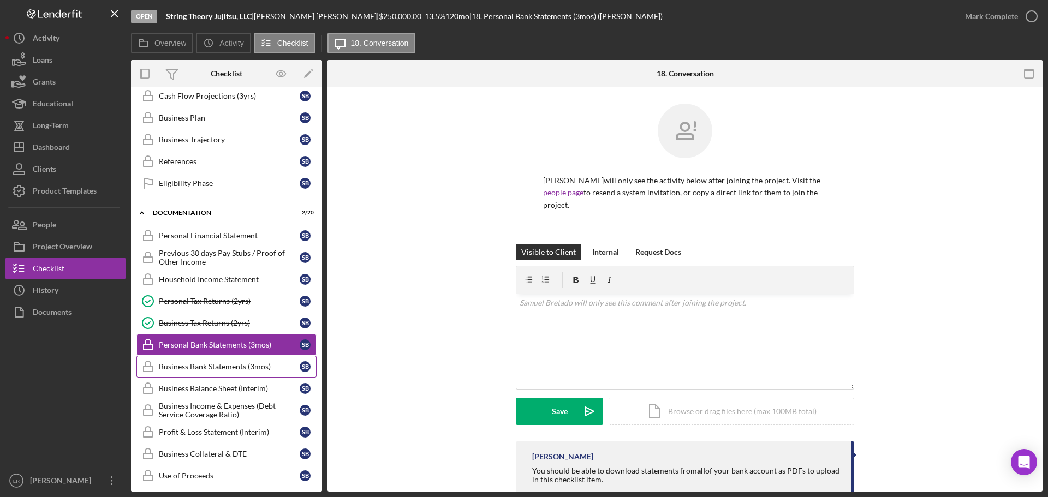
click at [219, 367] on div "Business Bank Statements (3mos)" at bounding box center [229, 367] width 141 height 9
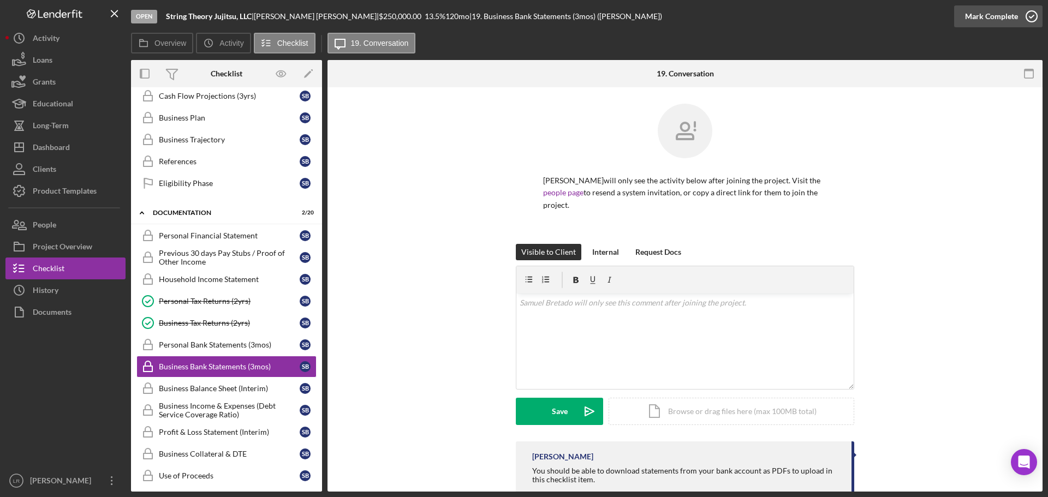
click at [1009, 17] on div "Mark Complete" at bounding box center [991, 16] width 53 height 22
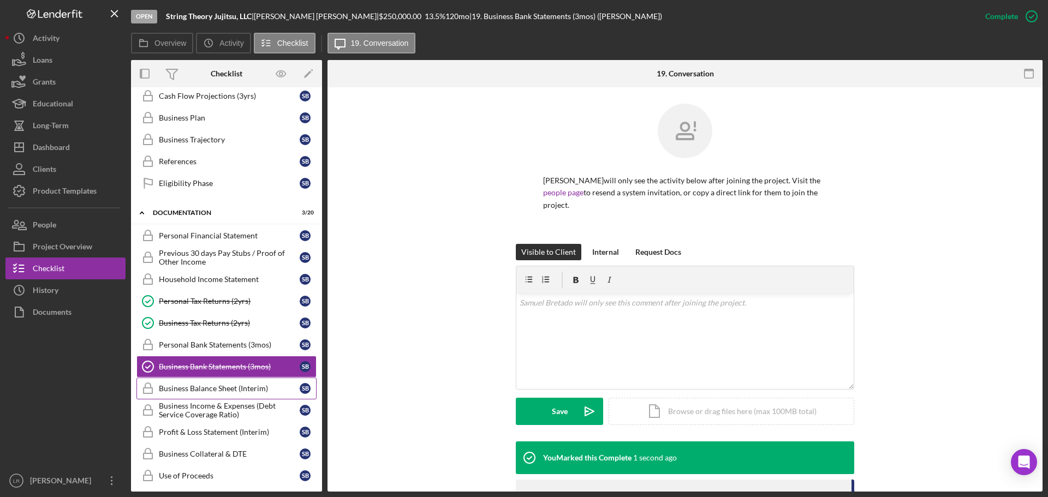
click at [235, 391] on div "Business Balance Sheet (Interim)" at bounding box center [229, 388] width 141 height 9
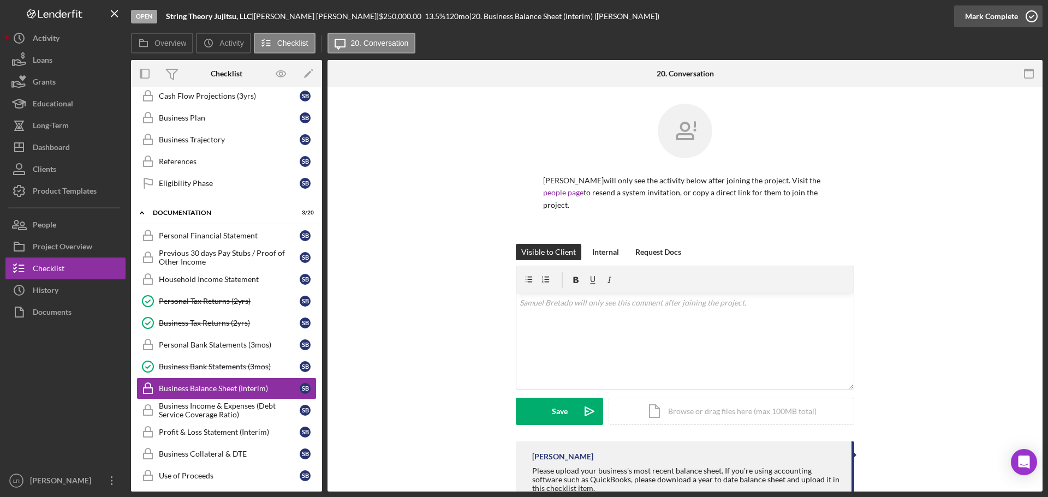
click at [986, 14] on div "Mark Complete" at bounding box center [991, 16] width 53 height 22
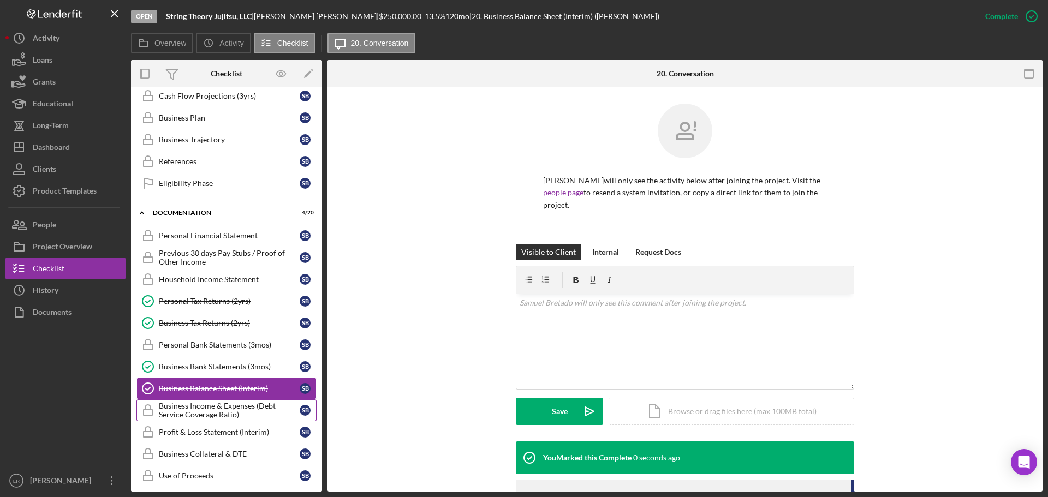
click at [235, 411] on div "Business Income & Expenses (Debt Service Coverage Ratio)" at bounding box center [229, 410] width 141 height 17
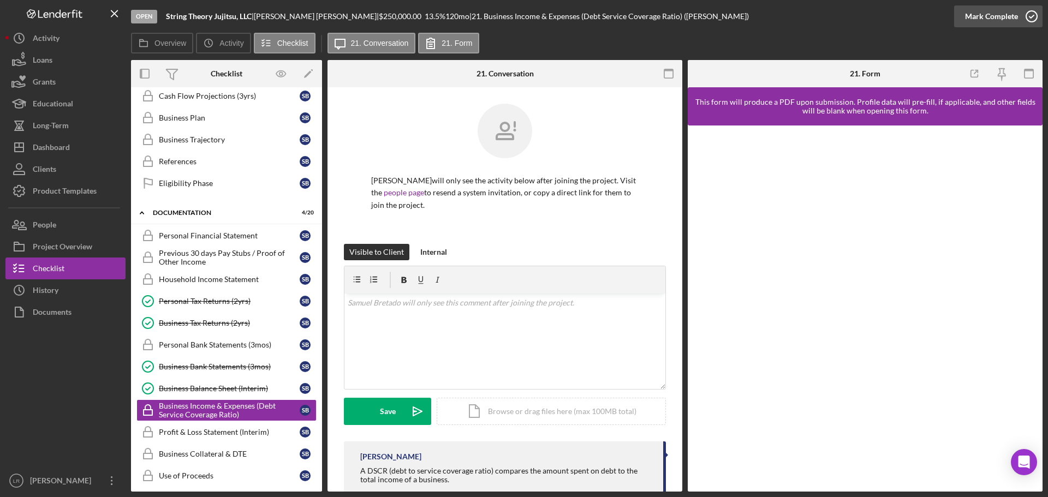
click at [977, 17] on div "Mark Complete" at bounding box center [991, 16] width 53 height 22
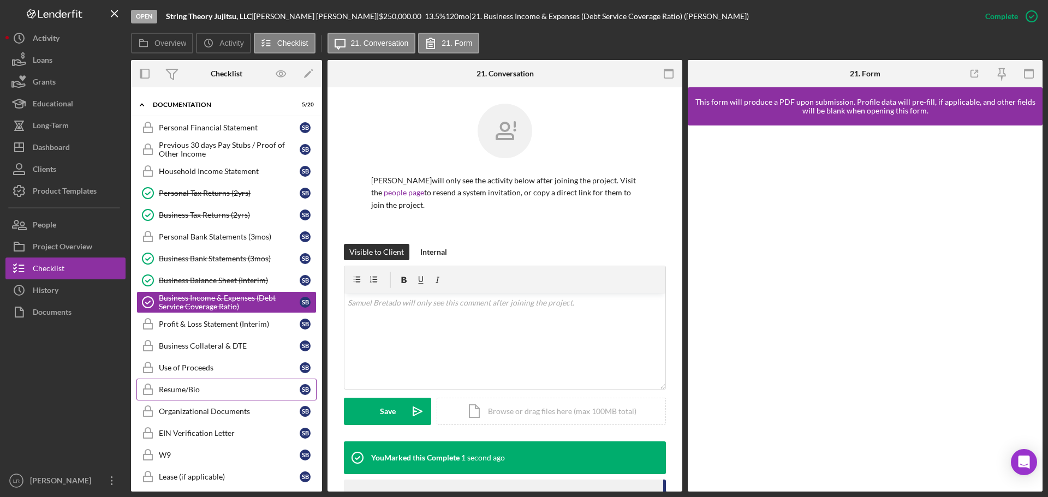
scroll to position [388, 0]
click at [234, 343] on div "Business Collateral & DTE" at bounding box center [229, 345] width 141 height 9
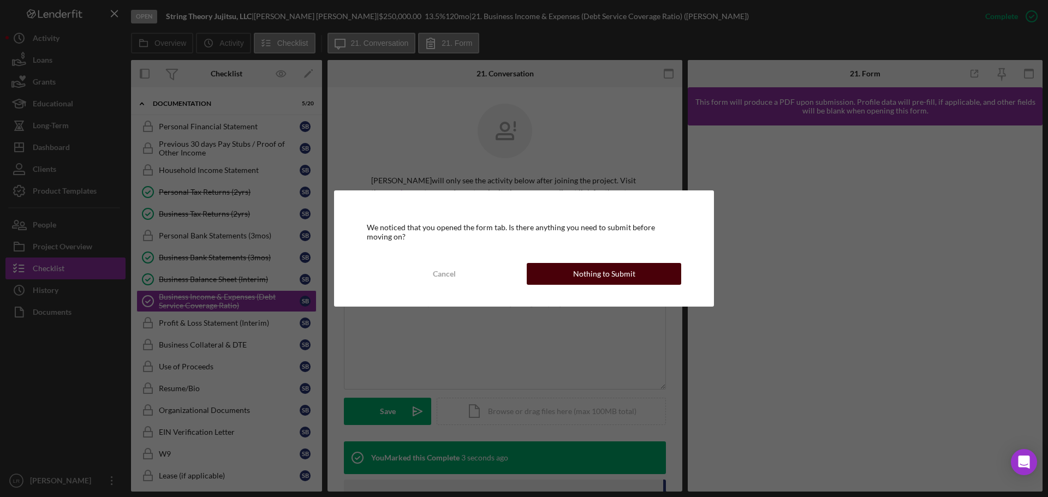
click at [628, 272] on div "Nothing to Submit" at bounding box center [604, 274] width 62 height 22
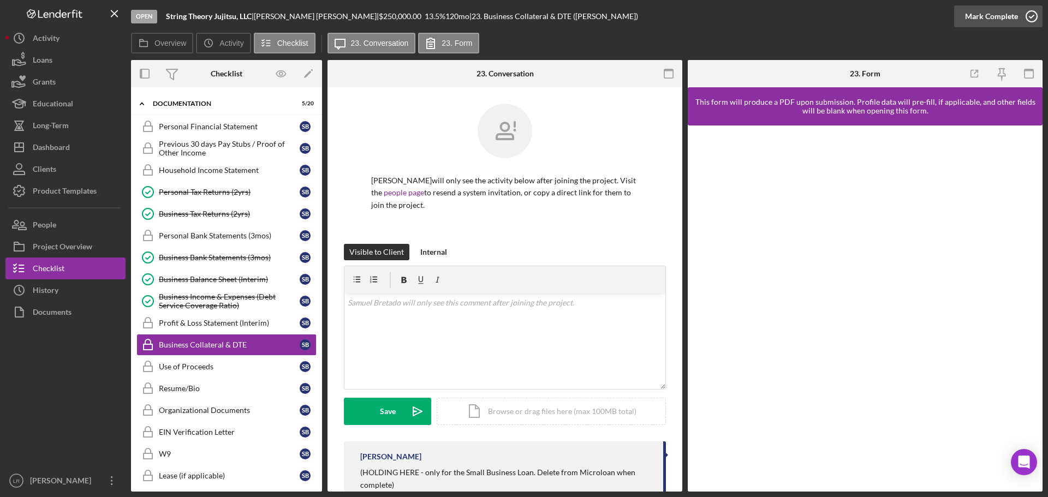
click at [990, 16] on div "Mark Complete" at bounding box center [991, 16] width 53 height 22
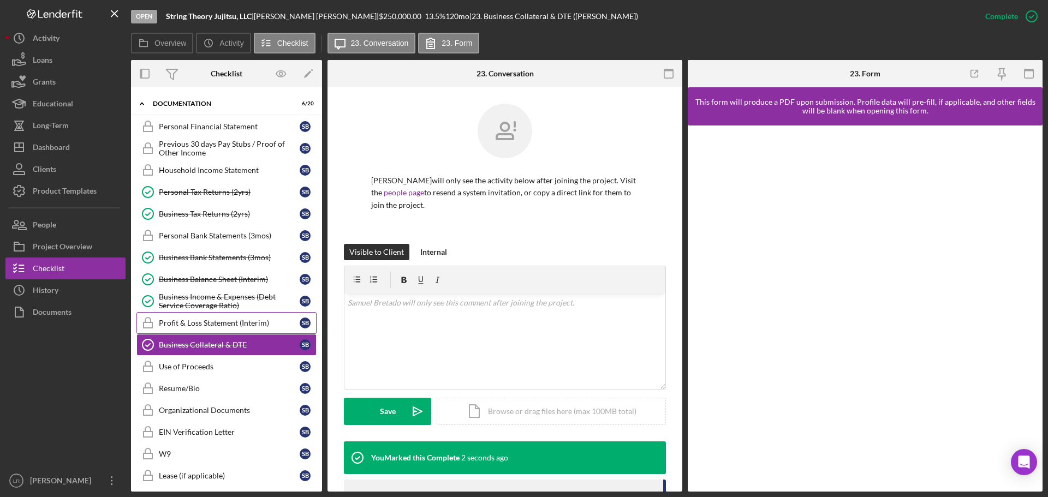
click at [263, 327] on div "Profit & Loss Statement (Interim)" at bounding box center [229, 323] width 141 height 9
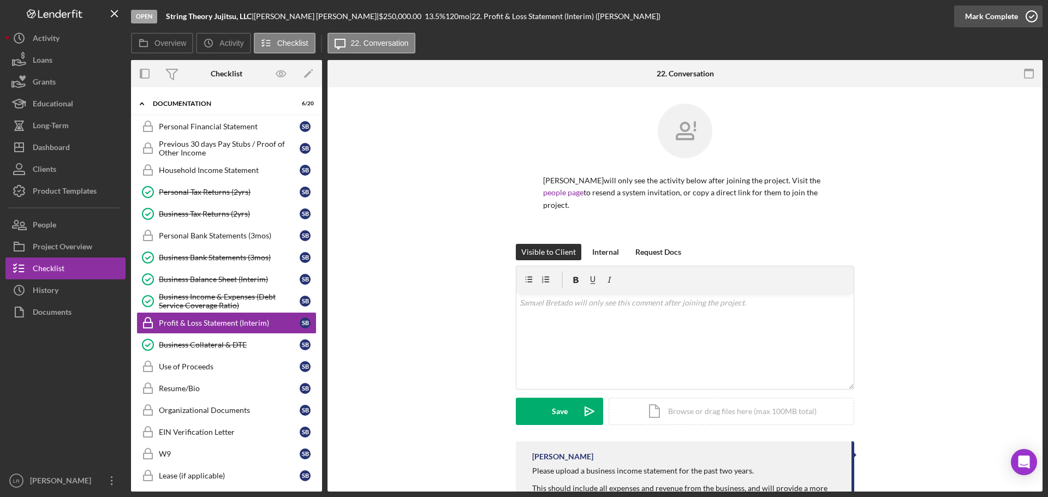
click at [993, 16] on div "Mark Complete" at bounding box center [991, 16] width 53 height 22
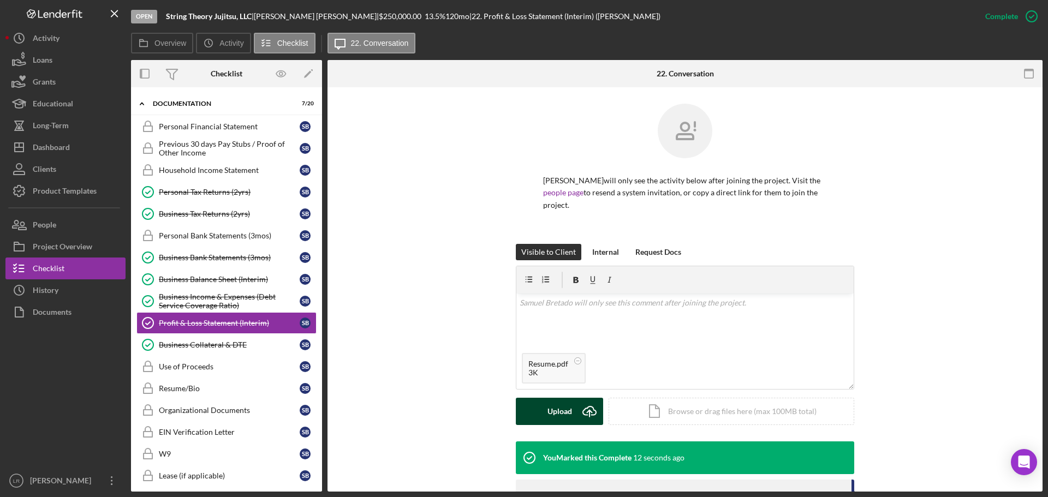
click at [553, 413] on div "Upload" at bounding box center [560, 411] width 25 height 27
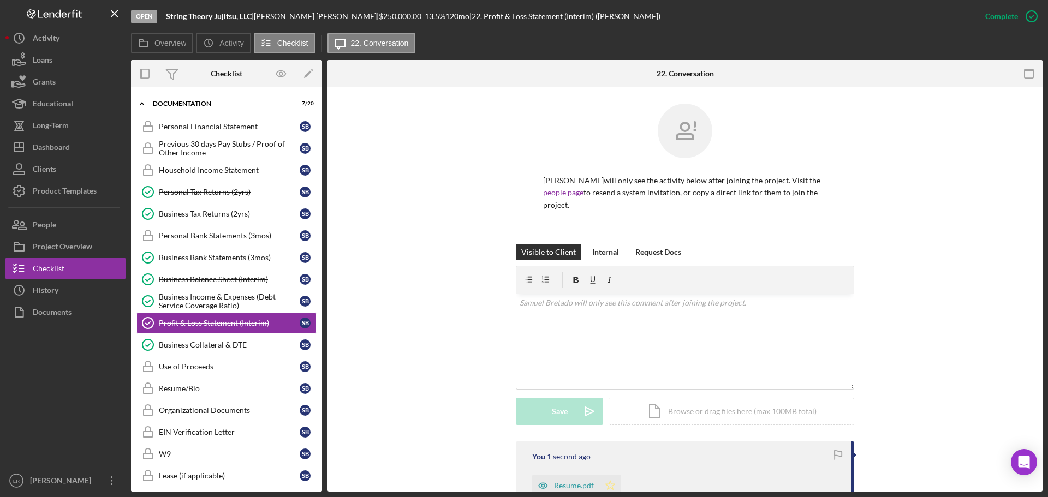
click at [609, 486] on icon "Icon/Star" at bounding box center [611, 486] width 22 height 22
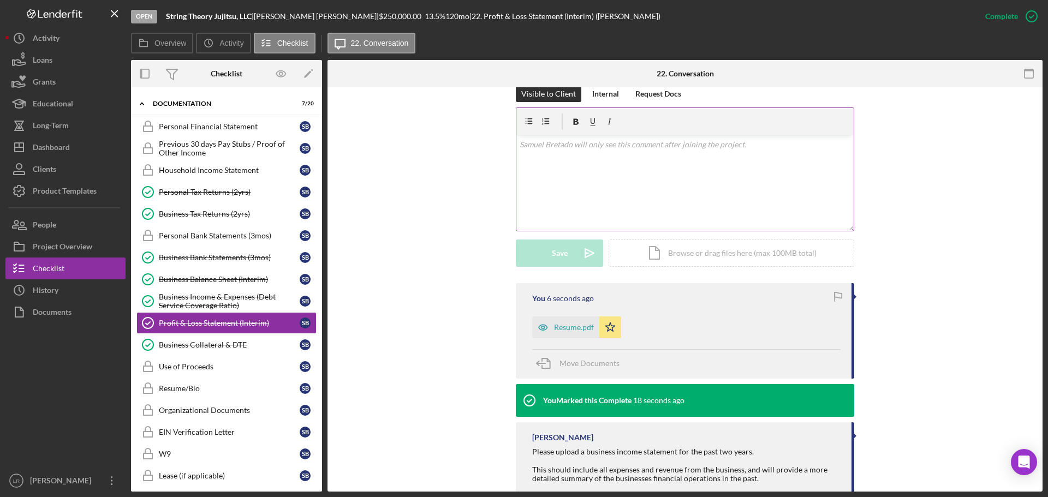
scroll to position [164, 0]
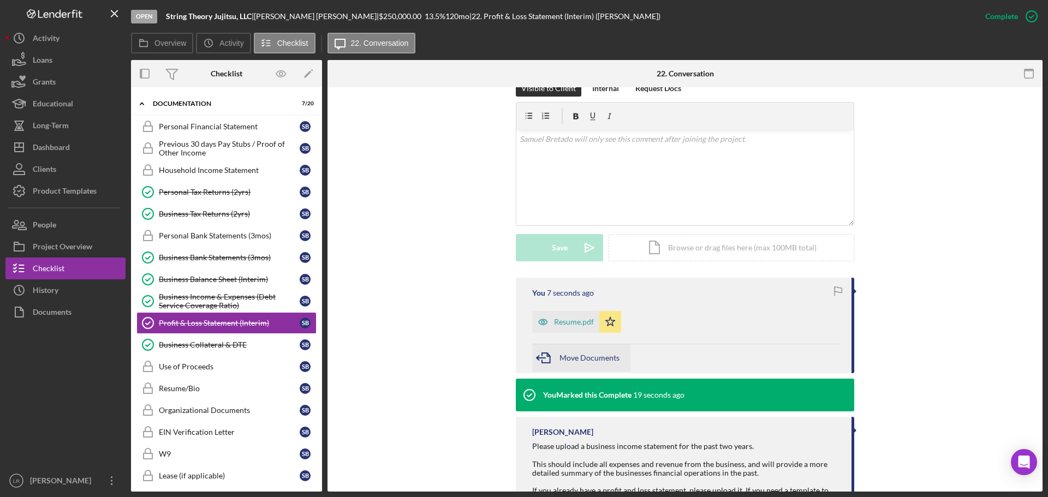
click at [579, 359] on span "Move Documents" at bounding box center [590, 357] width 60 height 9
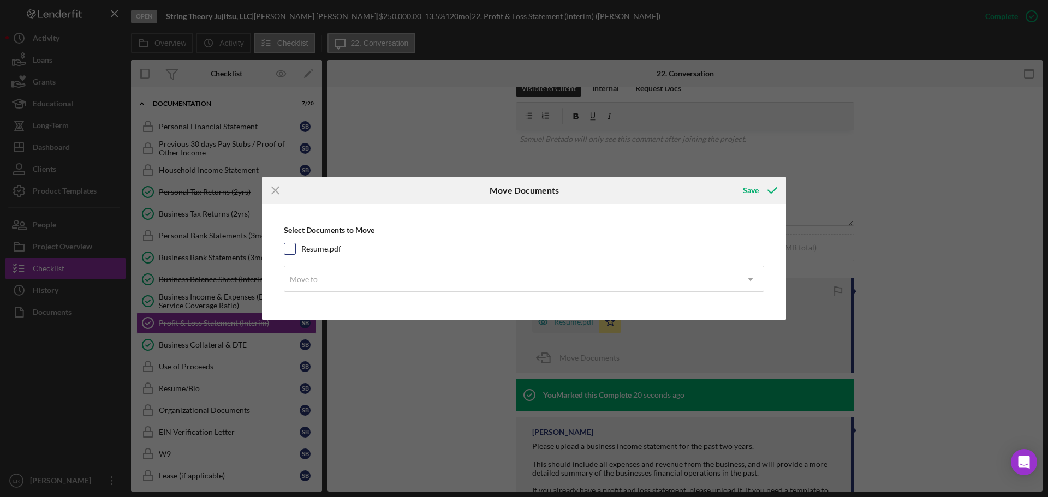
click at [324, 246] on label "Resume.pdf" at bounding box center [321, 249] width 40 height 11
click at [295, 246] on input "Resume.pdf" at bounding box center [289, 249] width 11 height 11
checkbox input "true"
click at [321, 276] on div "Move to" at bounding box center [510, 279] width 453 height 25
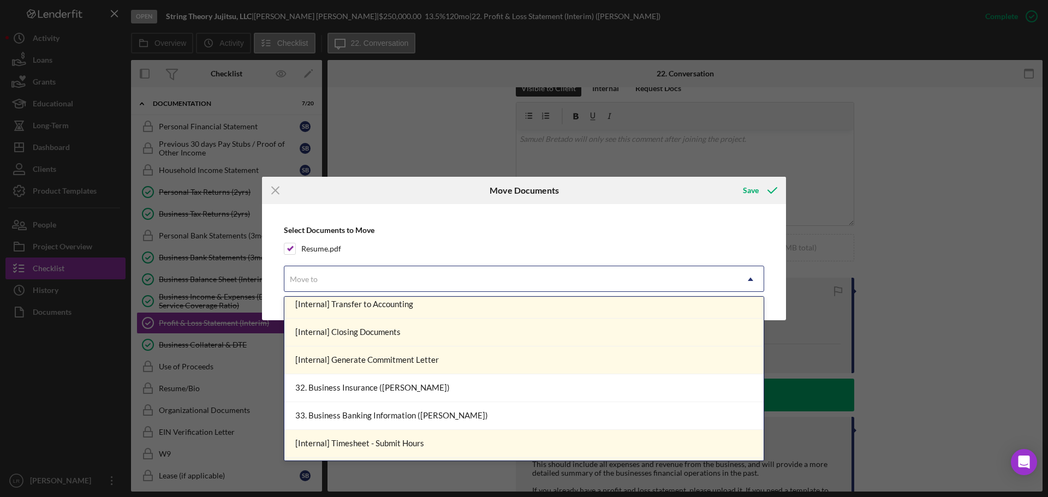
scroll to position [562, 0]
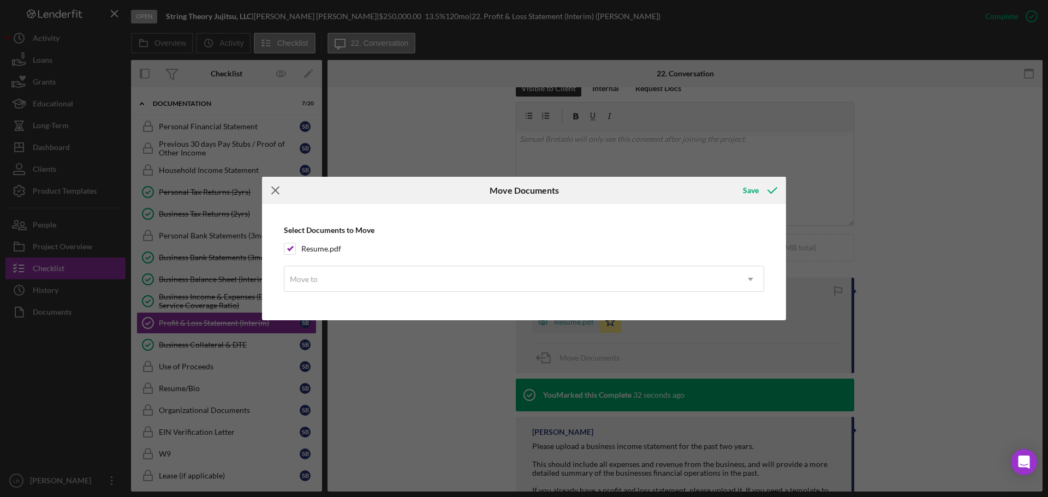
click at [275, 190] on line at bounding box center [275, 190] width 7 height 7
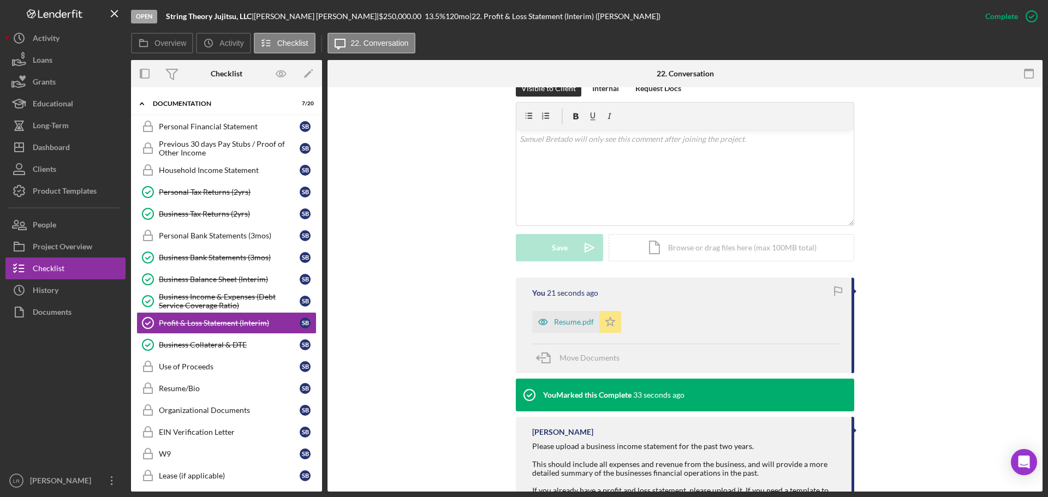
click at [603, 317] on icon "Icon/Star" at bounding box center [611, 322] width 22 height 22
click at [211, 390] on div "Resume/Bio" at bounding box center [229, 388] width 141 height 9
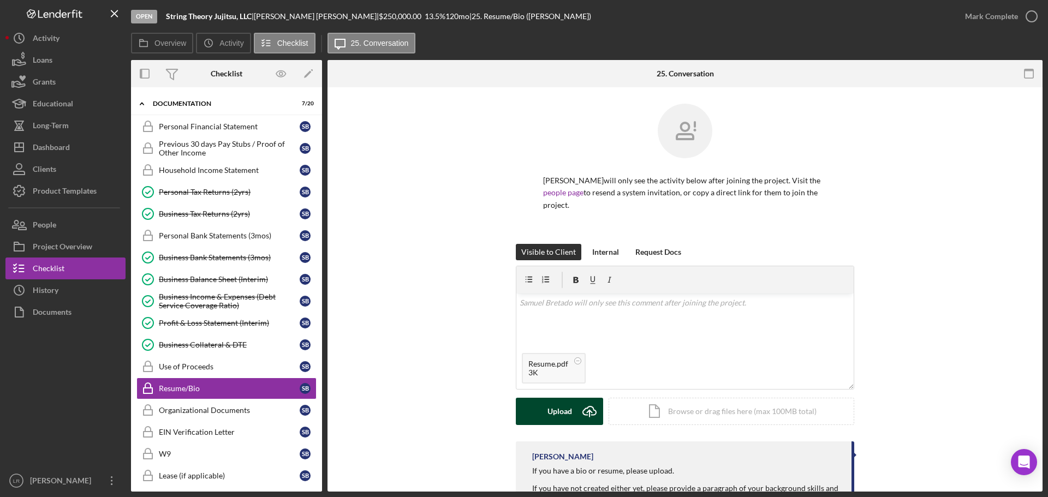
click at [553, 410] on div "Upload" at bounding box center [560, 411] width 25 height 27
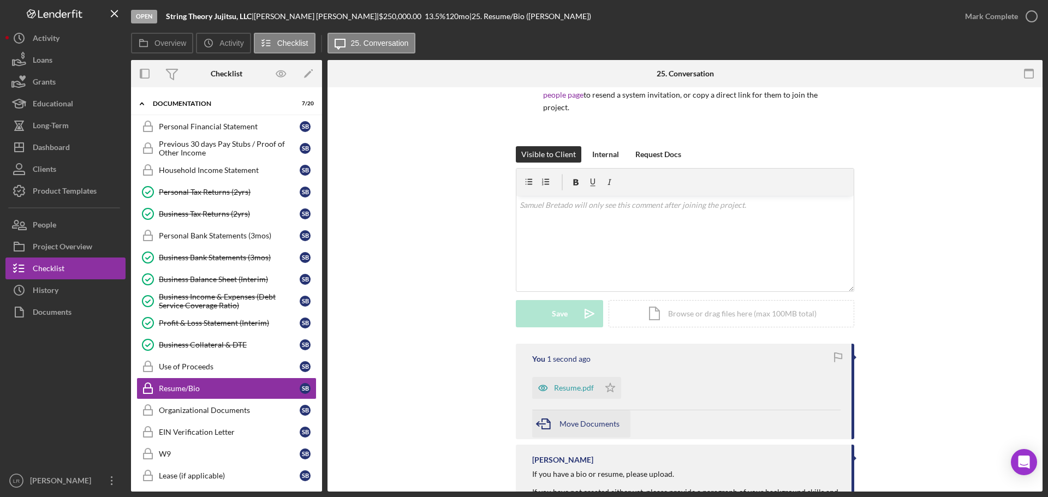
scroll to position [109, 0]
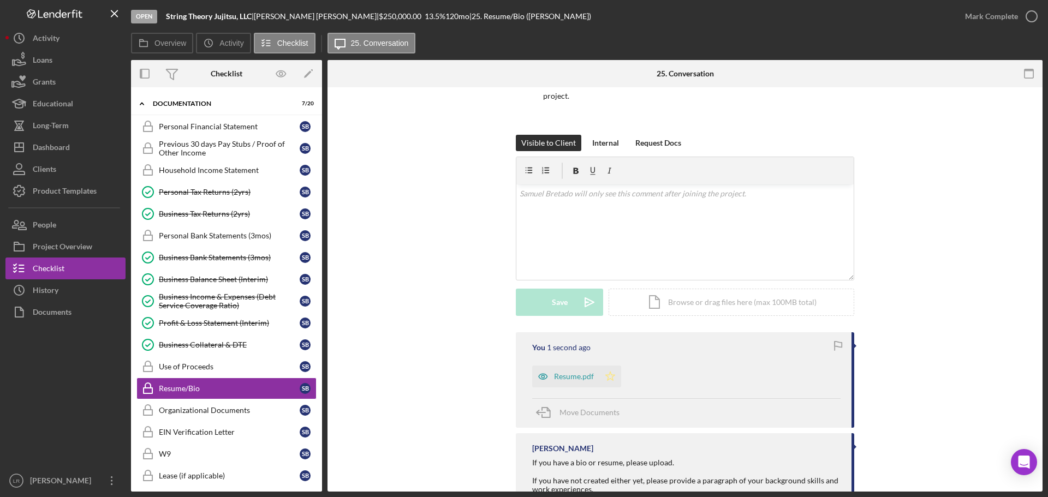
click at [612, 377] on icon "Icon/Star" at bounding box center [611, 377] width 22 height 22
click at [188, 363] on div "Use of Proceeds" at bounding box center [229, 367] width 141 height 9
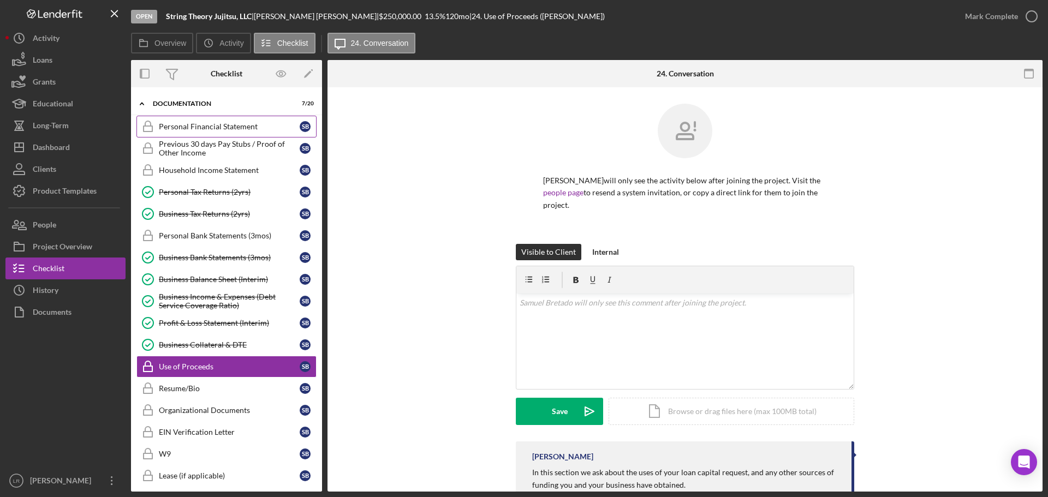
click at [200, 124] on div "Personal Financial Statement" at bounding box center [229, 126] width 141 height 9
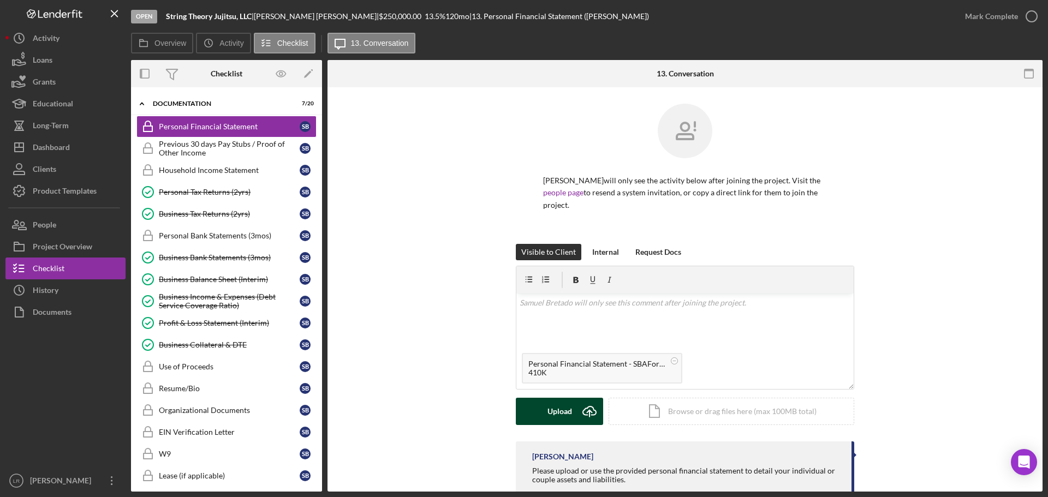
click at [545, 413] on button "Upload Icon/Upload" at bounding box center [559, 411] width 87 height 27
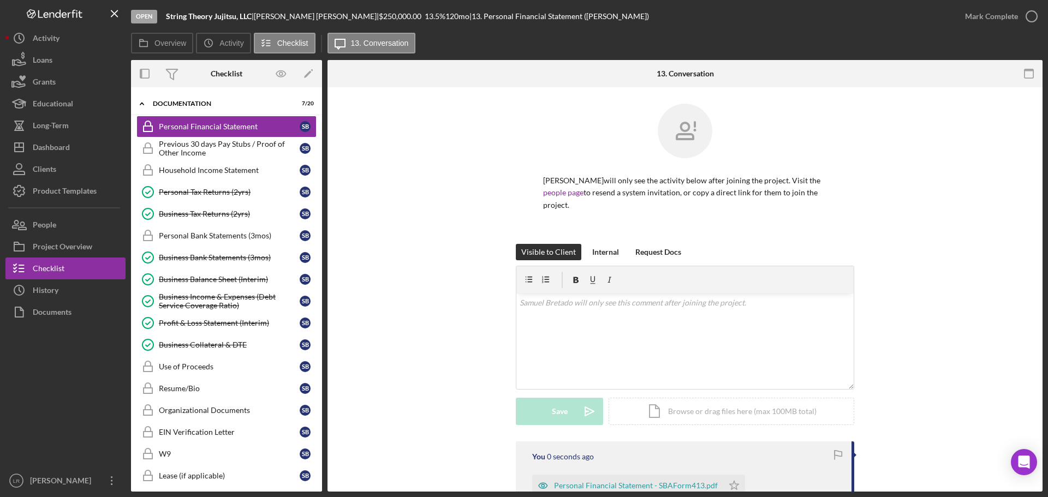
scroll to position [164, 0]
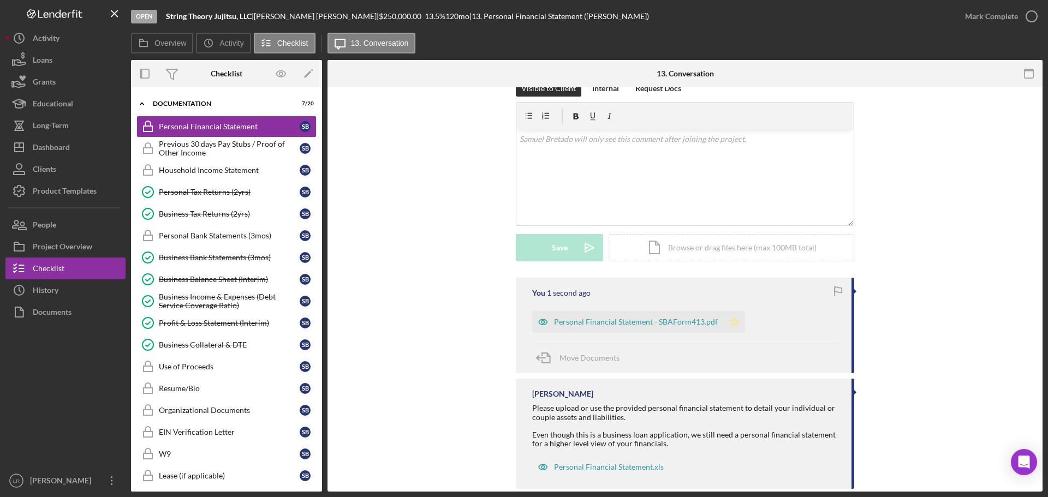
click at [728, 324] on icon "Icon/Star" at bounding box center [734, 322] width 22 height 22
click at [979, 14] on div "Mark Complete" at bounding box center [991, 16] width 53 height 22
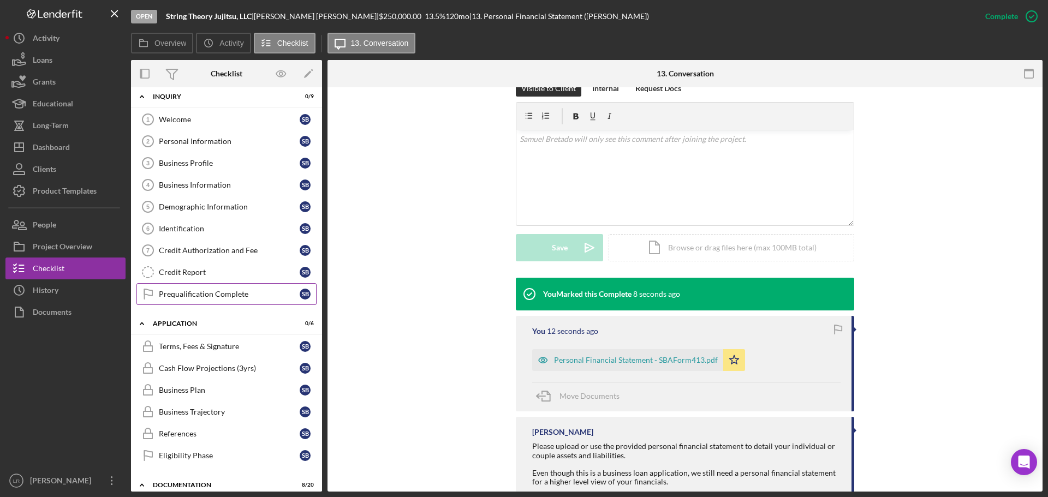
scroll to position [6, 0]
click at [191, 393] on div "Business Plan" at bounding box center [229, 391] width 141 height 9
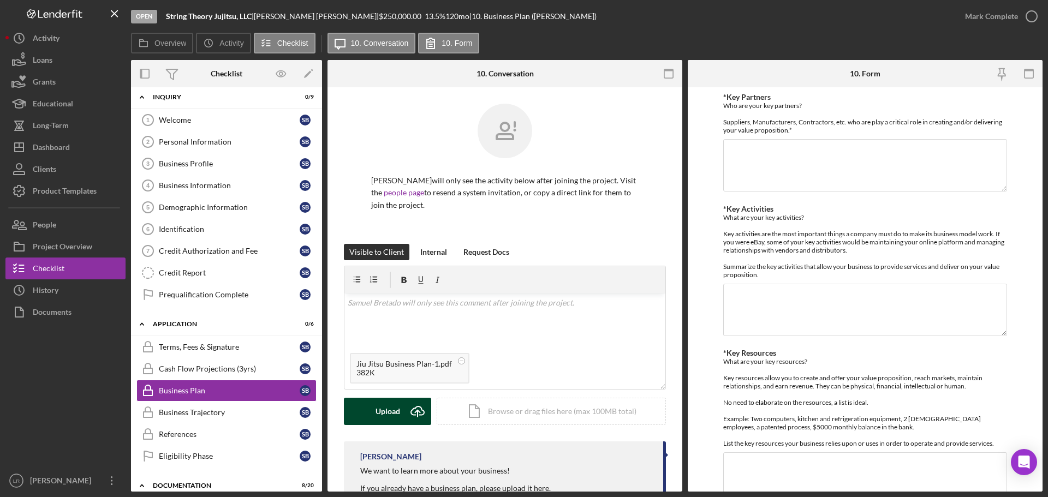
click at [375, 423] on button "Upload Icon/Upload" at bounding box center [387, 411] width 87 height 27
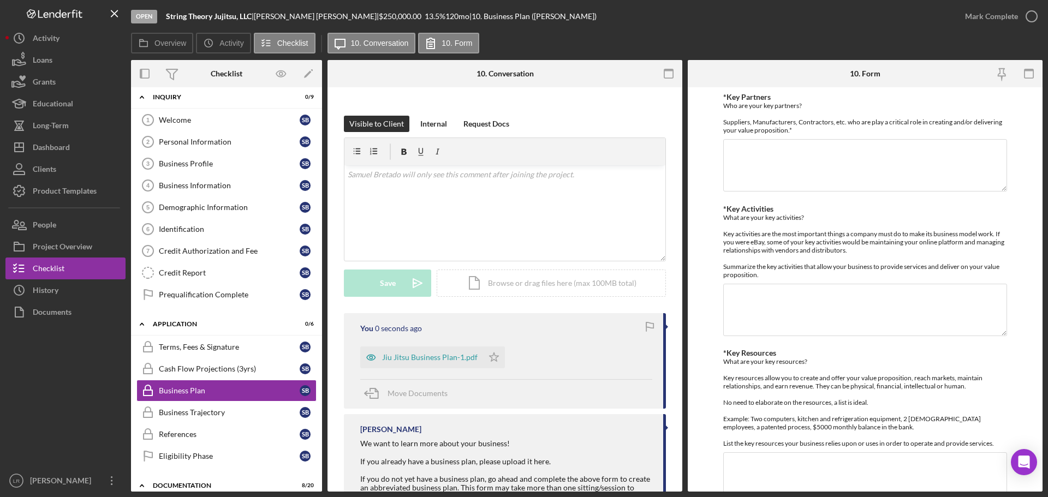
scroll to position [164, 0]
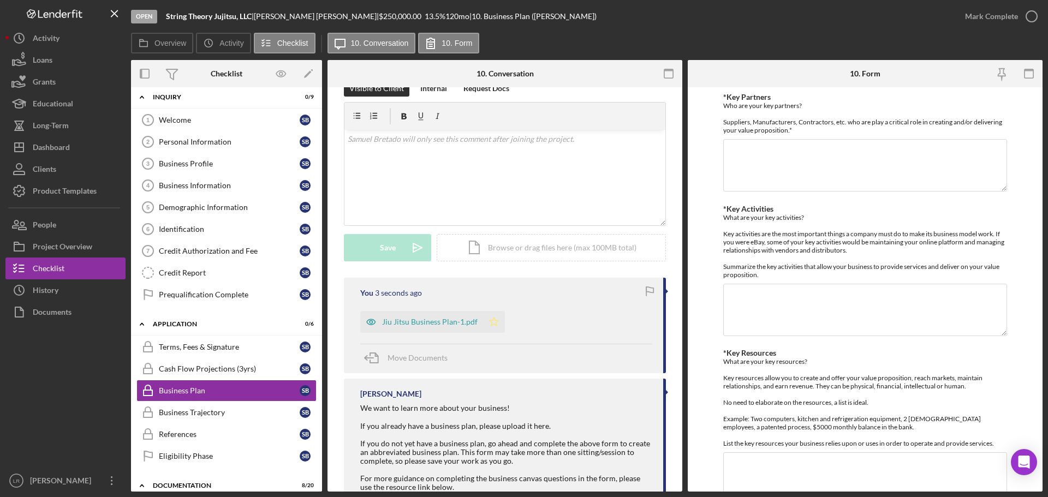
click at [493, 325] on icon "Icon/Star" at bounding box center [494, 322] width 22 height 22
click at [207, 116] on div "Welcome" at bounding box center [229, 120] width 141 height 9
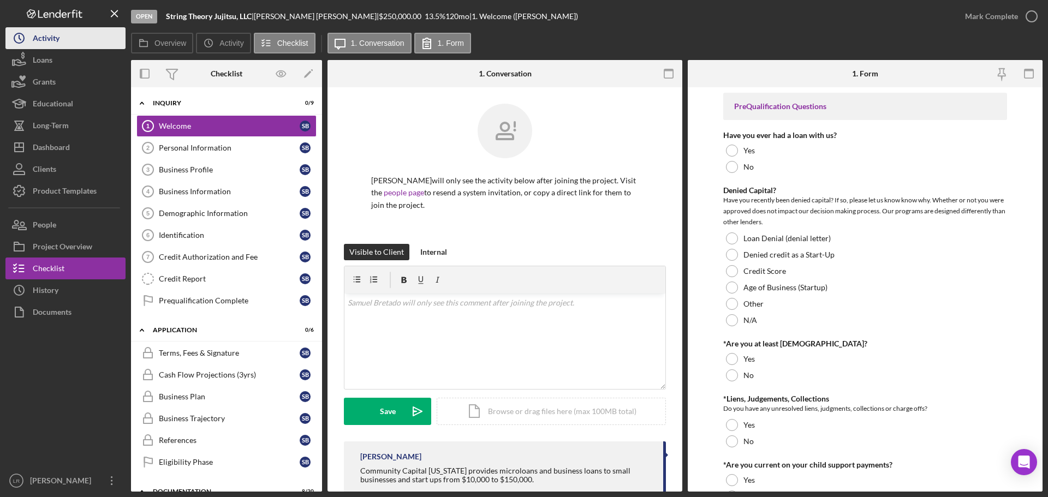
click at [61, 43] on button "Icon/History Activity" at bounding box center [65, 38] width 120 height 22
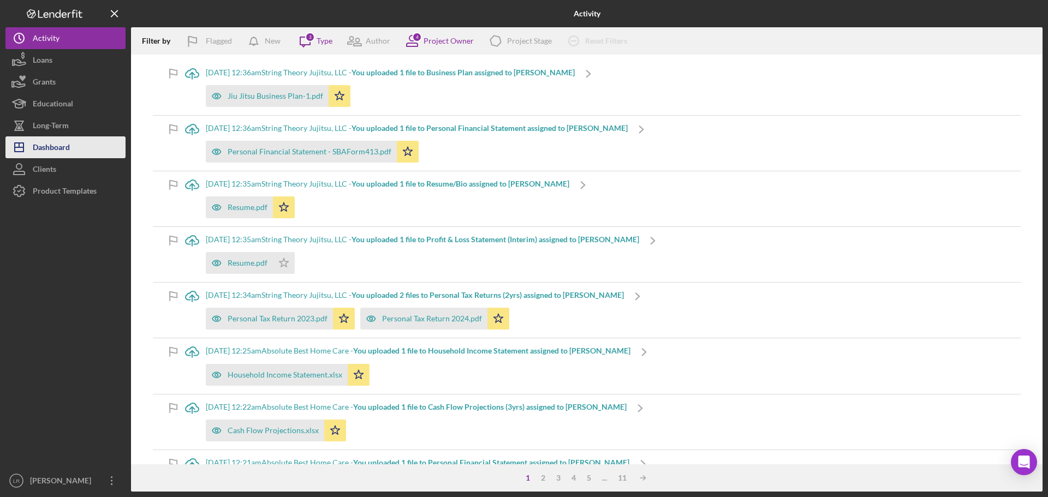
click at [64, 146] on div "Dashboard" at bounding box center [51, 149] width 37 height 25
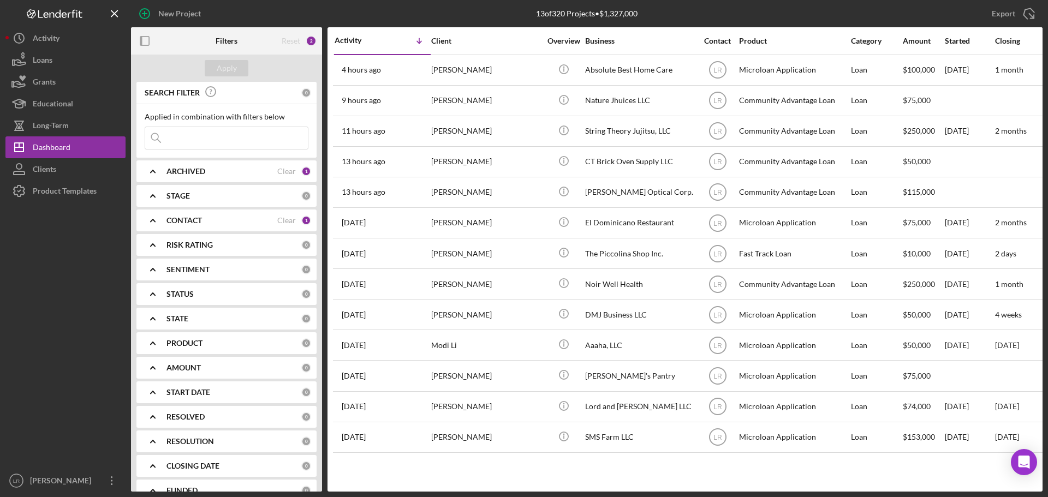
click at [210, 176] on div "ARCHIVED Clear 1" at bounding box center [239, 172] width 145 height 22
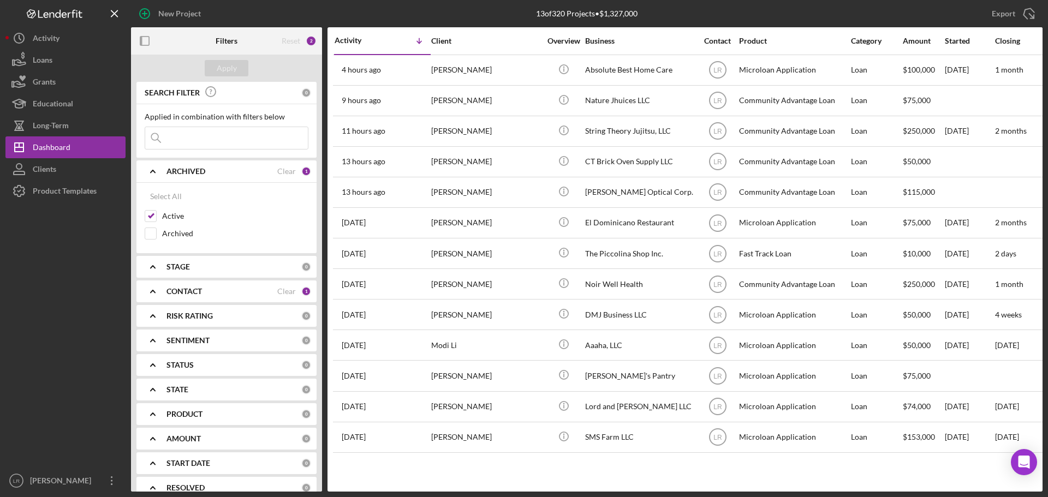
click at [206, 174] on div "ARCHIVED" at bounding box center [222, 171] width 111 height 9
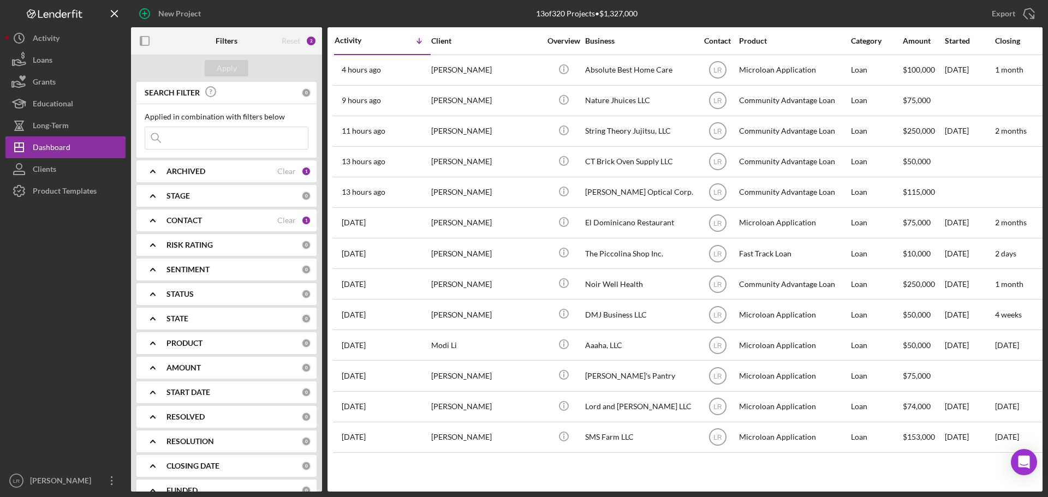
click at [203, 212] on div "CONTACT Clear 1" at bounding box center [239, 221] width 145 height 22
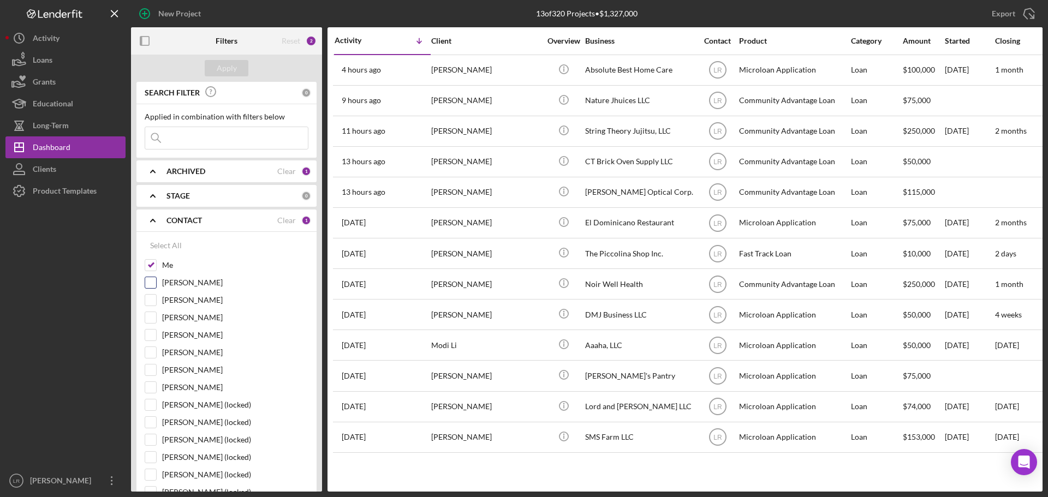
click at [190, 283] on label "[PERSON_NAME]" at bounding box center [235, 282] width 146 height 11
click at [156, 283] on input "[PERSON_NAME]" at bounding box center [150, 282] width 11 height 11
checkbox input "true"
click at [238, 66] on button "Apply" at bounding box center [227, 68] width 44 height 16
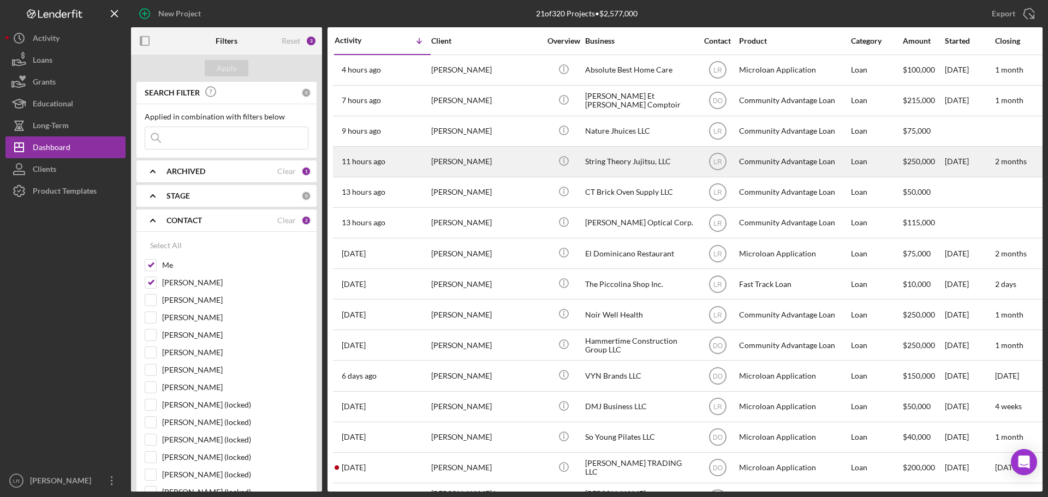
click at [511, 169] on div "[PERSON_NAME]" at bounding box center [485, 161] width 109 height 29
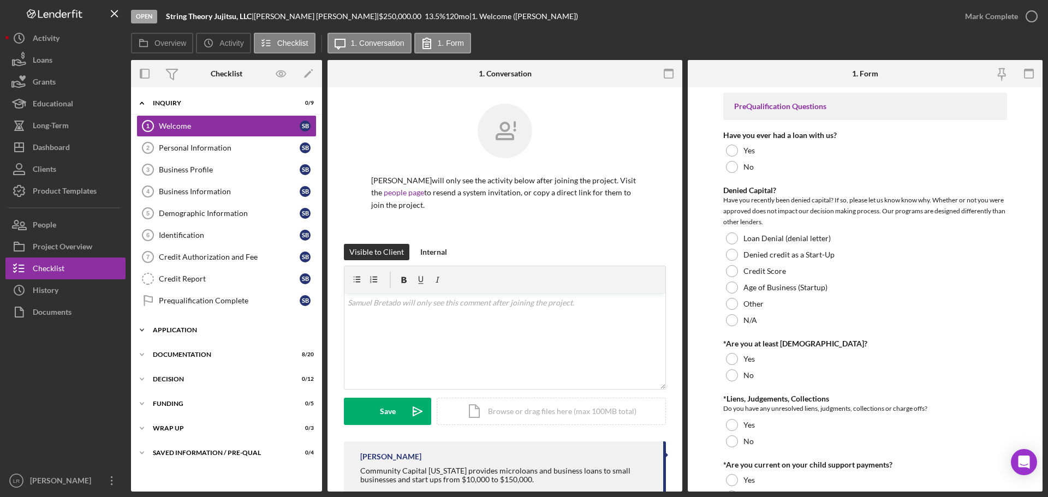
click at [175, 330] on div "Application" at bounding box center [231, 330] width 156 height 7
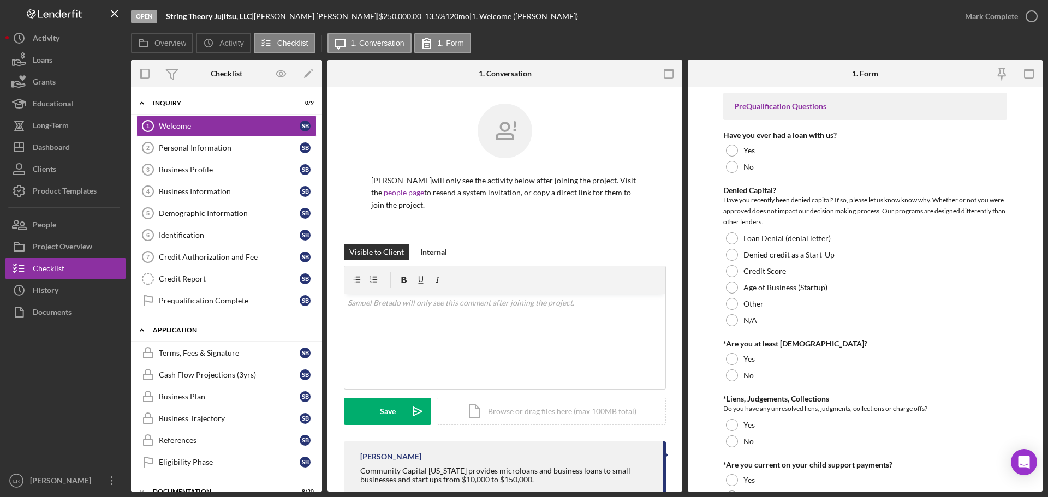
click at [185, 329] on div "Application" at bounding box center [231, 330] width 156 height 7
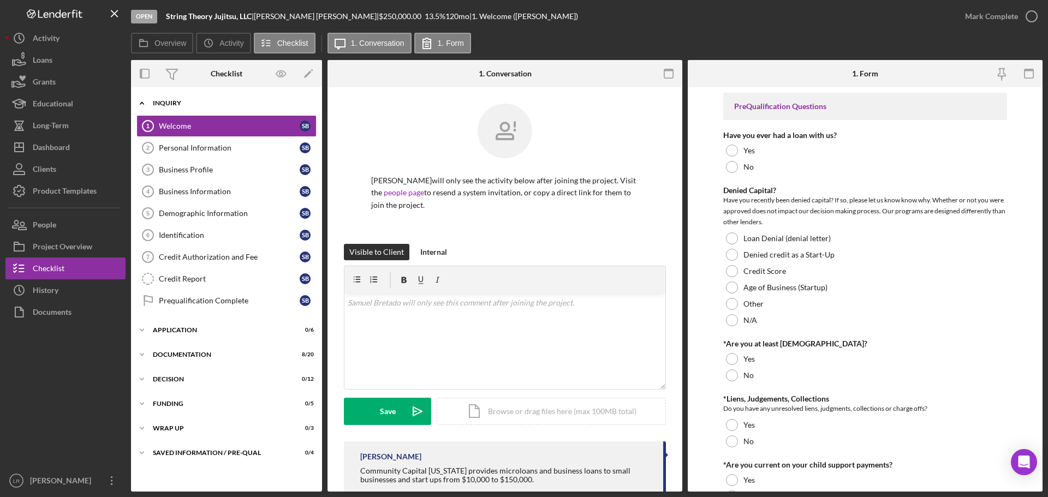
click at [165, 107] on div "Icon/Expander Inquiry 0 / 9" at bounding box center [226, 103] width 191 height 22
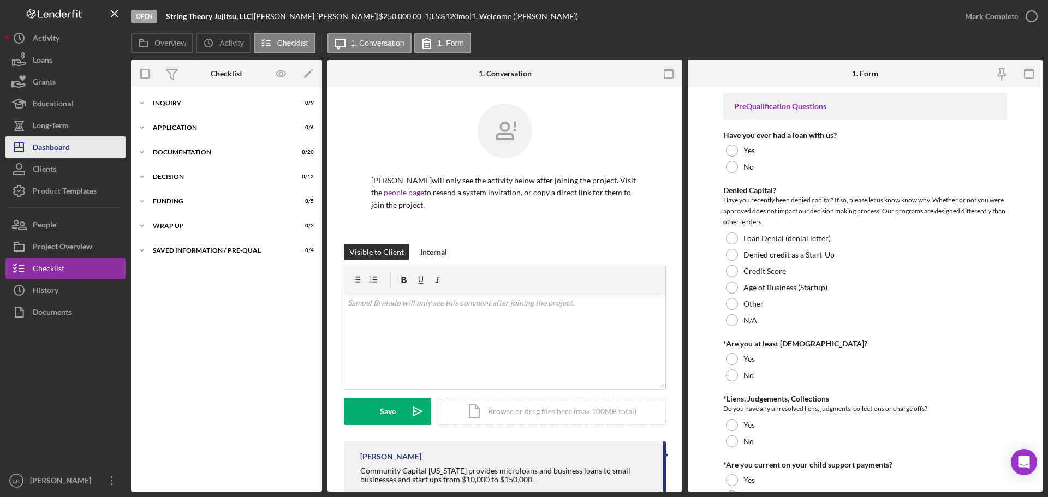
click at [70, 144] on button "Icon/Dashboard Dashboard" at bounding box center [65, 148] width 120 height 22
